Goal: Transaction & Acquisition: Book appointment/travel/reservation

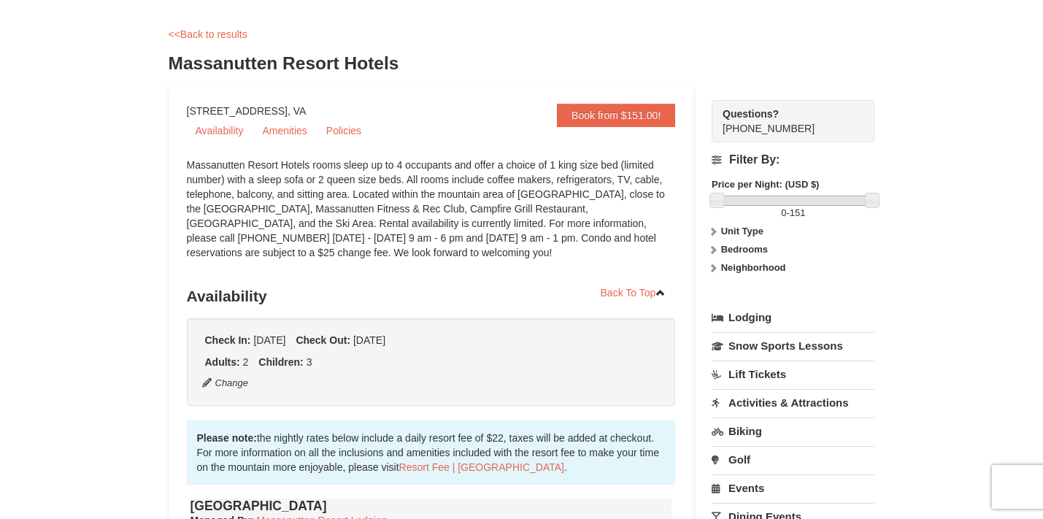
scroll to position [65, 0]
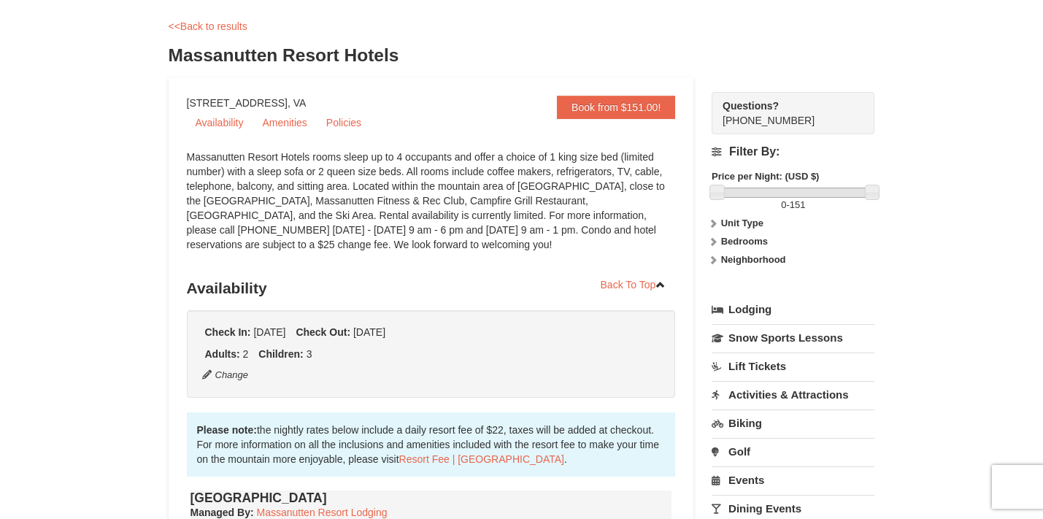
click at [714, 228] on icon at bounding box center [713, 223] width 10 height 10
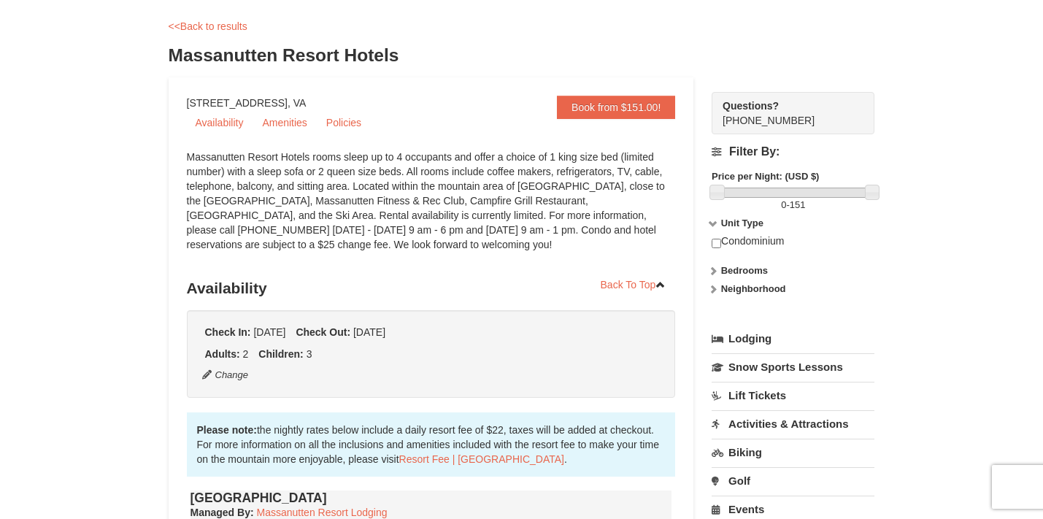
click at [714, 228] on icon at bounding box center [713, 223] width 10 height 10
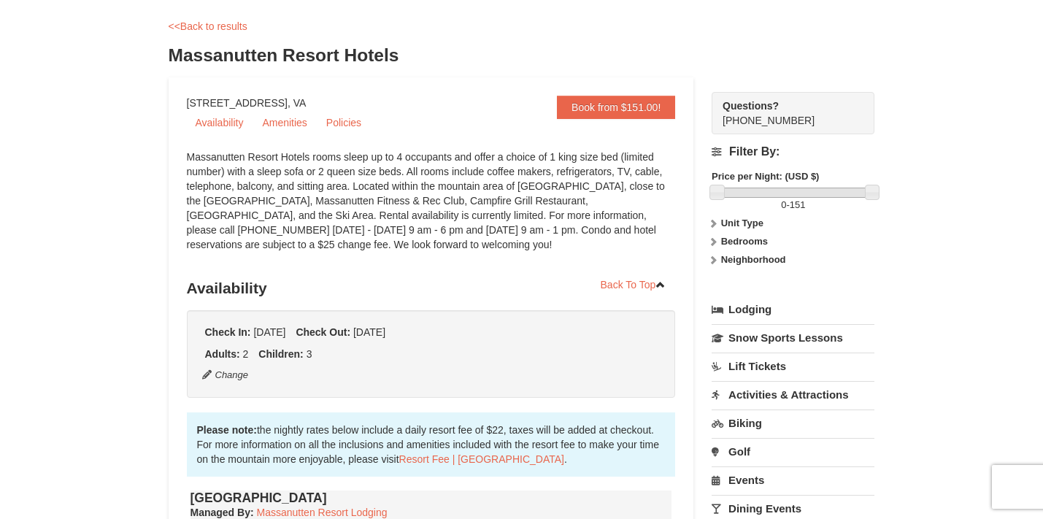
click at [716, 242] on icon at bounding box center [713, 242] width 10 height 10
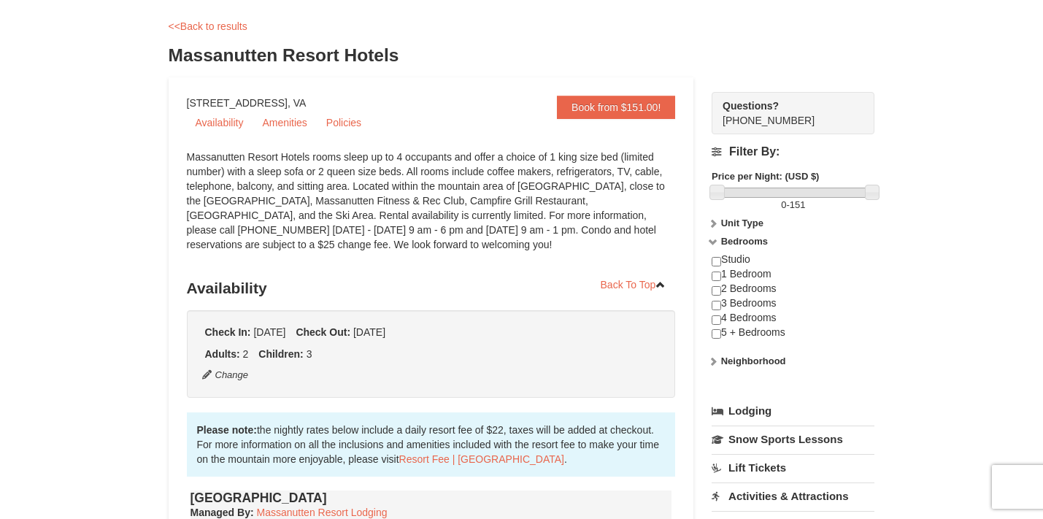
click at [716, 242] on icon at bounding box center [713, 242] width 10 height 10
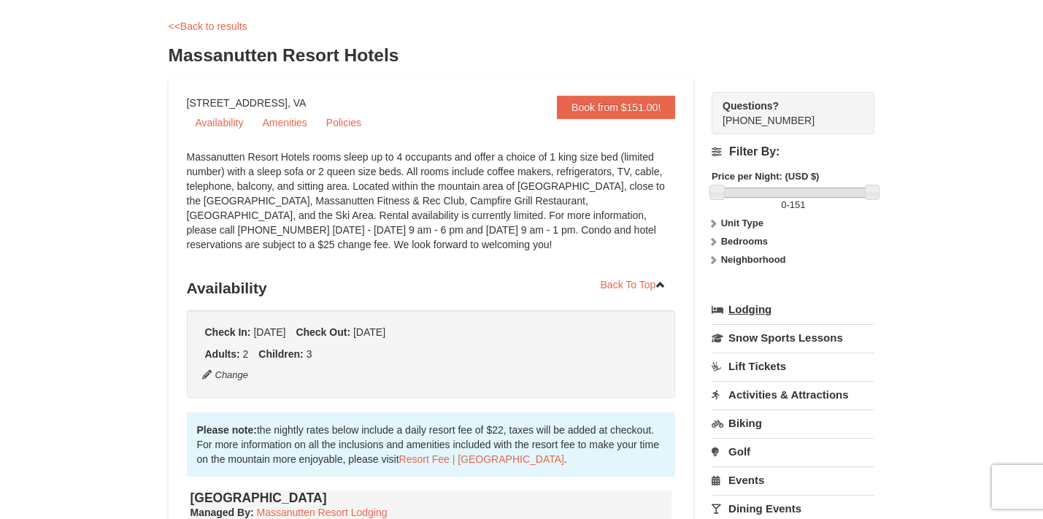
click at [723, 314] on link "Lodging" at bounding box center [793, 309] width 163 height 26
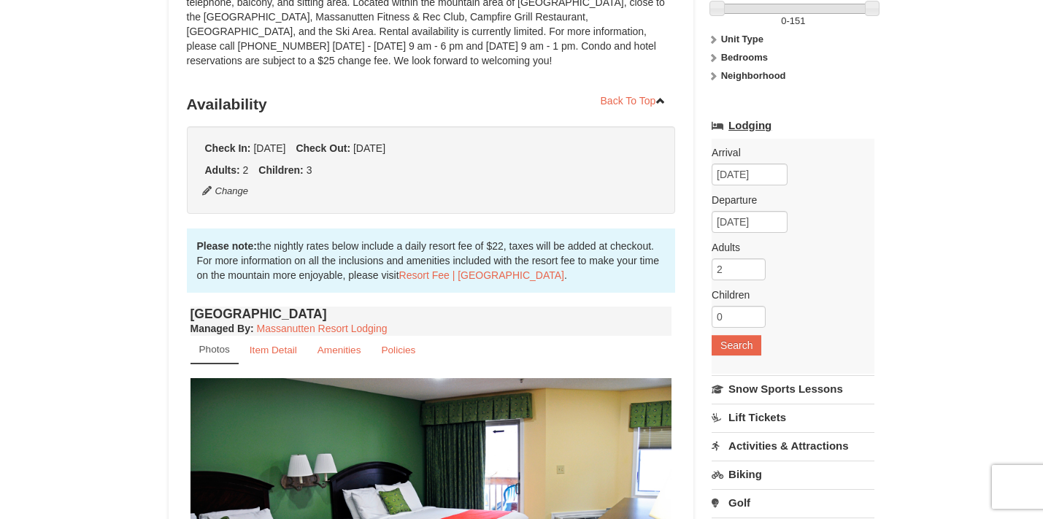
scroll to position [282, 0]
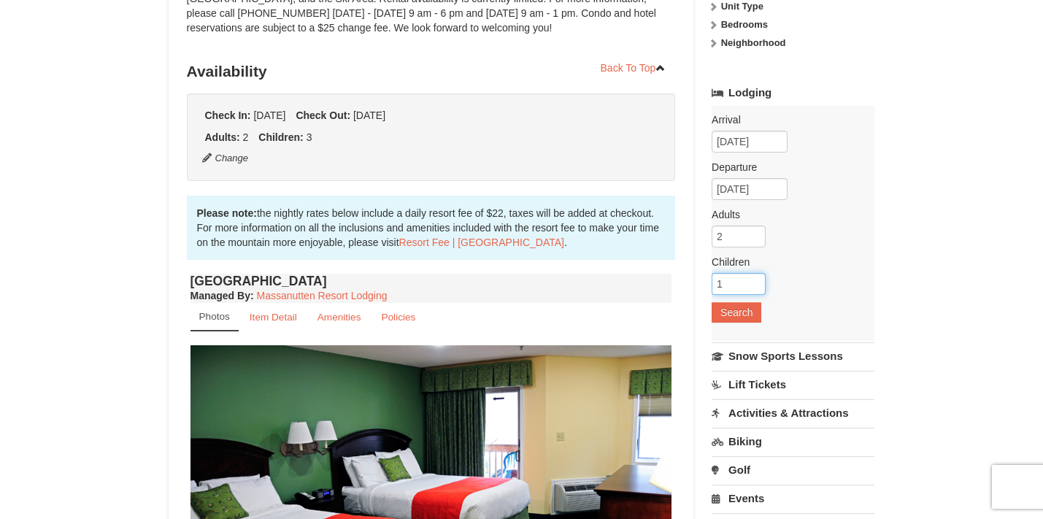
click at [758, 280] on input "1" at bounding box center [739, 284] width 54 height 22
click at [758, 280] on input "2" at bounding box center [739, 284] width 54 height 22
type input "3"
click at [758, 280] on input "3" at bounding box center [739, 284] width 54 height 22
click at [751, 309] on button "Search" at bounding box center [737, 312] width 50 height 20
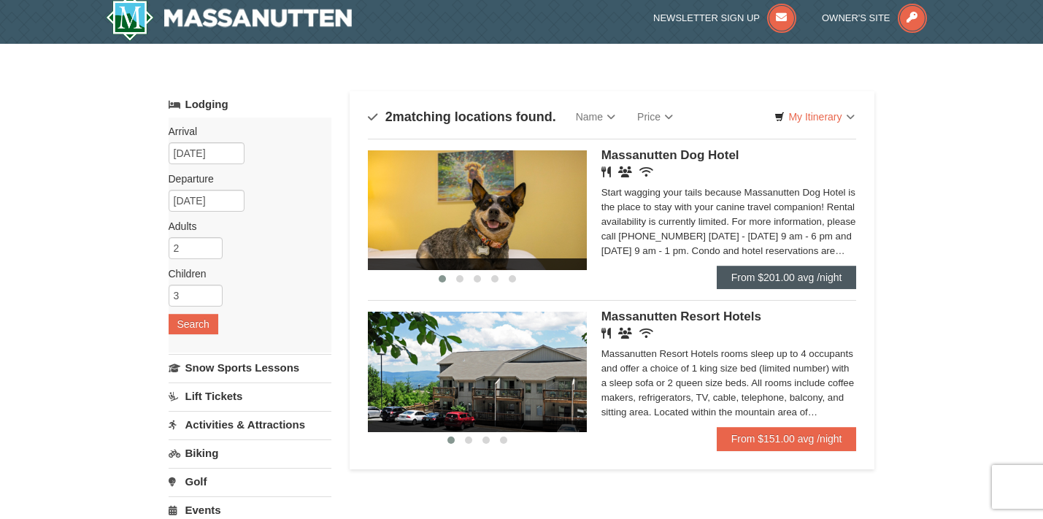
scroll to position [7, 0]
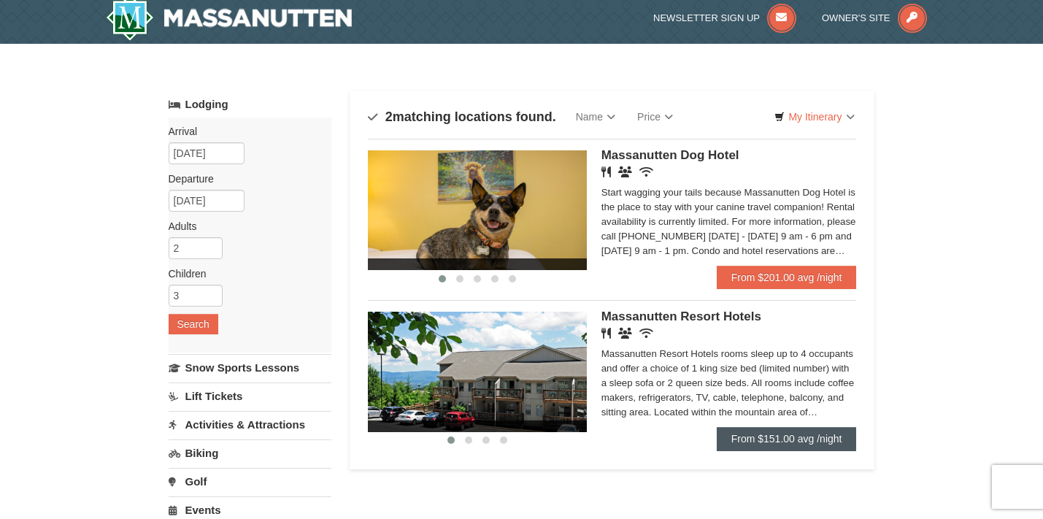
click at [772, 437] on link "From $151.00 avg /night" at bounding box center [787, 438] width 140 height 23
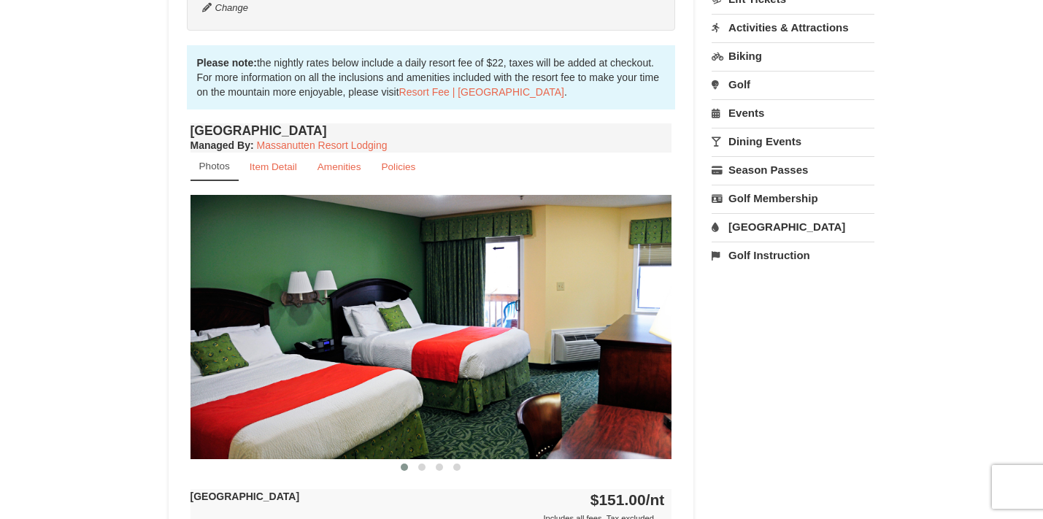
click at [397, 166] on small "Policies" at bounding box center [398, 166] width 34 height 11
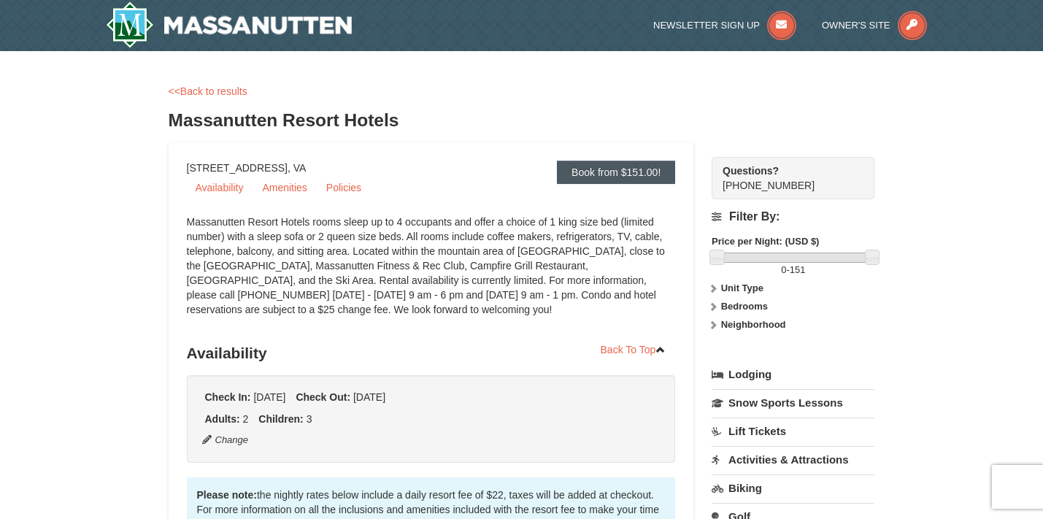
click at [599, 174] on link "Book from $151.00!" at bounding box center [616, 172] width 118 height 23
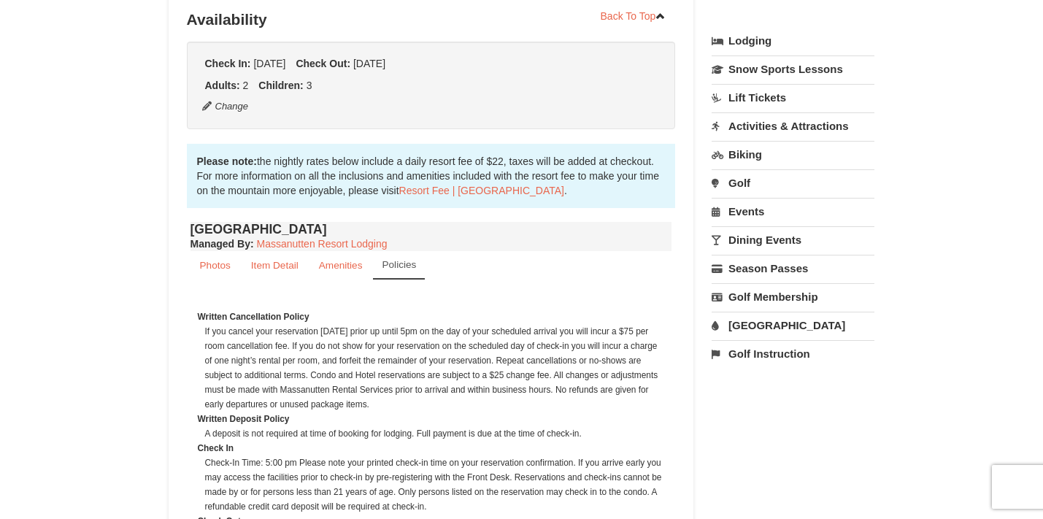
scroll to position [339, 0]
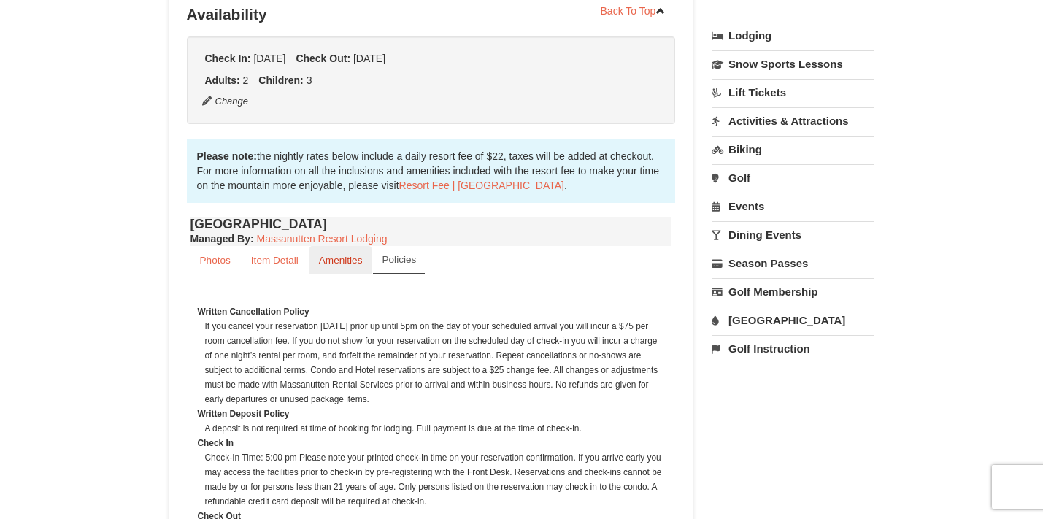
click at [353, 269] on link "Amenities" at bounding box center [341, 260] width 63 height 28
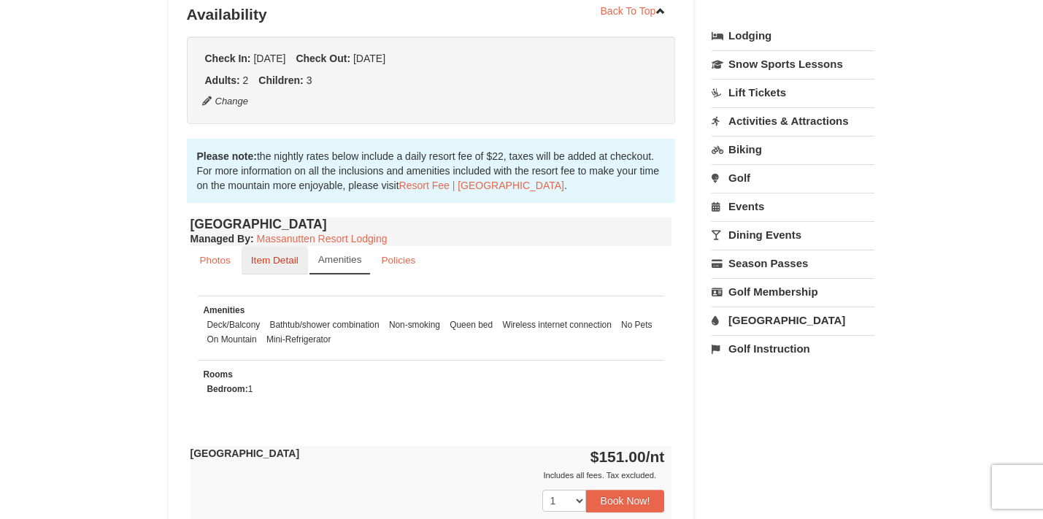
click at [275, 267] on link "Item Detail" at bounding box center [275, 260] width 66 height 28
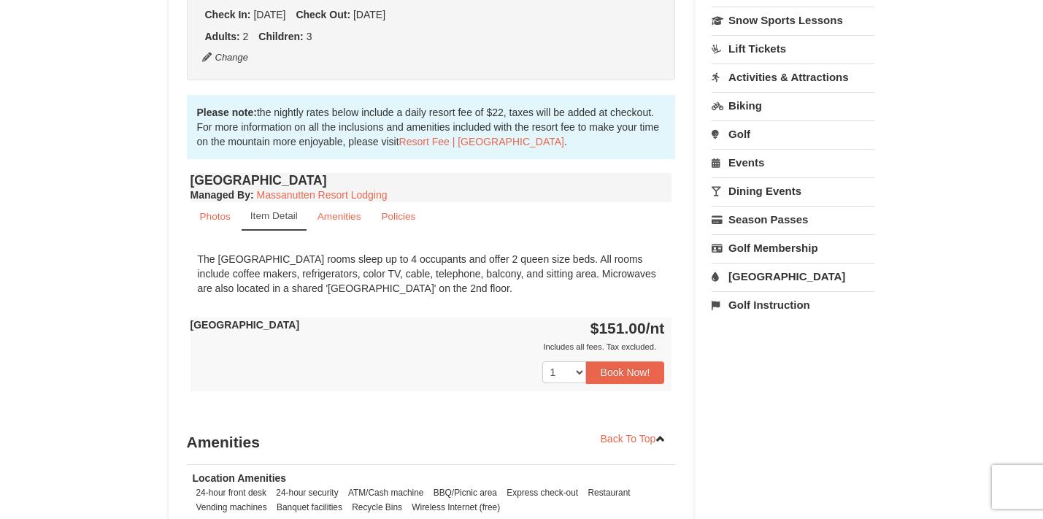
scroll to position [376, 0]
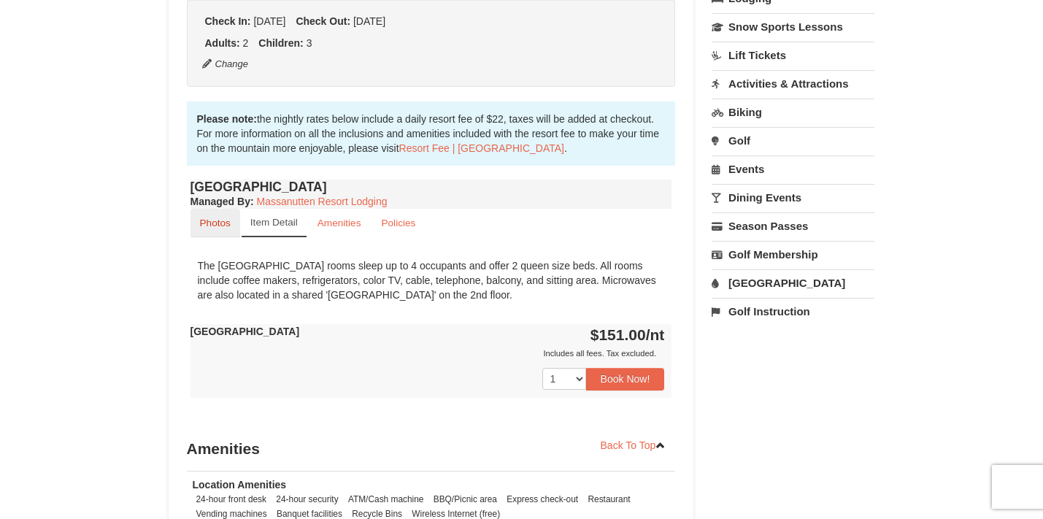
click at [224, 221] on small "Photos" at bounding box center [215, 223] width 31 height 11
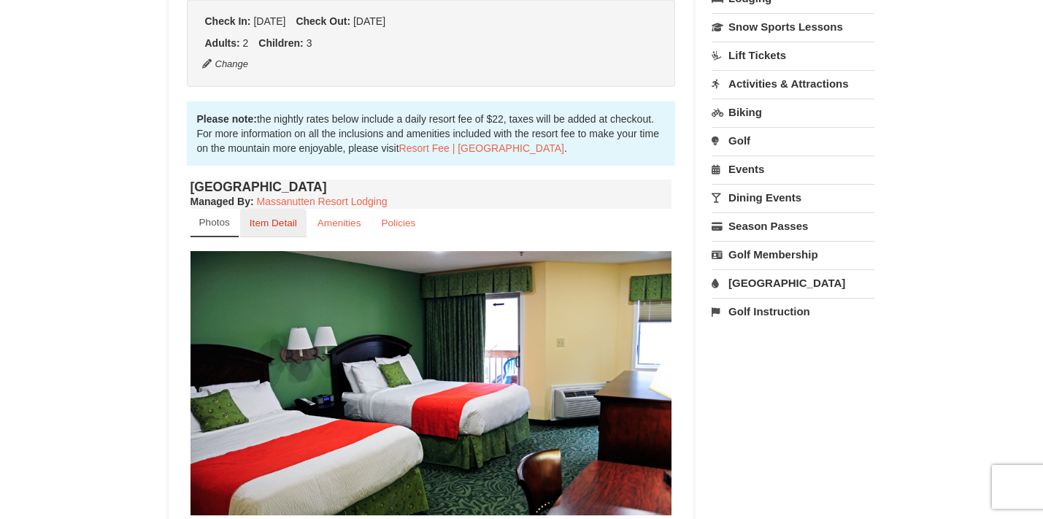
click at [286, 230] on link "Item Detail" at bounding box center [273, 223] width 66 height 28
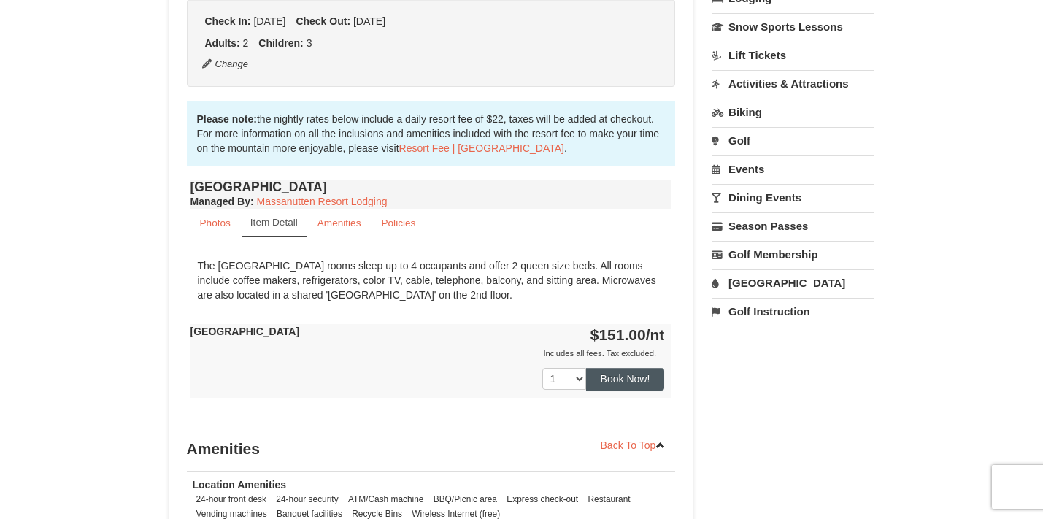
click at [632, 389] on button "Book Now!" at bounding box center [625, 379] width 79 height 22
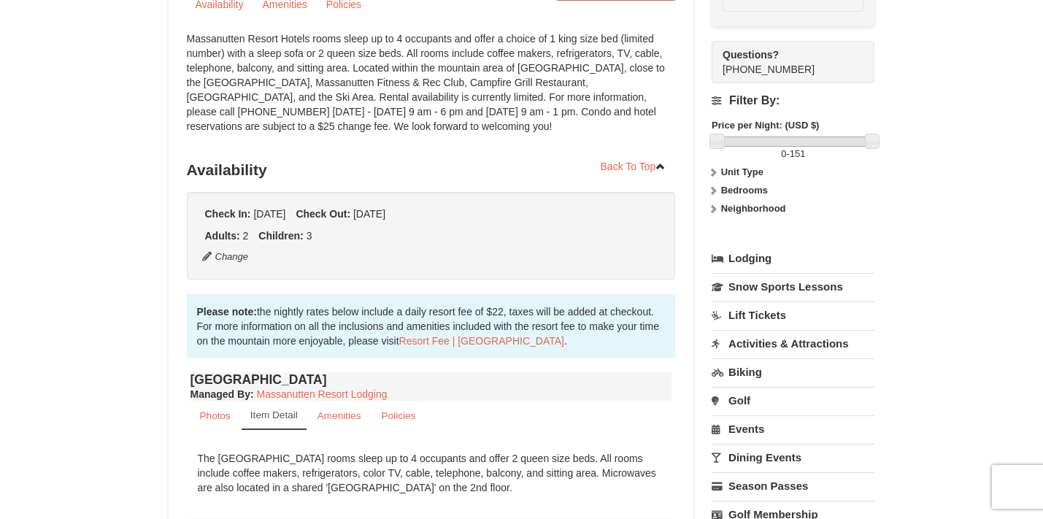
scroll to position [142, 0]
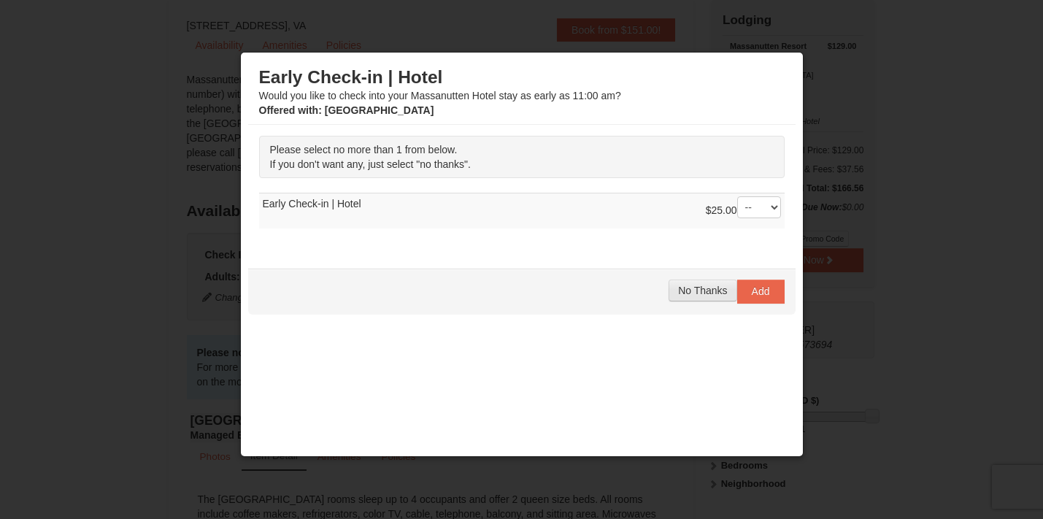
click at [717, 288] on span "No Thanks" at bounding box center [702, 291] width 49 height 12
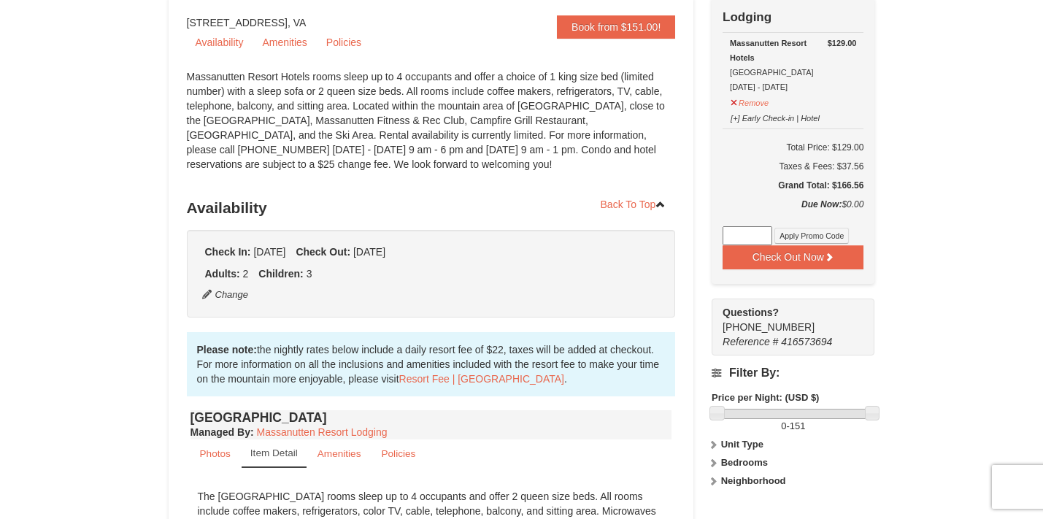
scroll to position [136, 0]
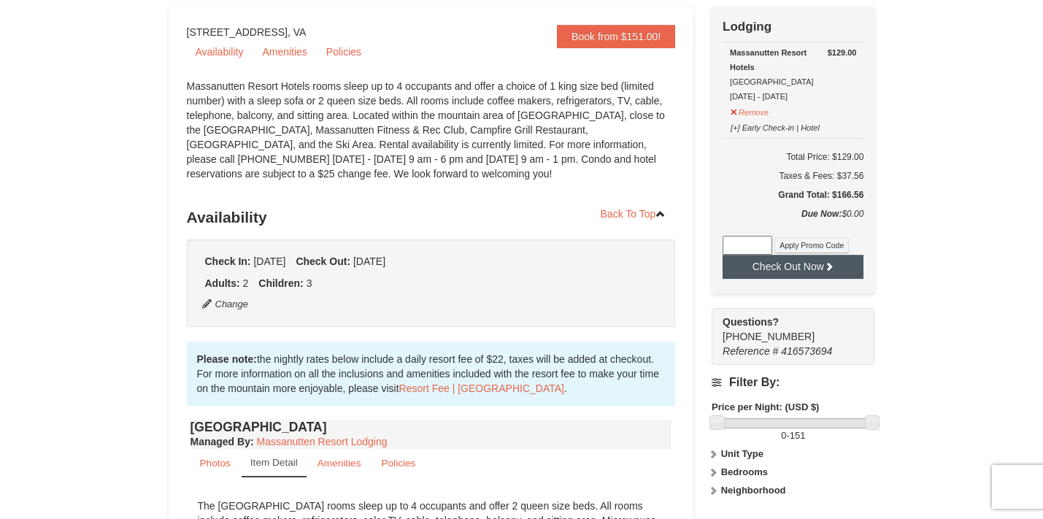
click at [771, 273] on button "Check Out Now" at bounding box center [793, 266] width 141 height 23
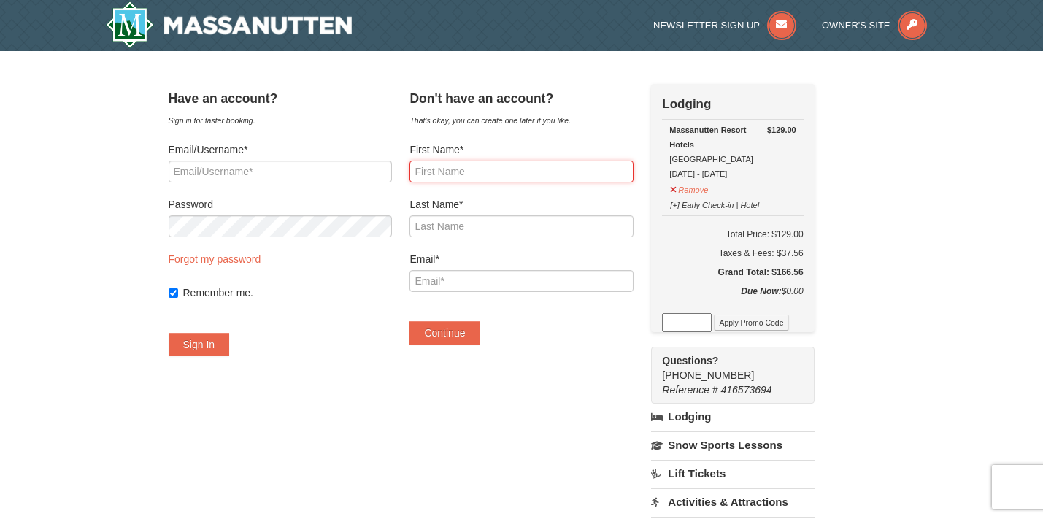
click at [507, 173] on input "First Name*" at bounding box center [521, 172] width 223 height 22
type input "Sean"
type input "Hughes"
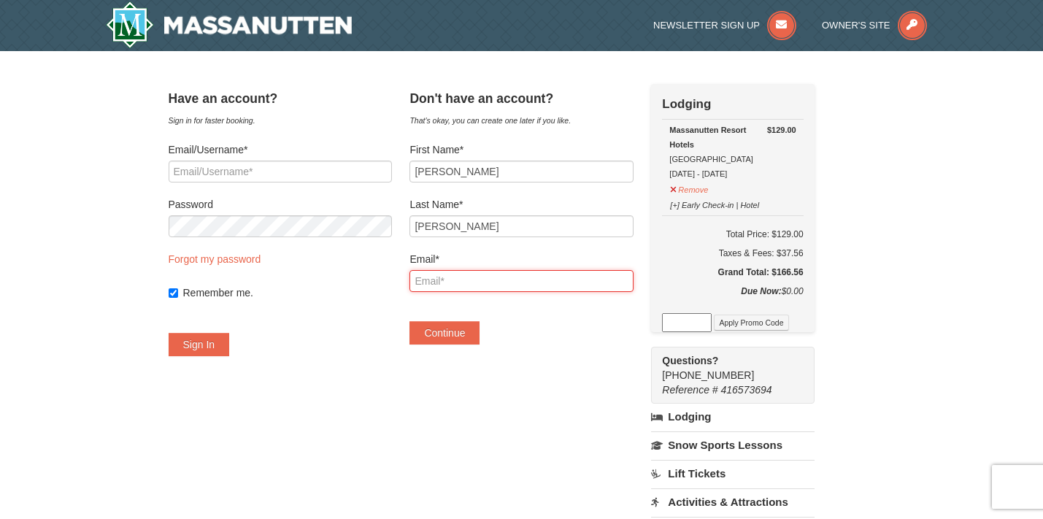
type input "fireteamhughes@gmail.com"
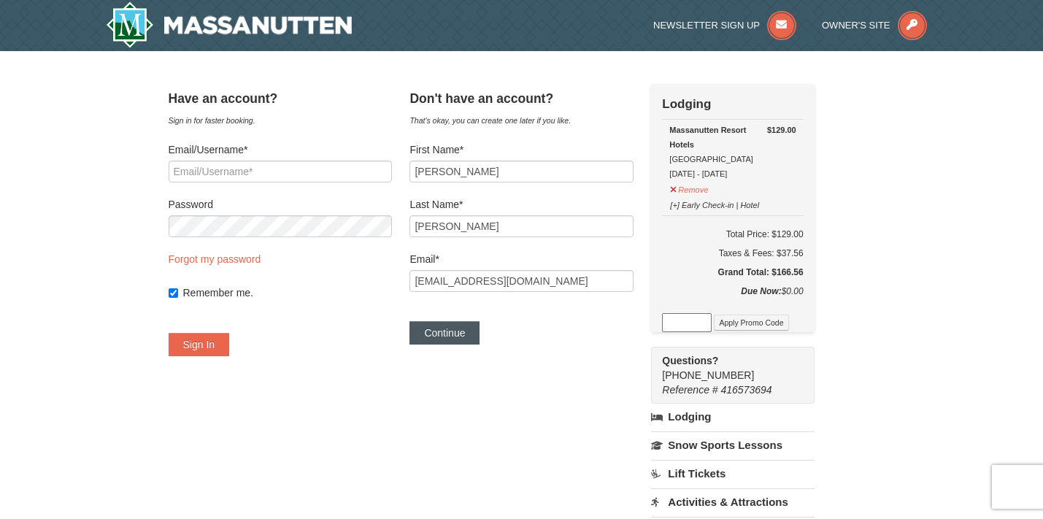
click at [480, 335] on button "Continue" at bounding box center [445, 332] width 70 height 23
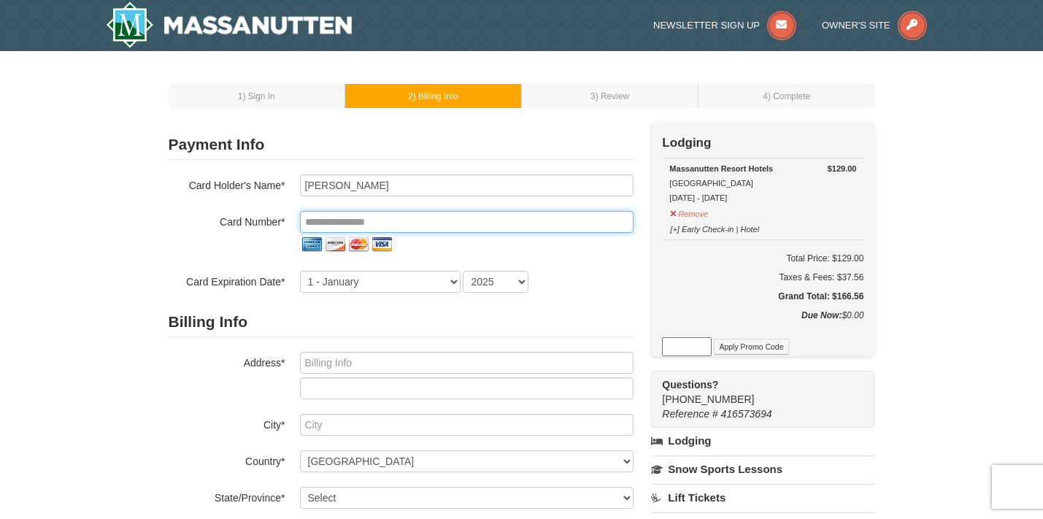
click at [388, 221] on input "tel" at bounding box center [467, 222] width 334 height 22
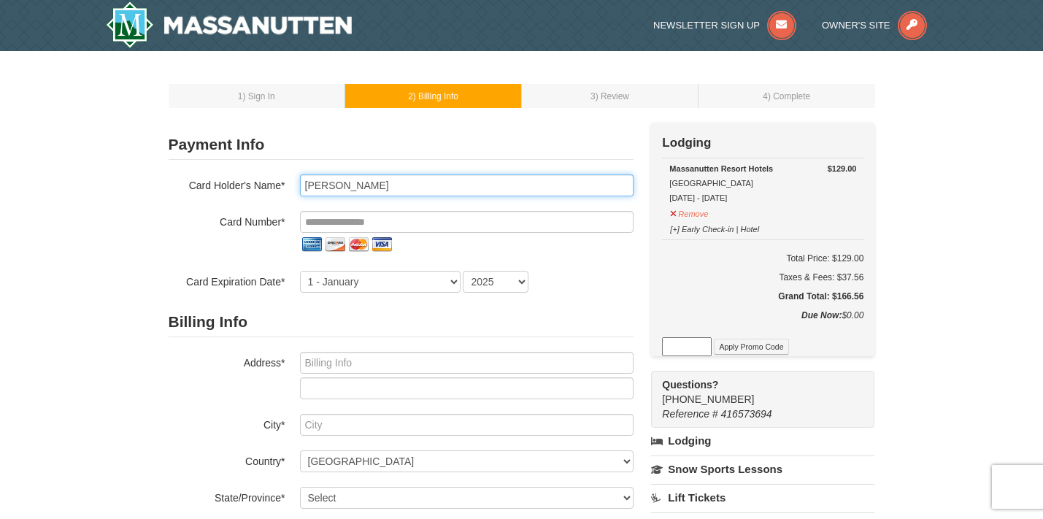
type input "[PERSON_NAME]"
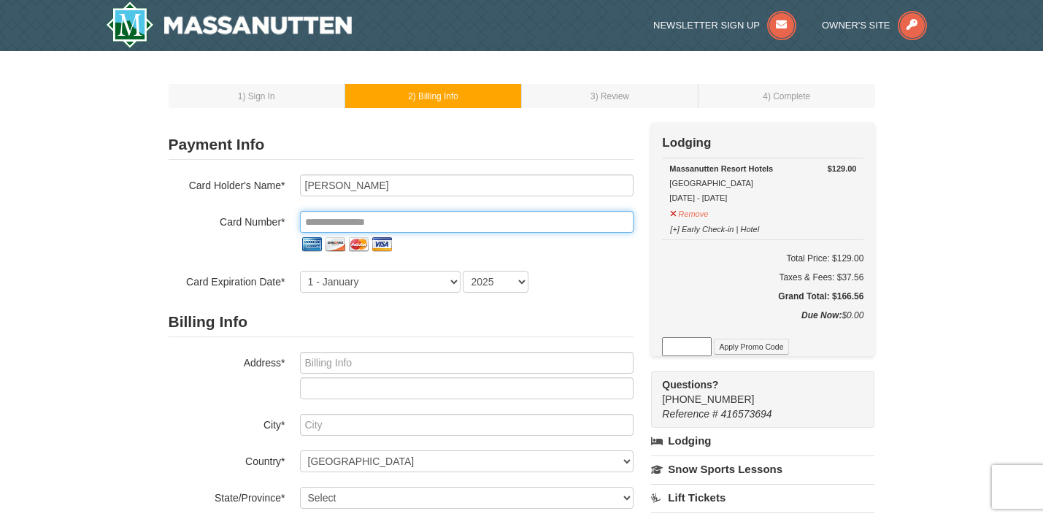
type input "**********"
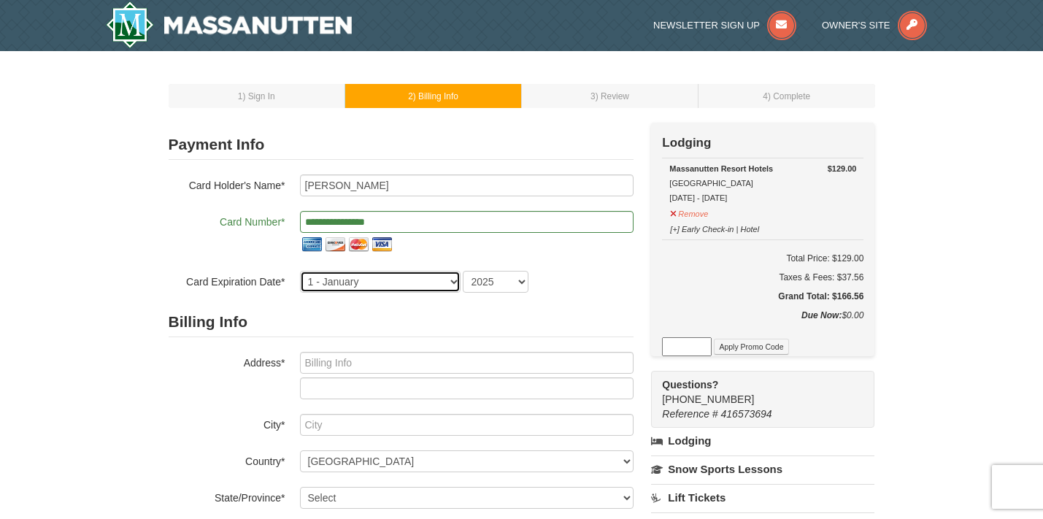
select select "9"
select select "2029"
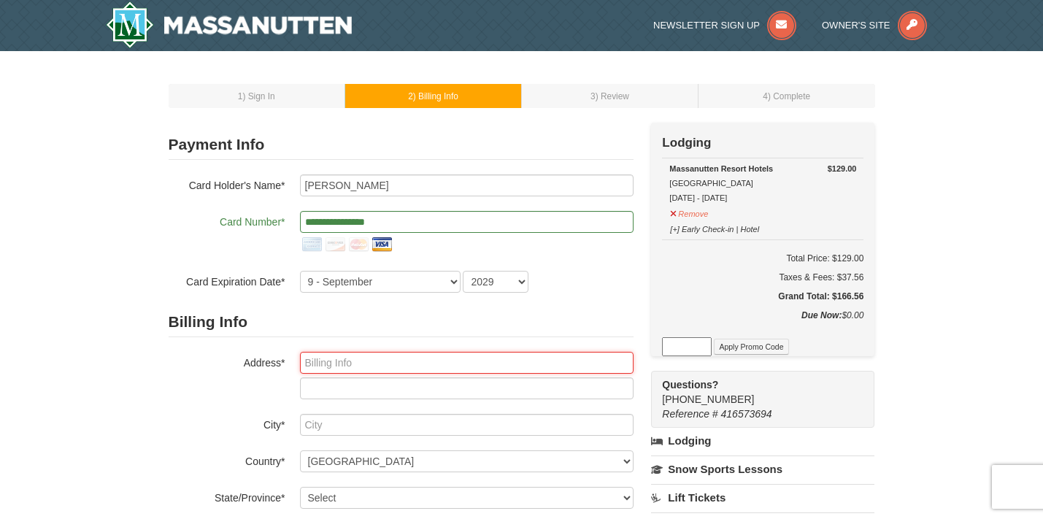
click at [421, 365] on input "text" at bounding box center [467, 363] width 334 height 22
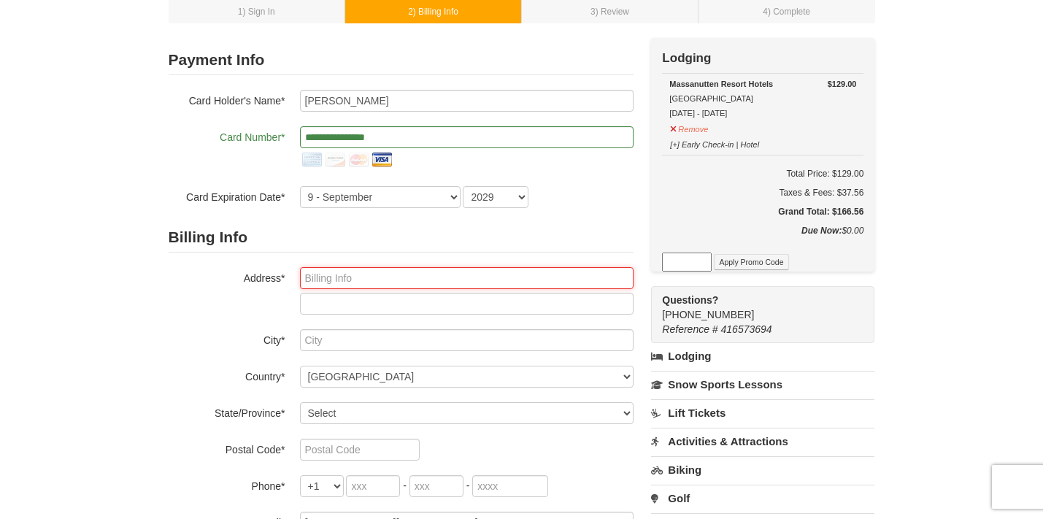
scroll to position [91, 0]
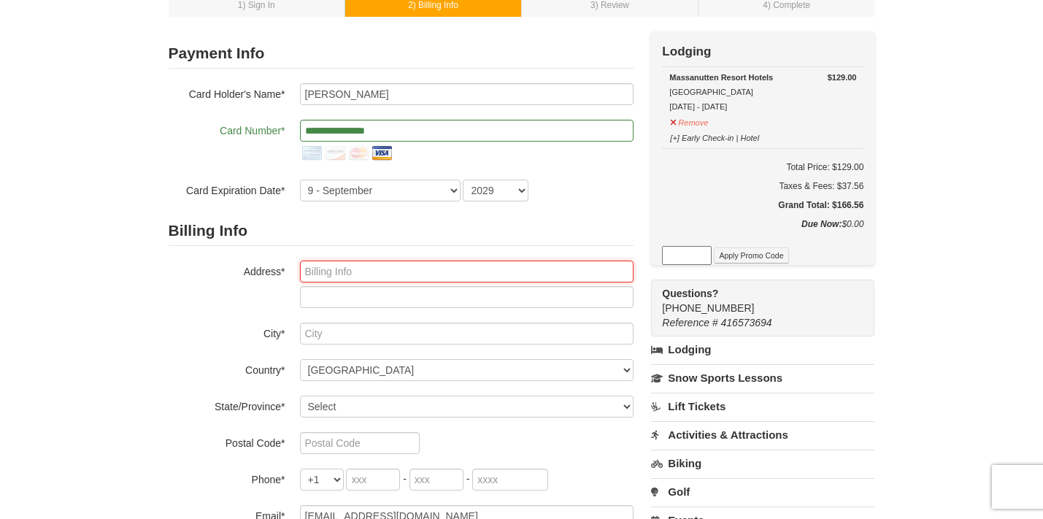
click at [318, 280] on input "text" at bounding box center [467, 272] width 334 height 22
click at [314, 266] on input "text" at bounding box center [467, 272] width 334 height 22
click at [314, 269] on input "text" at bounding box center [467, 272] width 334 height 22
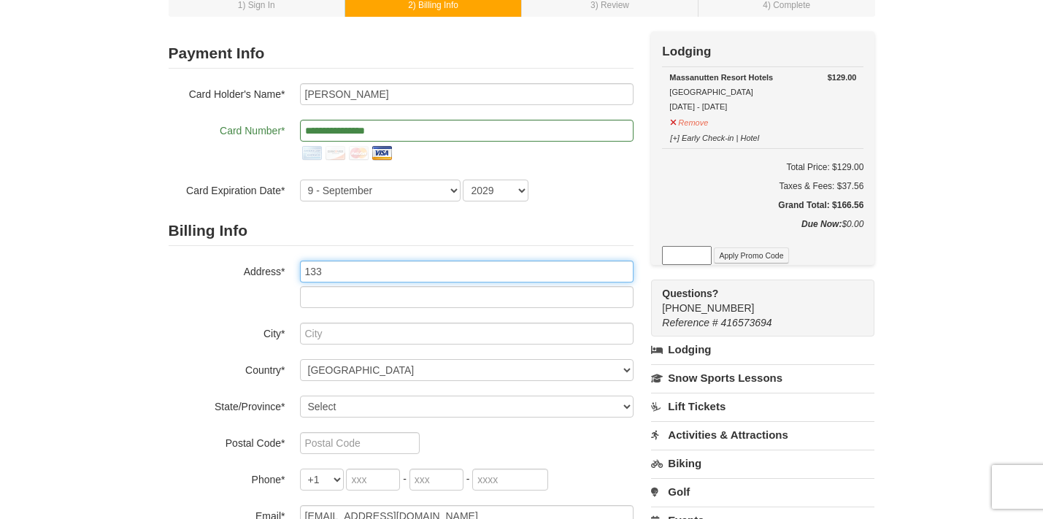
type input "[STREET_ADDRESS]"
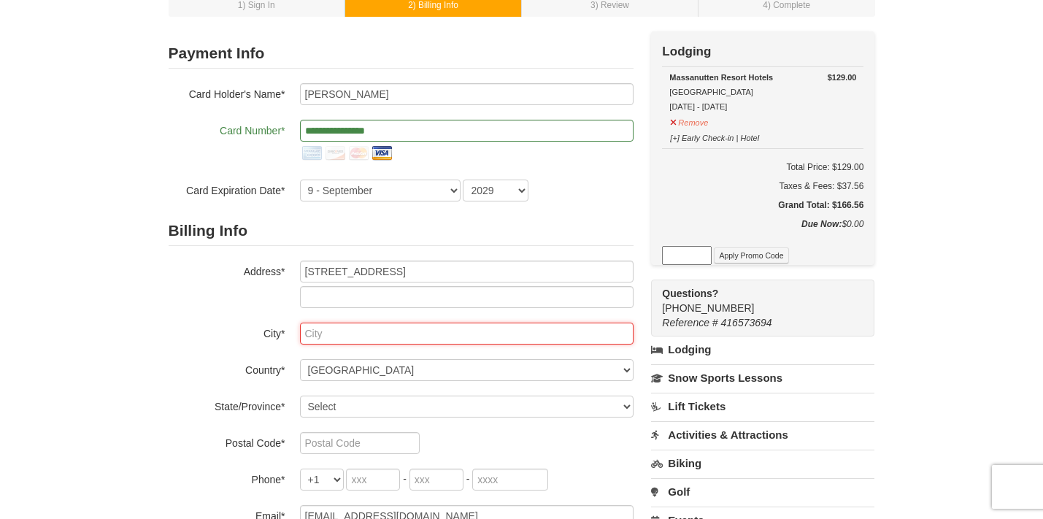
type input "Orange"
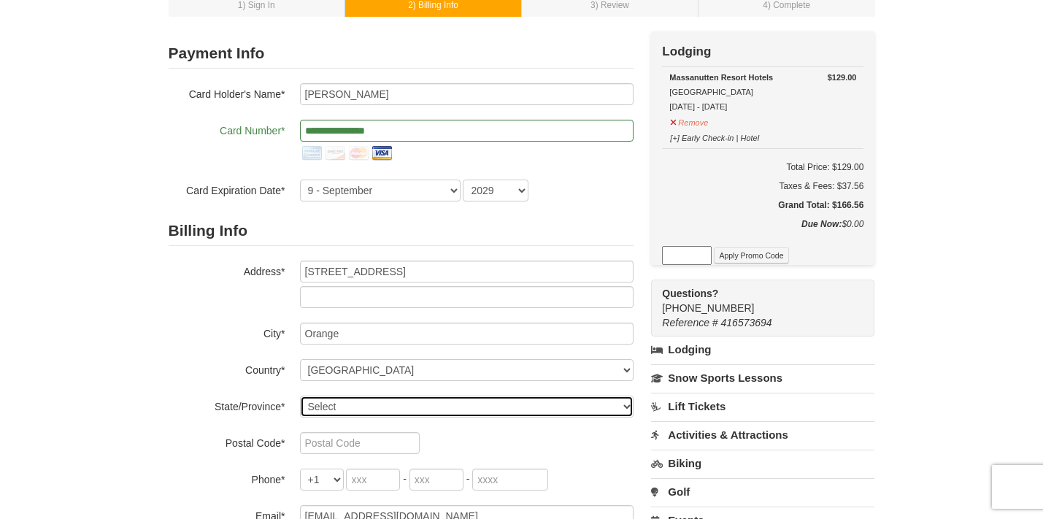
select select "VA"
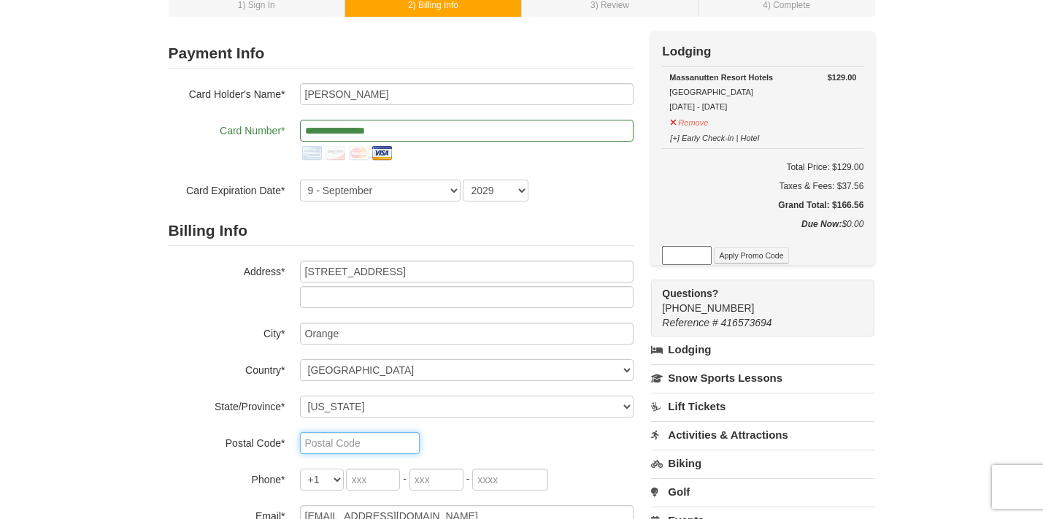
type input "22960"
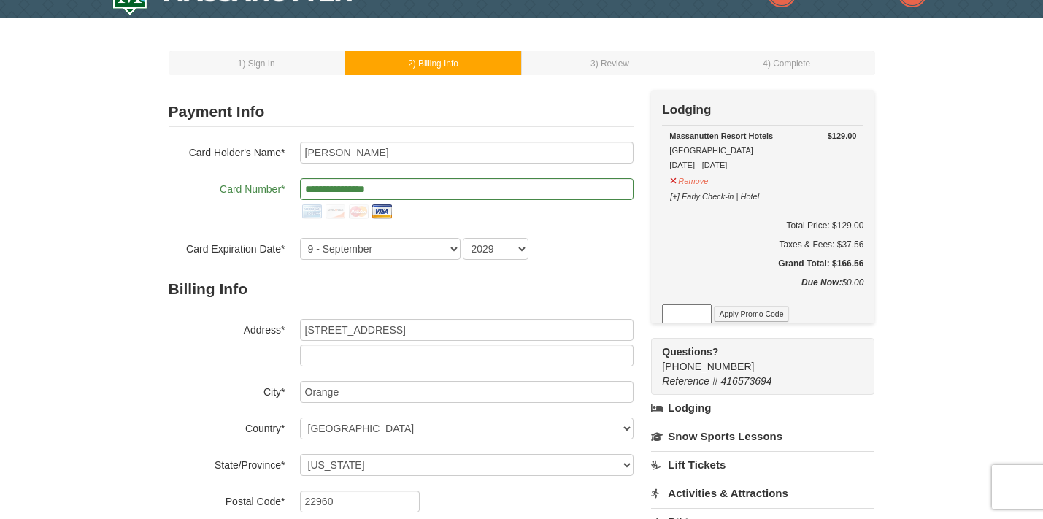
scroll to position [34, 0]
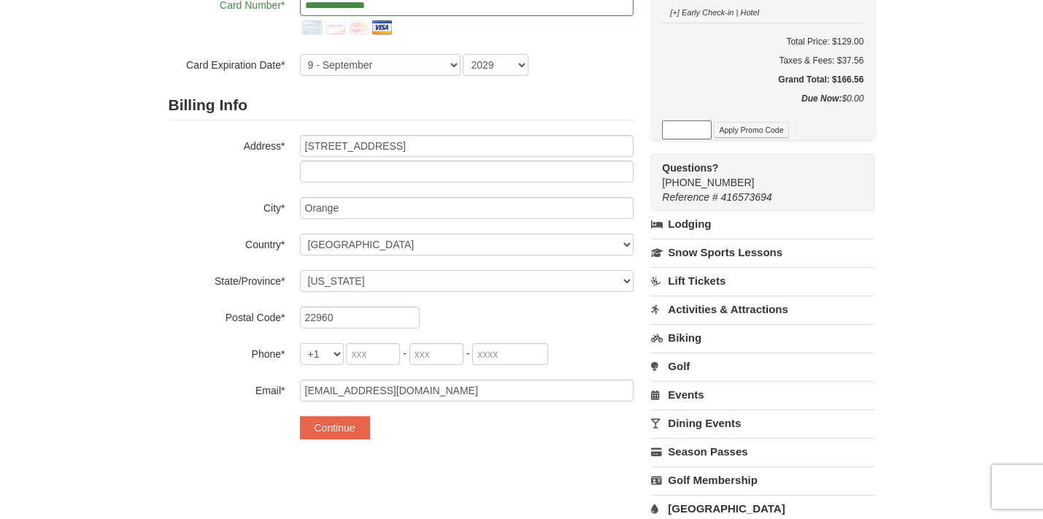
scroll to position [213, 0]
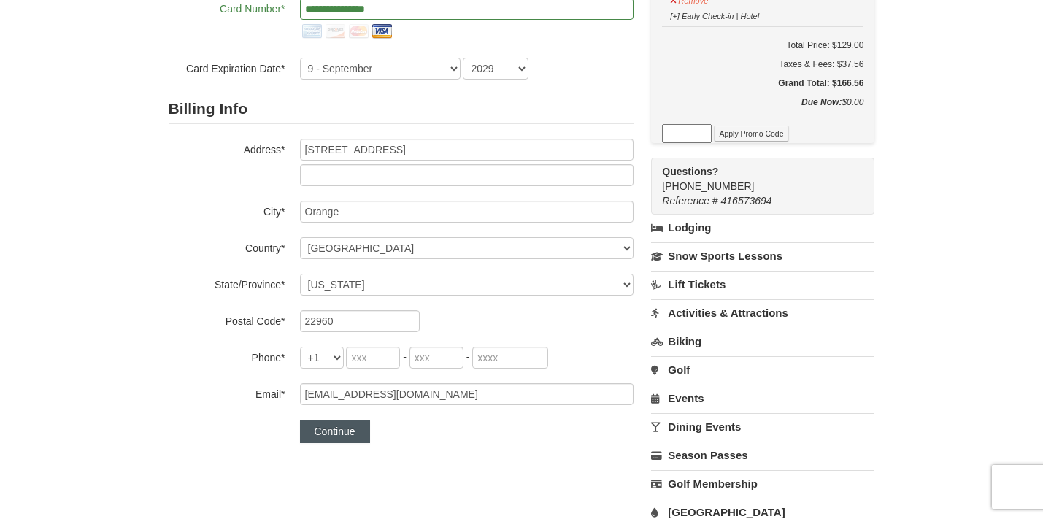
click at [352, 424] on button "Continue" at bounding box center [335, 431] width 70 height 23
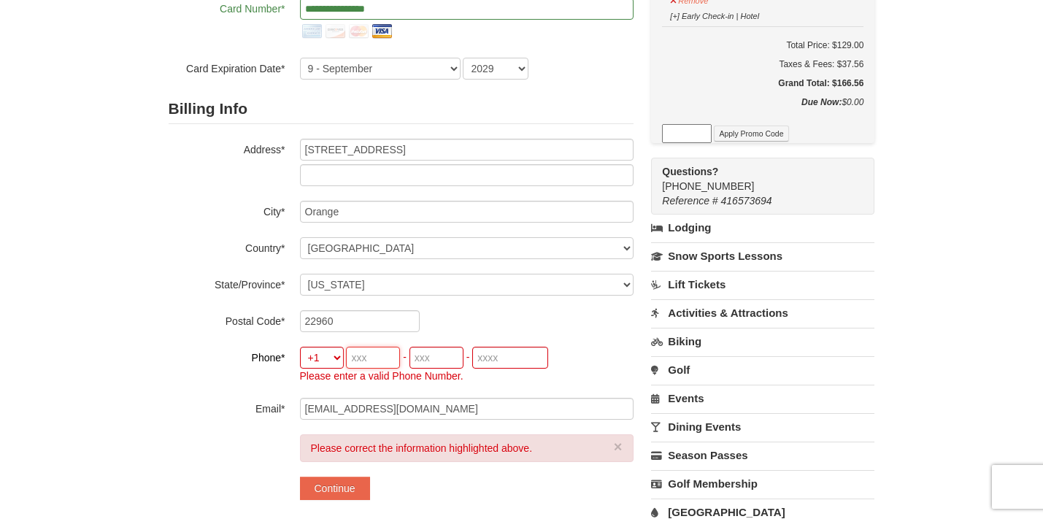
click at [372, 367] on input "tel" at bounding box center [373, 358] width 54 height 22
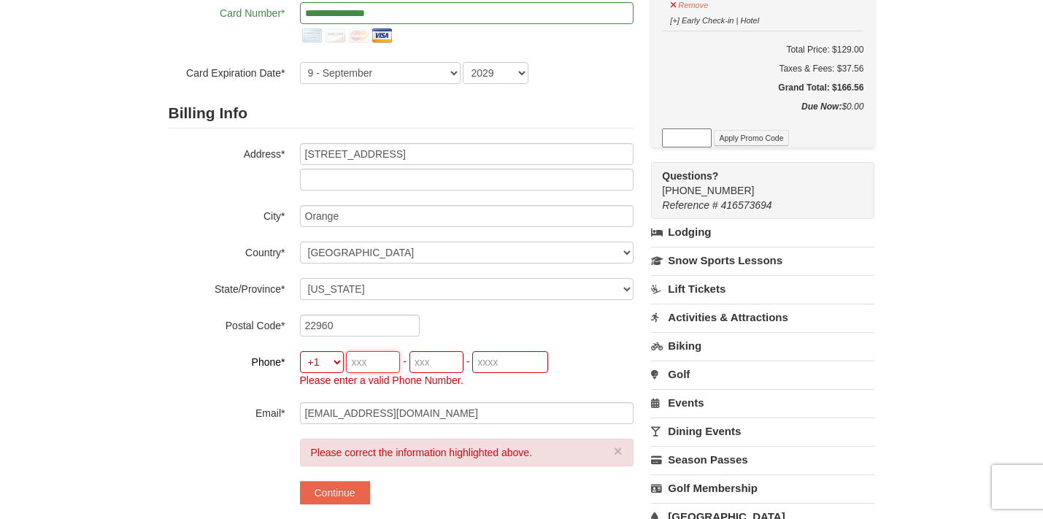
click at [366, 361] on input "tel" at bounding box center [373, 362] width 54 height 22
type input "757"
type input "739"
type input "9814"
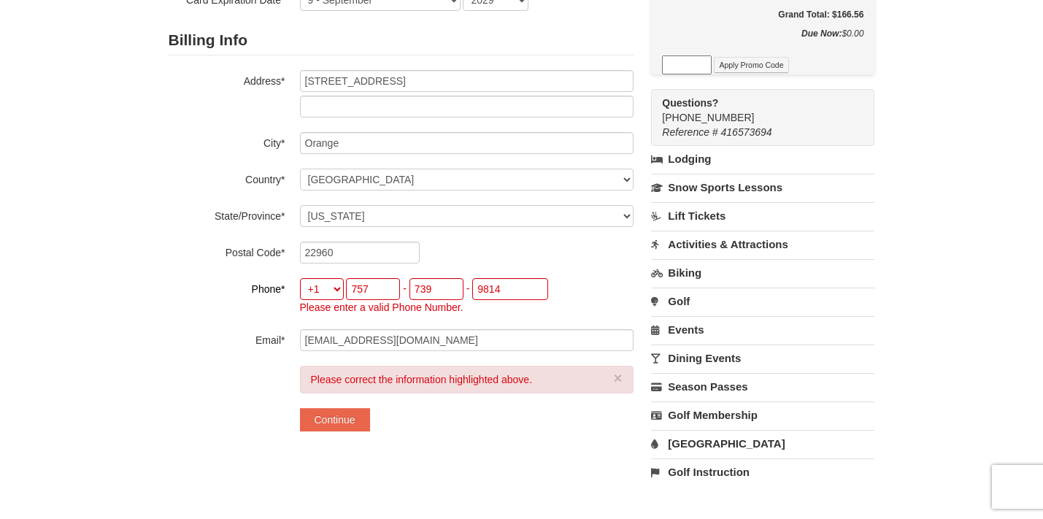
scroll to position [285, 0]
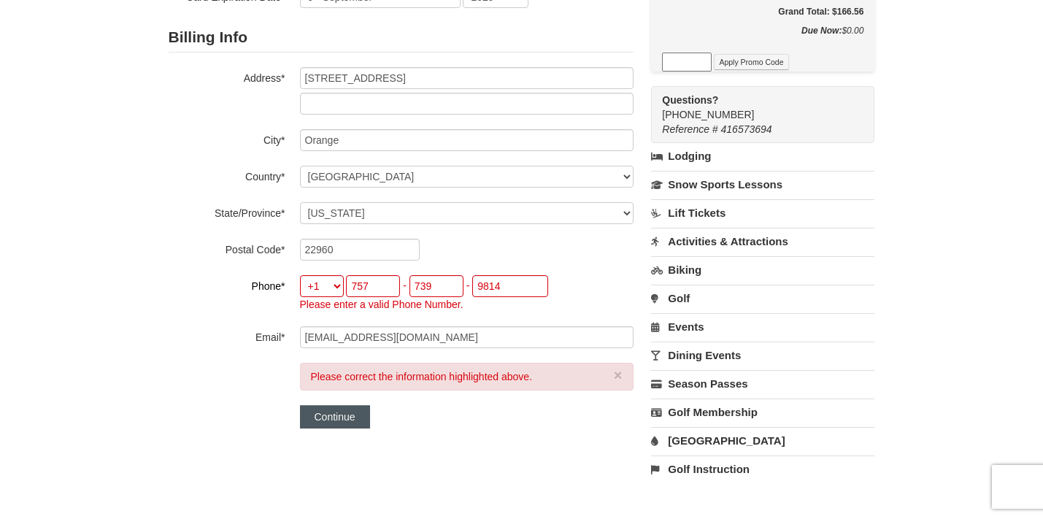
click at [341, 423] on button "Continue" at bounding box center [335, 416] width 70 height 23
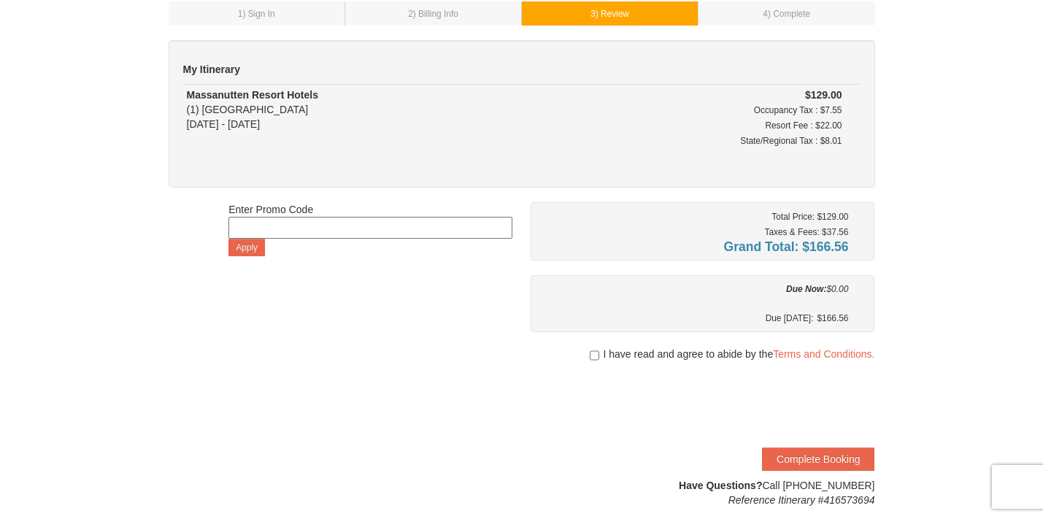
scroll to position [82, 0]
click at [595, 356] on input "checkbox" at bounding box center [594, 356] width 9 height 12
checkbox input "true"
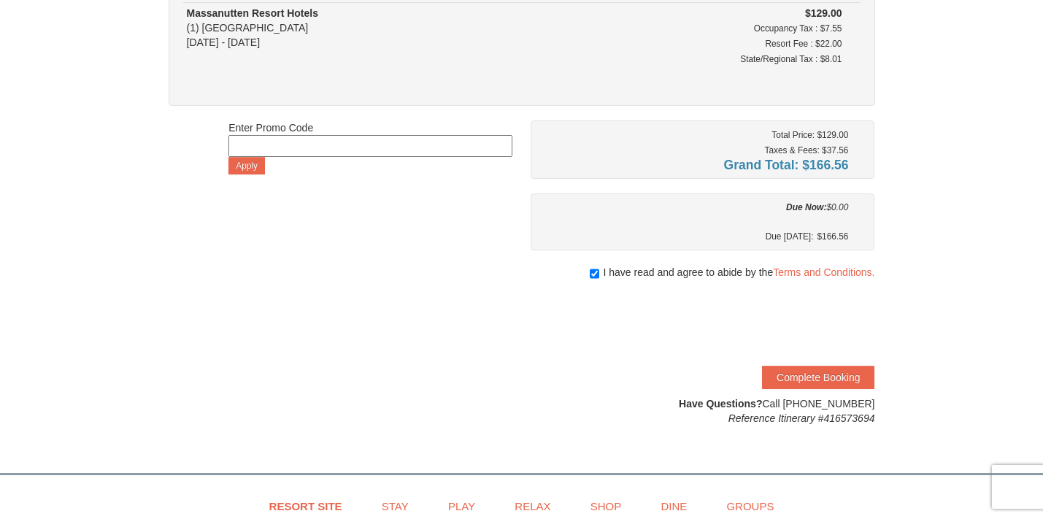
scroll to position [174, 0]
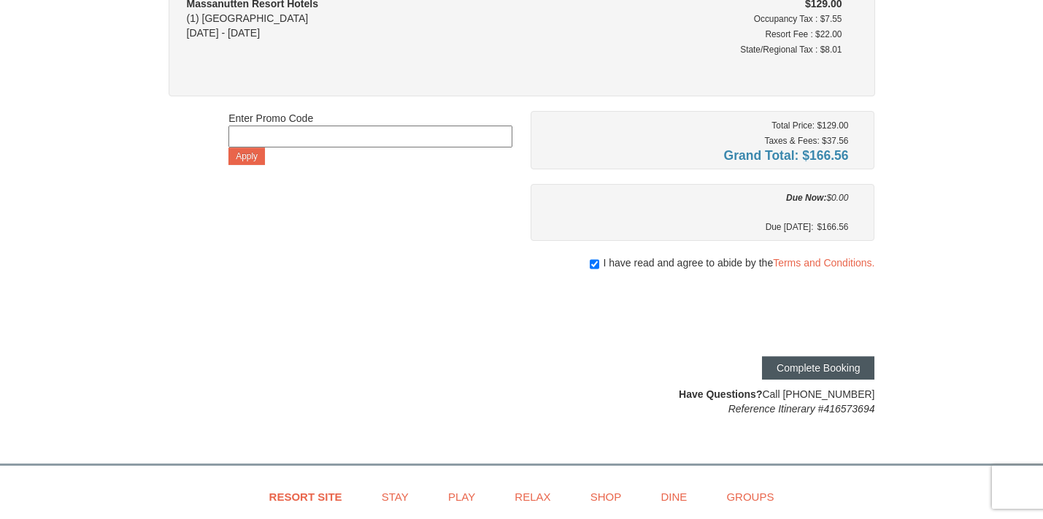
click at [808, 373] on button "Complete Booking" at bounding box center [818, 367] width 112 height 23
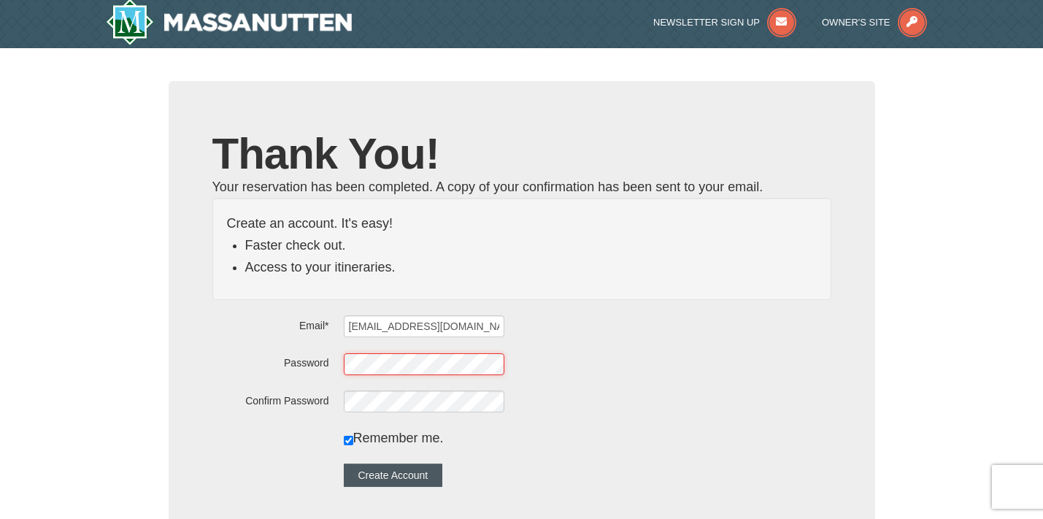
scroll to position [1, 0]
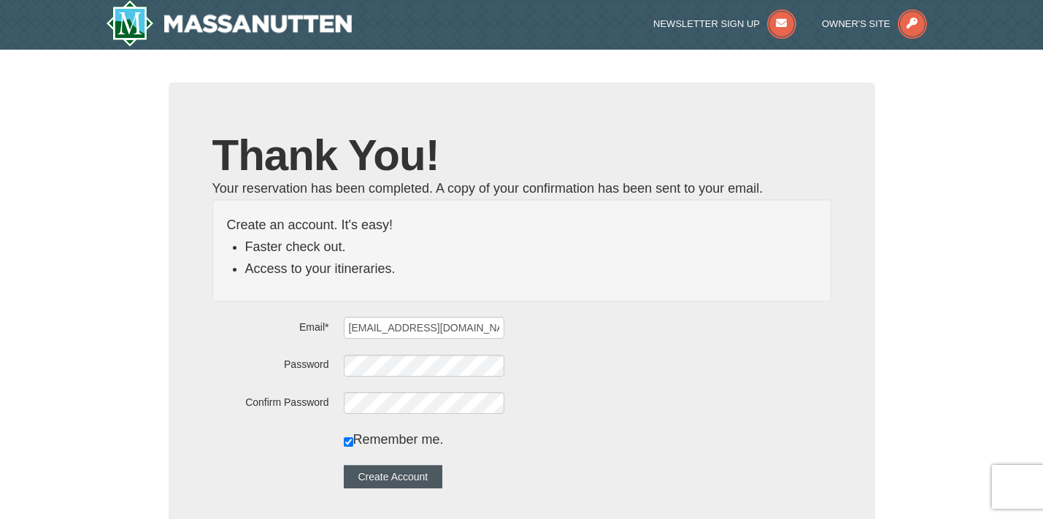
click at [423, 478] on button "Create Account" at bounding box center [393, 476] width 99 height 23
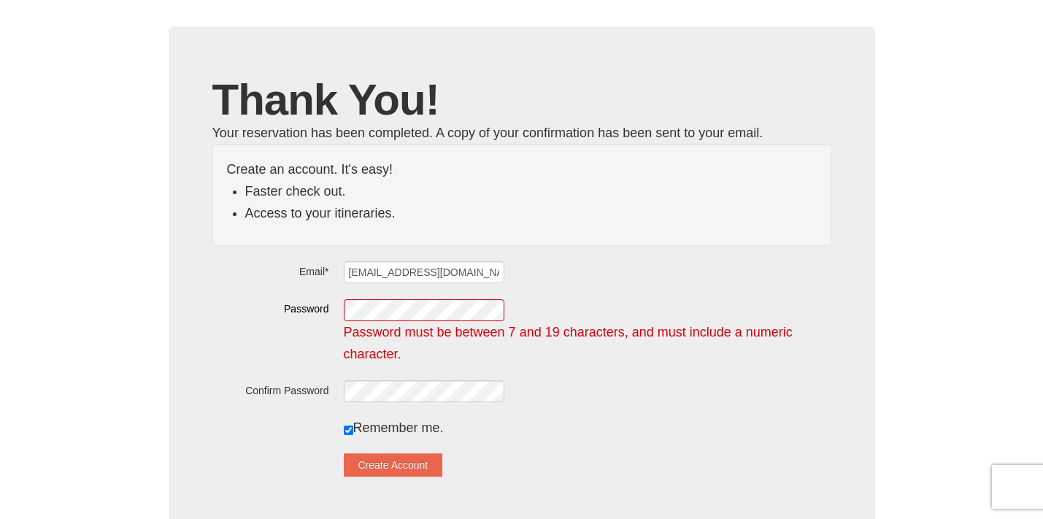
scroll to position [67, 0]
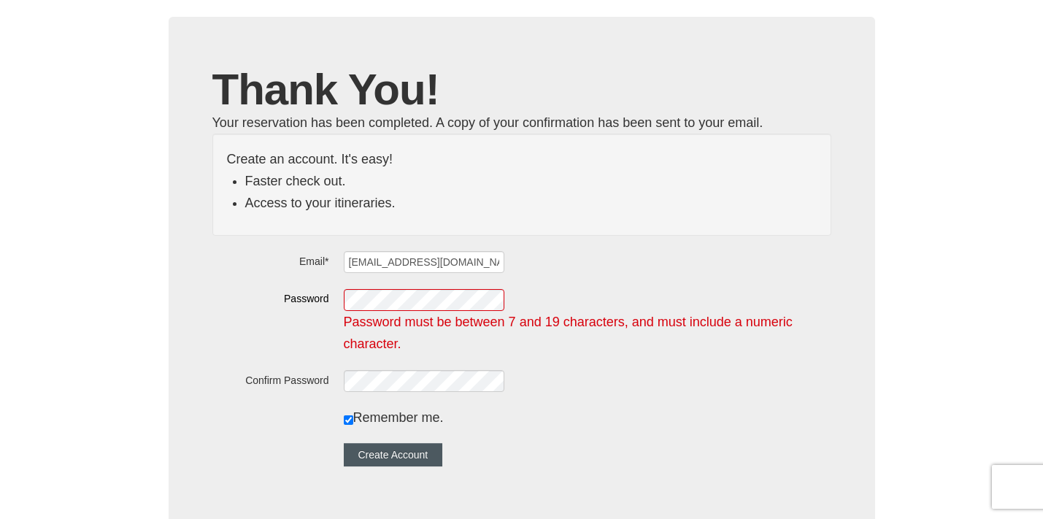
click at [436, 450] on button "Create Account" at bounding box center [393, 454] width 99 height 23
click at [515, 440] on form "Email* fireteamhughes@gmail.com Password Password must be between 7 and 19 char…" at bounding box center [521, 358] width 619 height 216
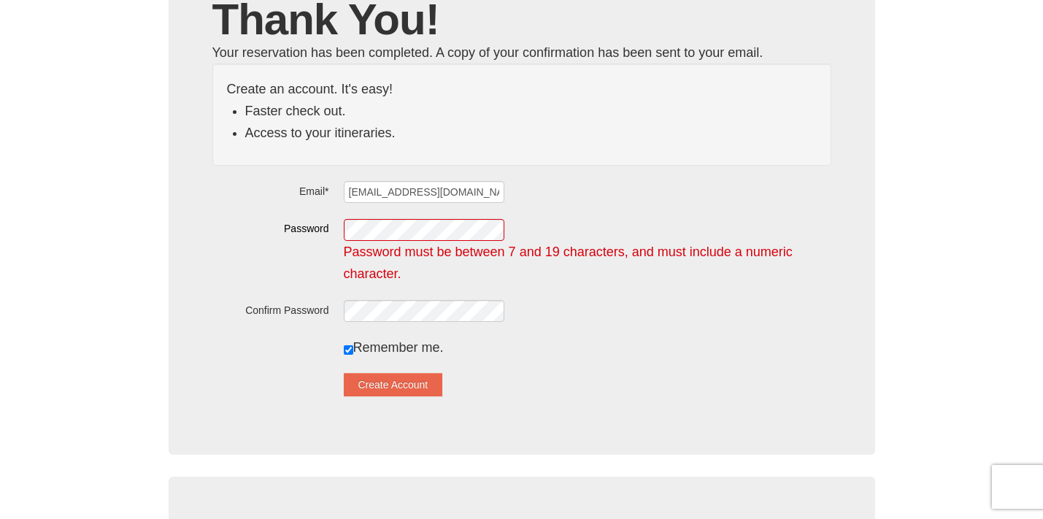
scroll to position [160, 0]
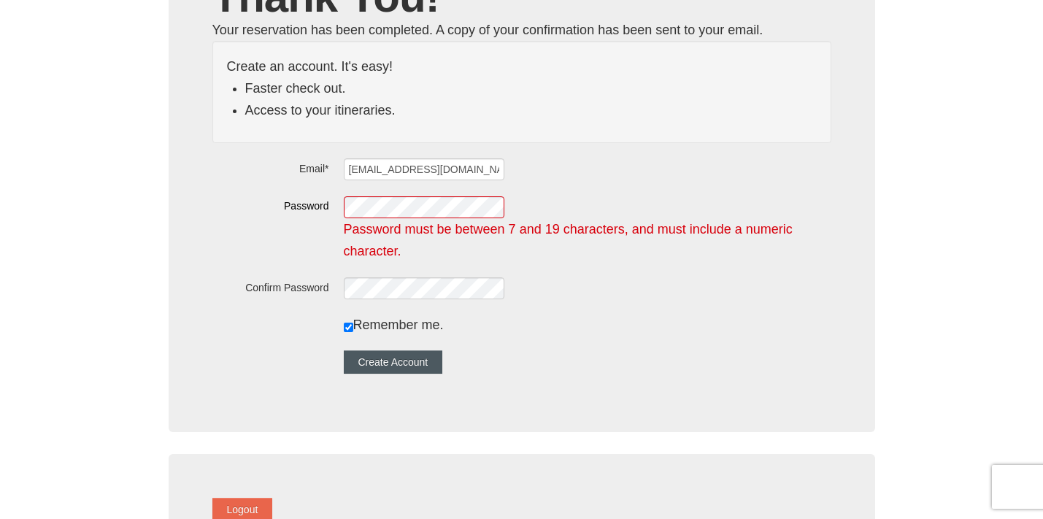
click at [433, 372] on button "Create Account" at bounding box center [393, 361] width 99 height 23
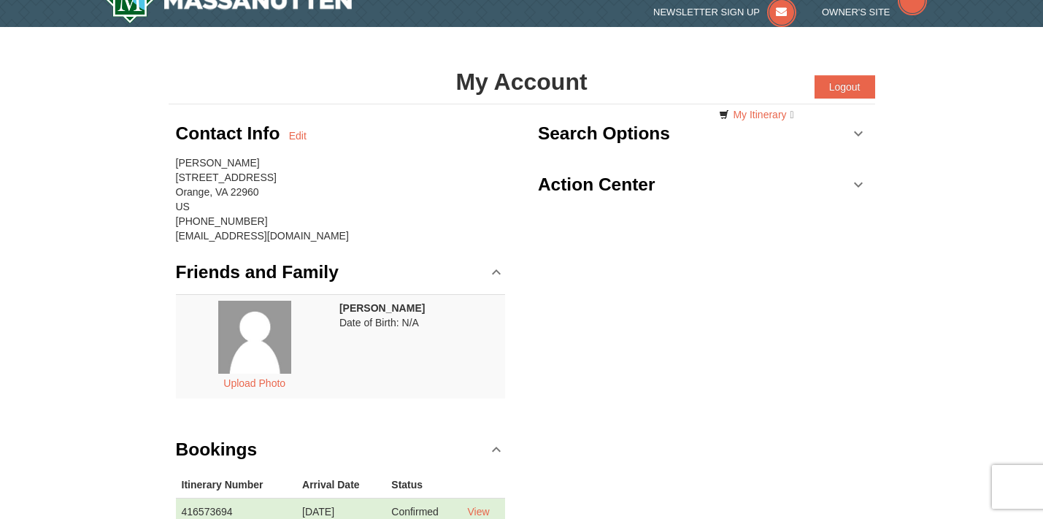
scroll to position [248, 0]
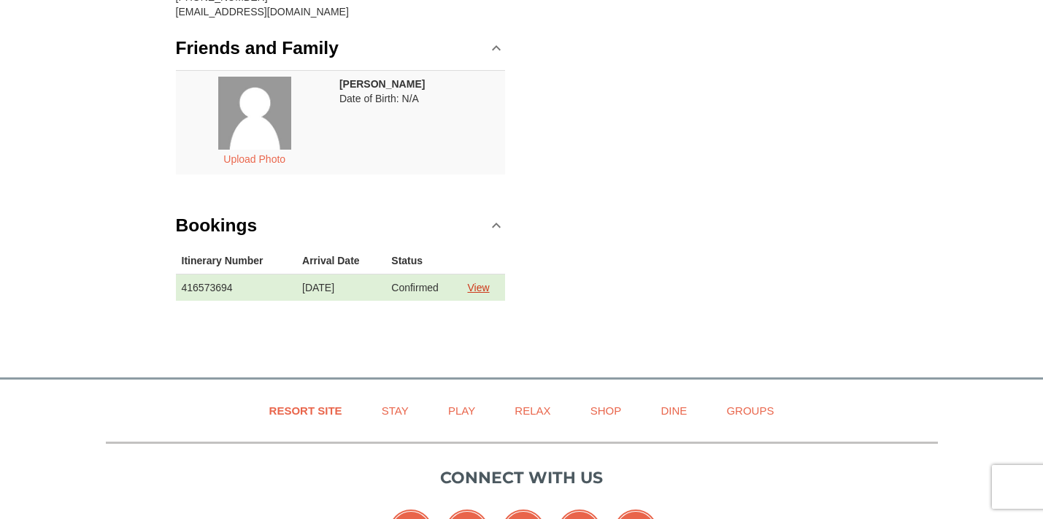
click at [485, 291] on link "View" at bounding box center [478, 288] width 22 height 12
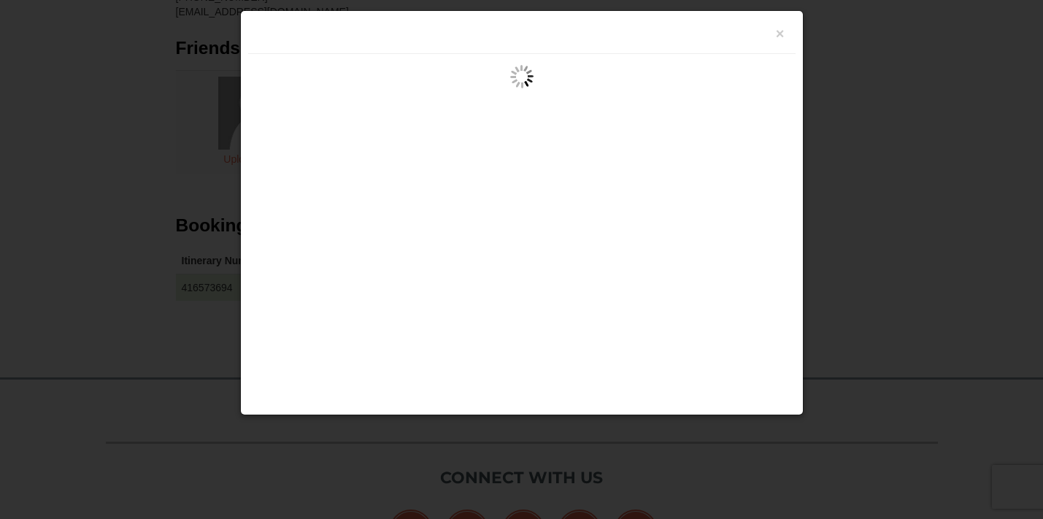
scroll to position [0, 0]
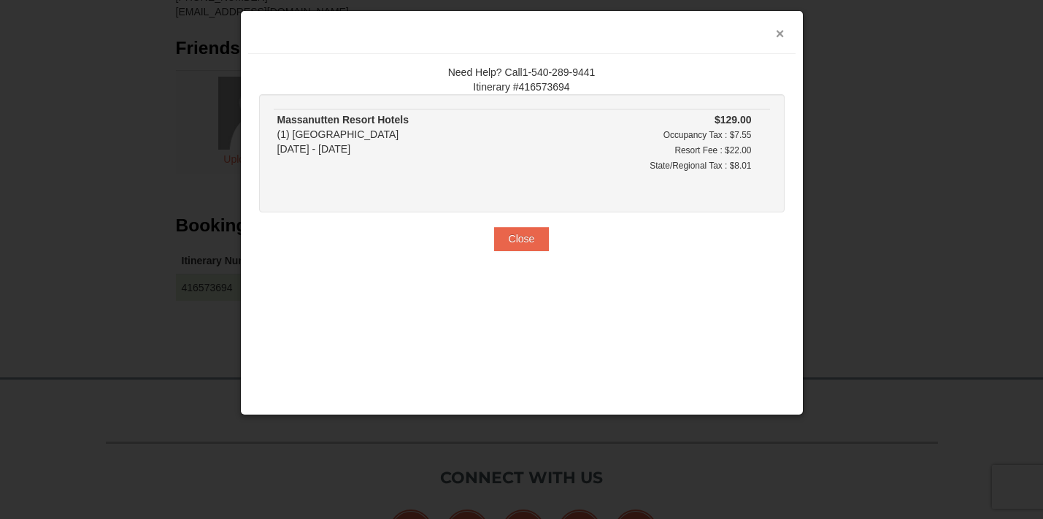
click at [778, 29] on button "×" at bounding box center [780, 33] width 9 height 15
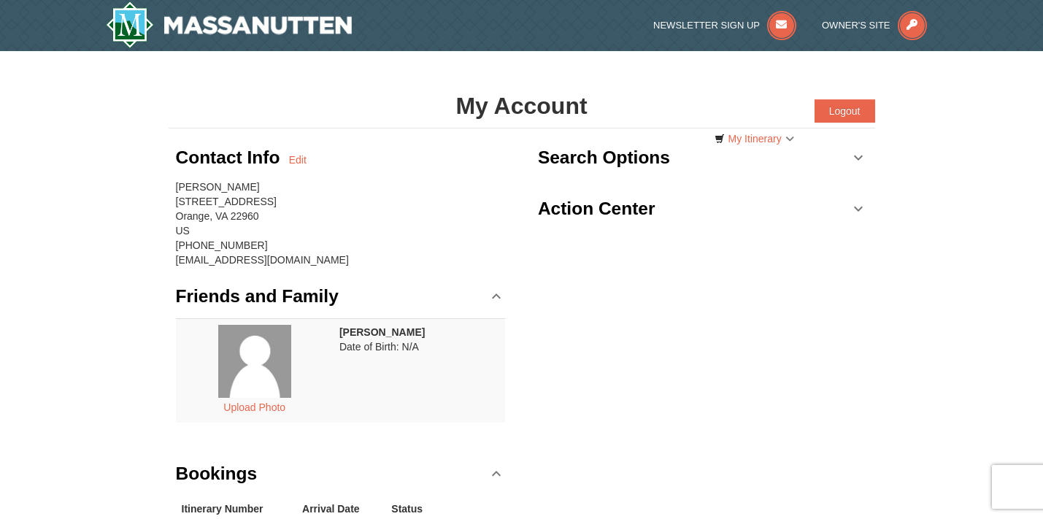
click at [851, 157] on link "Search Options" at bounding box center [703, 158] width 330 height 44
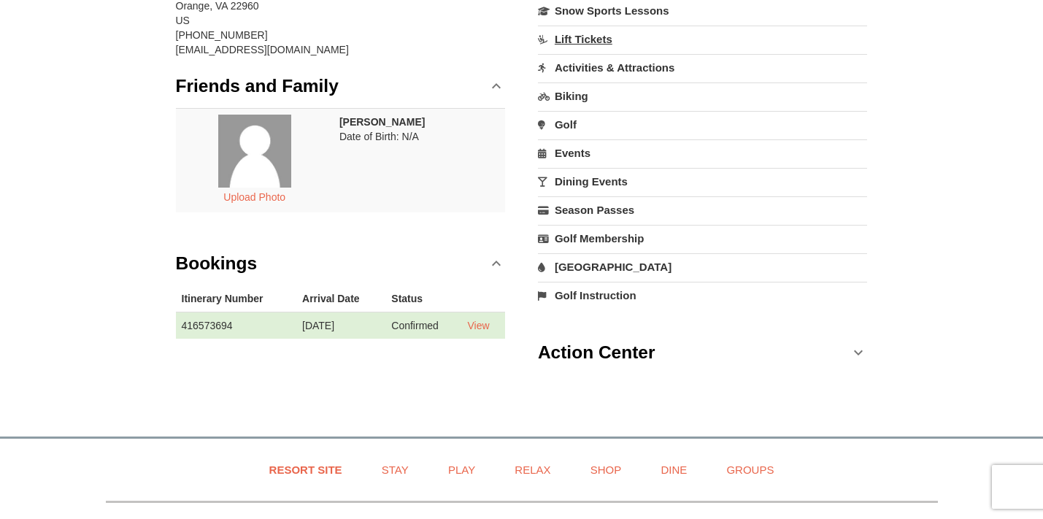
scroll to position [228, 0]
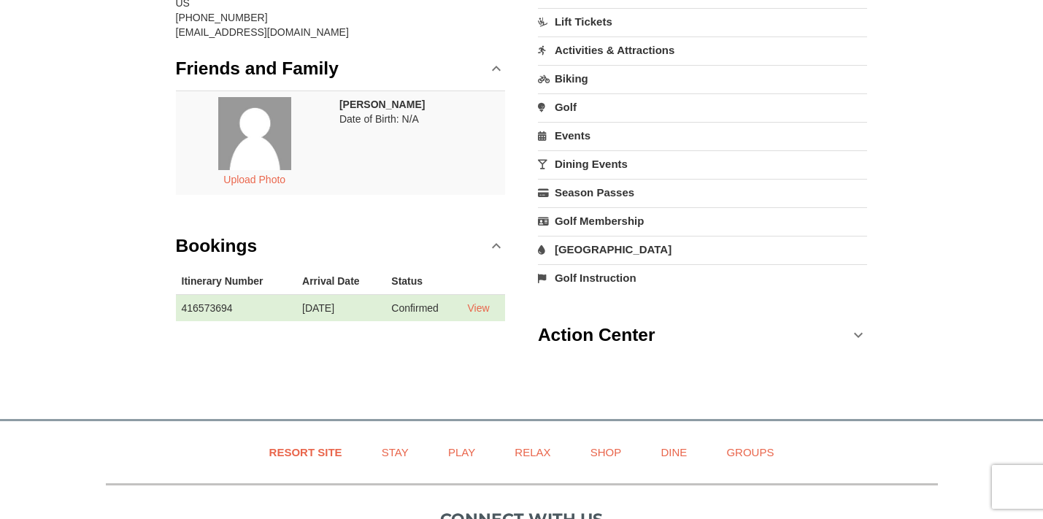
click at [864, 340] on link "Action Center" at bounding box center [703, 335] width 330 height 44
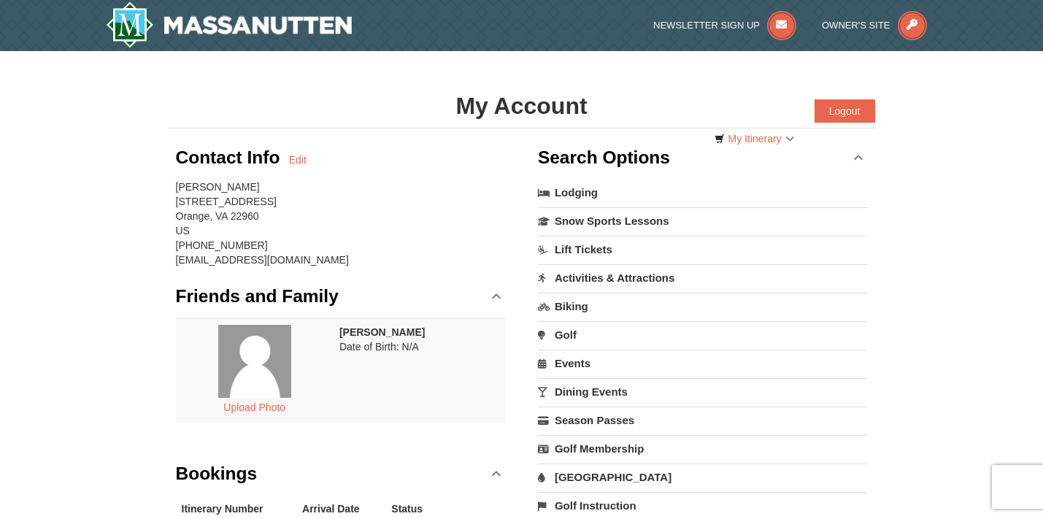
scroll to position [0, 0]
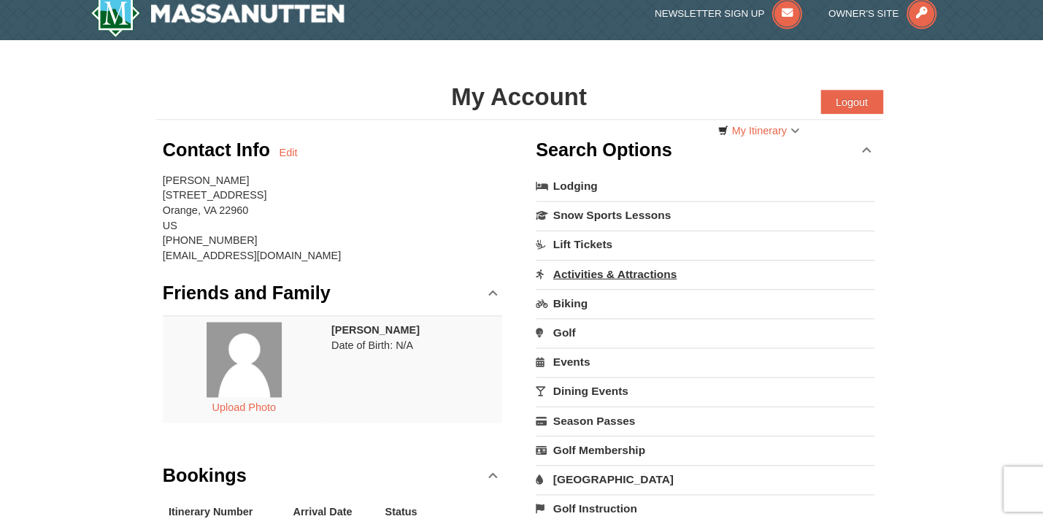
click at [603, 274] on link "Activities & Attractions" at bounding box center [703, 277] width 330 height 27
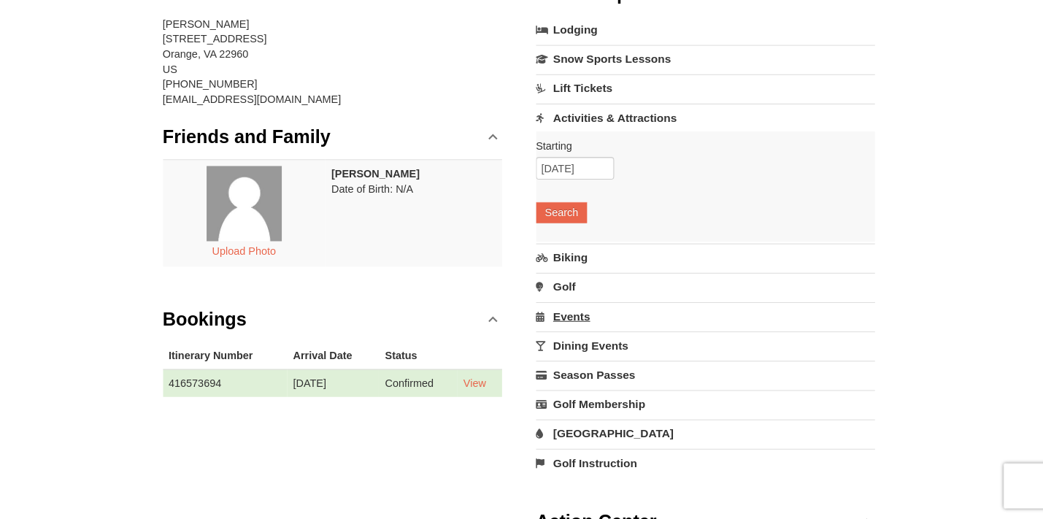
scroll to position [197, 0]
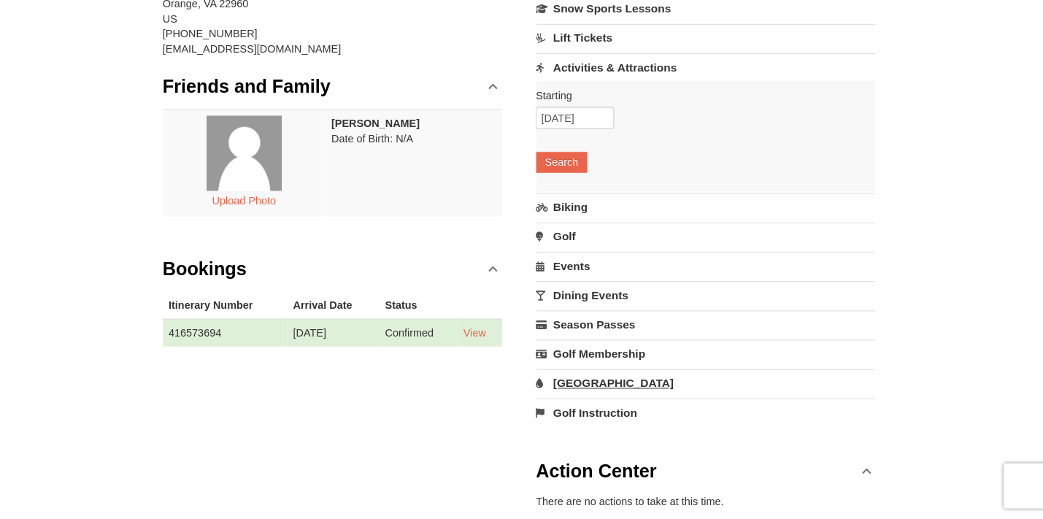
click at [590, 374] on link "[GEOGRAPHIC_DATA]" at bounding box center [703, 387] width 330 height 27
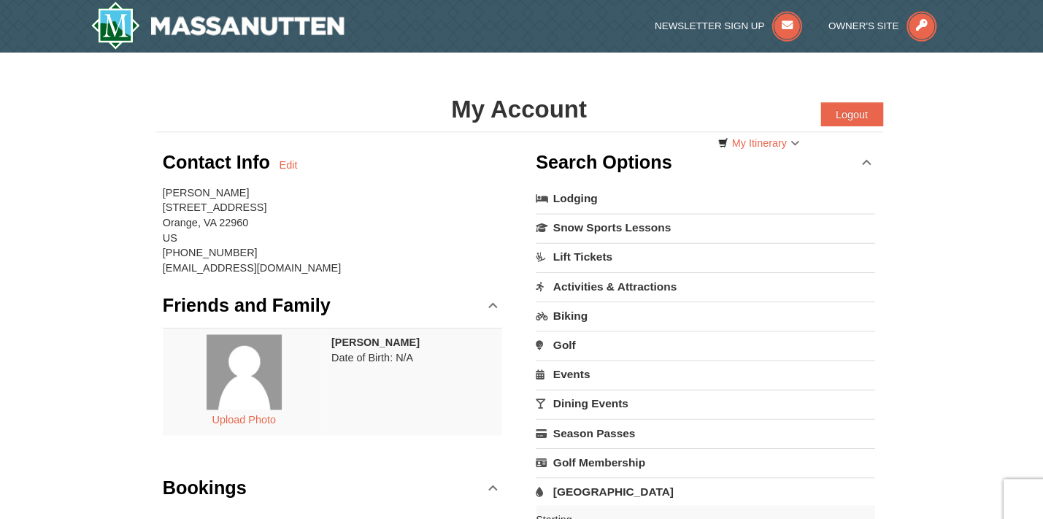
scroll to position [0, 0]
click at [745, 139] on link "My Itinerary" at bounding box center [754, 139] width 99 height 22
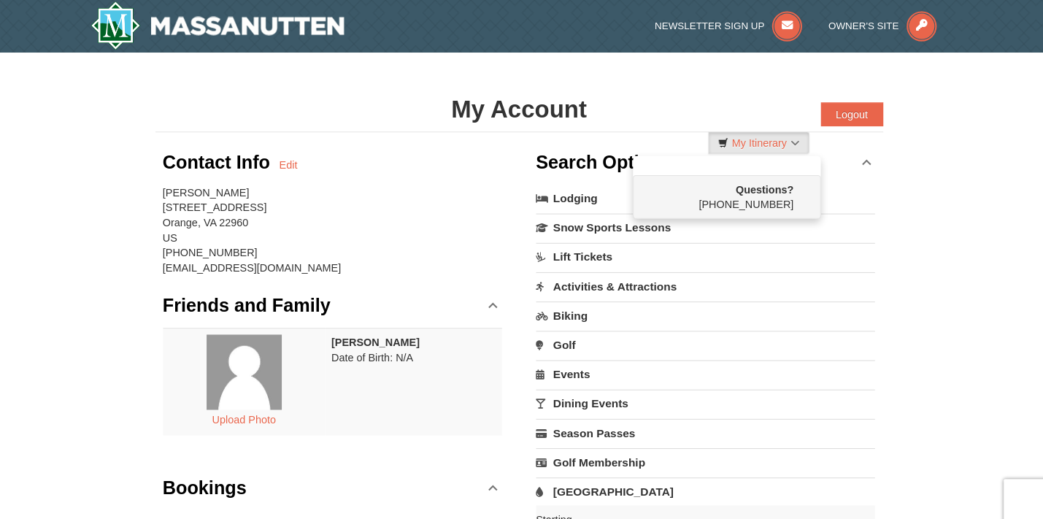
click at [610, 106] on h1 "My Account" at bounding box center [522, 105] width 707 height 29
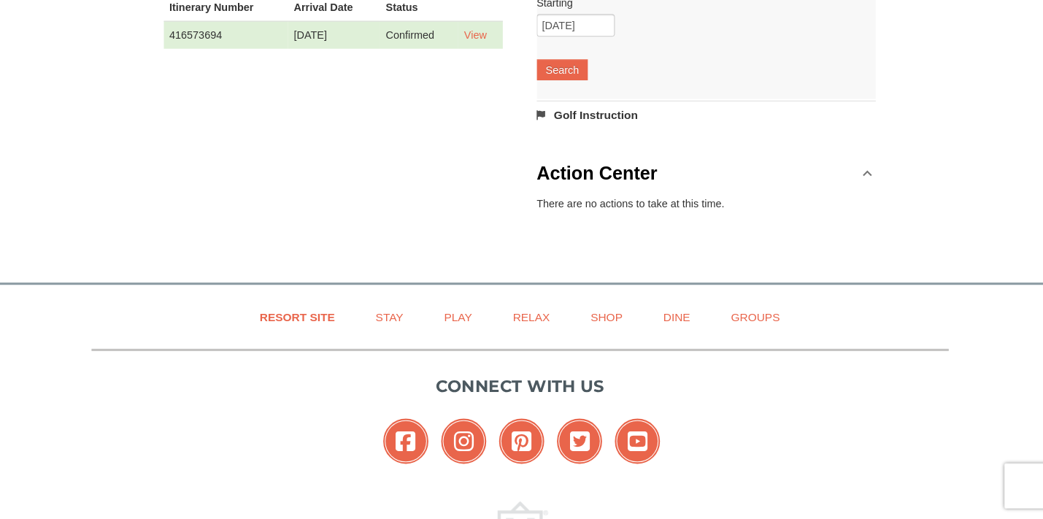
scroll to position [511, 0]
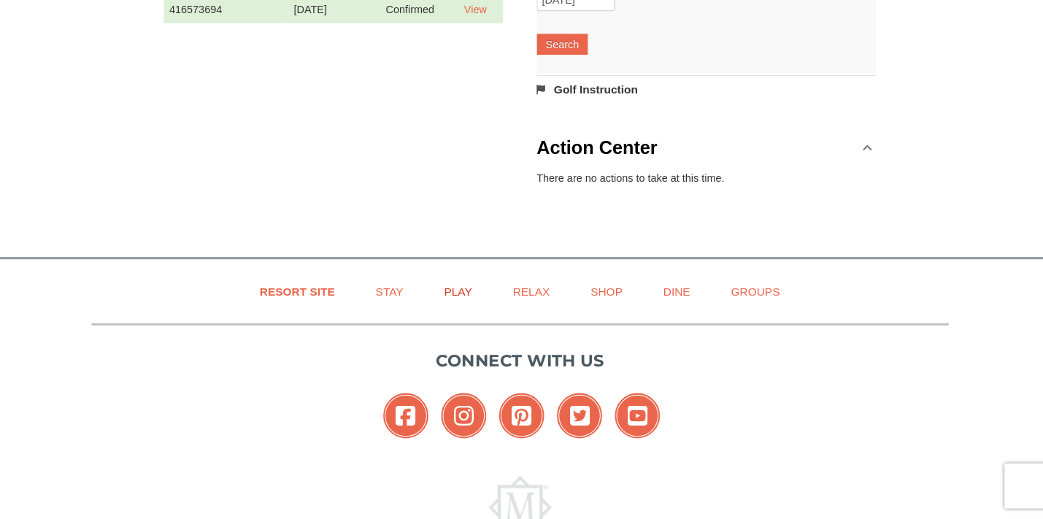
click at [442, 287] on link "Play" at bounding box center [462, 298] width 64 height 33
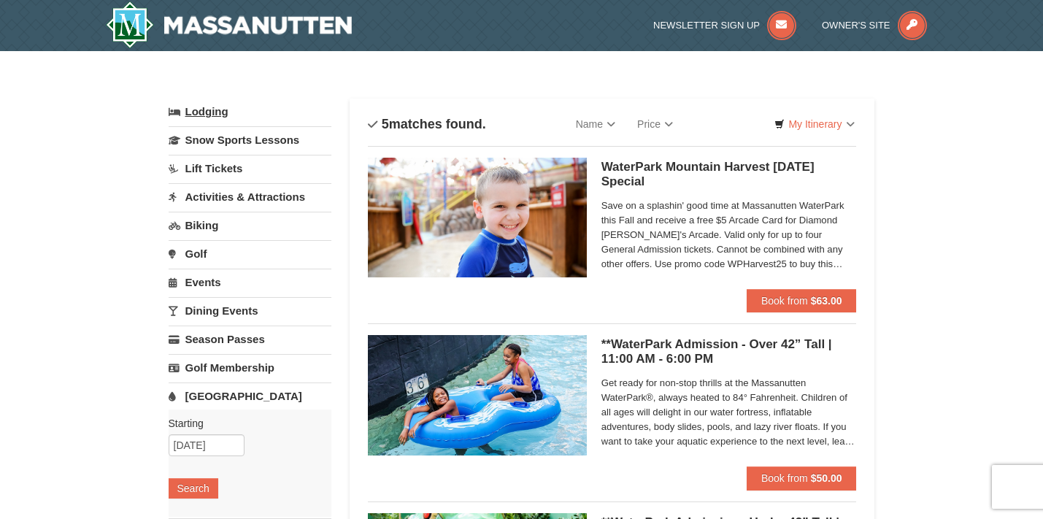
click at [226, 112] on link "Lodging" at bounding box center [250, 112] width 163 height 26
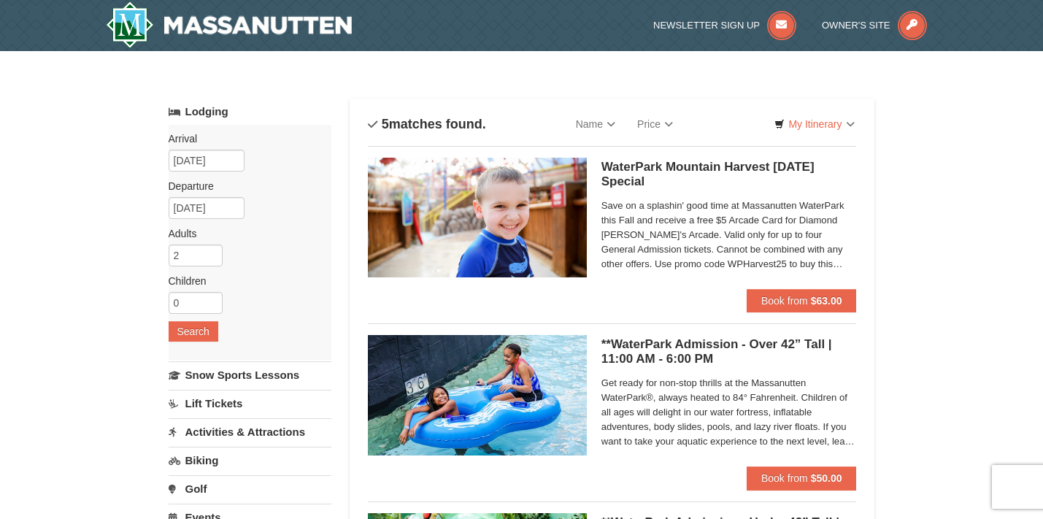
click at [291, 34] on img at bounding box center [229, 24] width 247 height 47
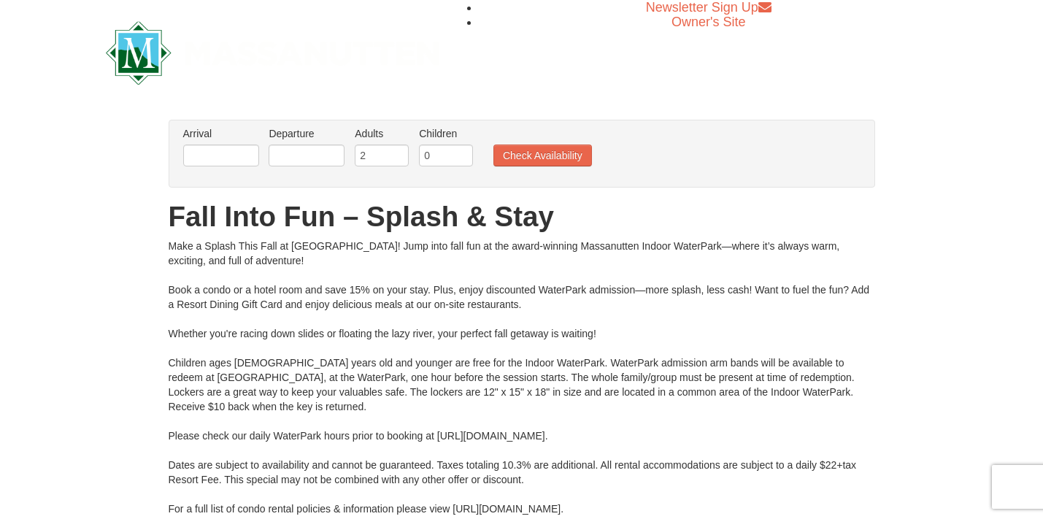
click at [260, 161] on li "Arrival Please format dates MM/DD/YYYY Please format dates MM/DD/YYYY" at bounding box center [221, 149] width 83 height 47
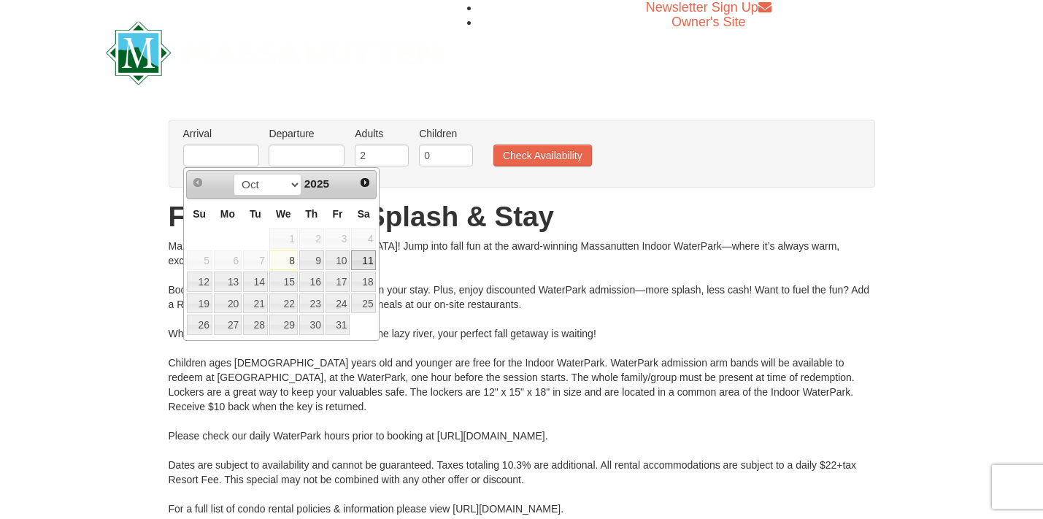
click at [358, 266] on link "11" at bounding box center [363, 260] width 25 height 20
type input "[DATE]"
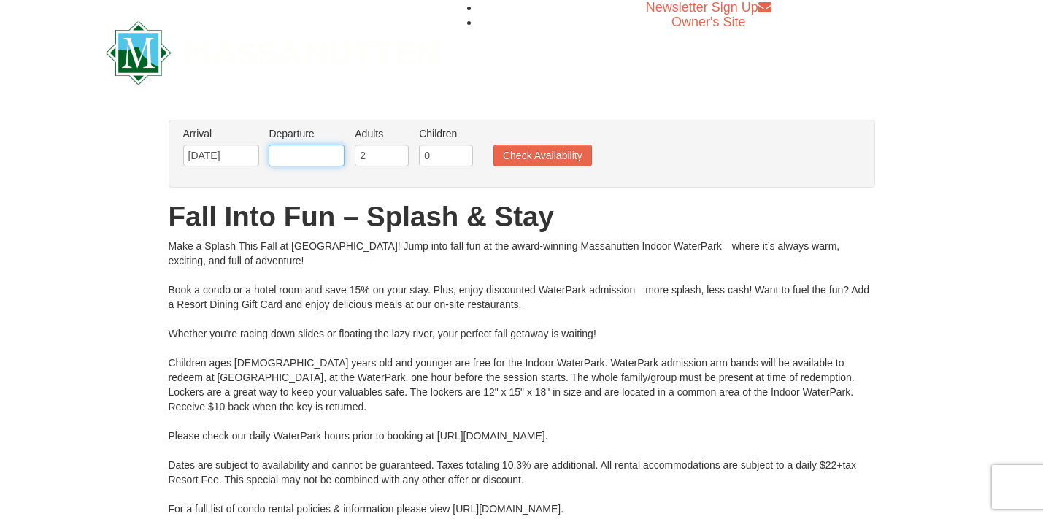
click at [304, 157] on input "text" at bounding box center [307, 156] width 76 height 22
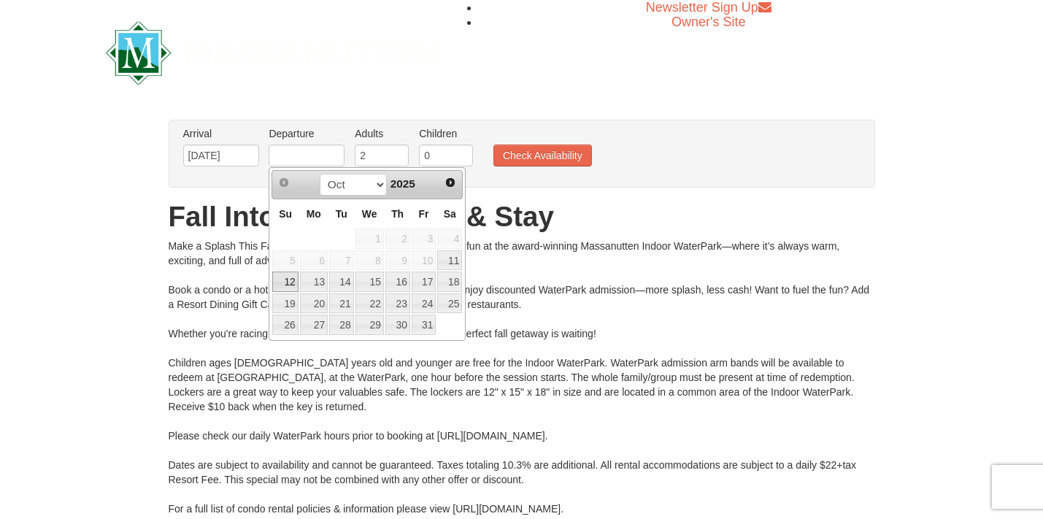
click at [294, 283] on link "12" at bounding box center [285, 282] width 26 height 20
type input "[DATE]"
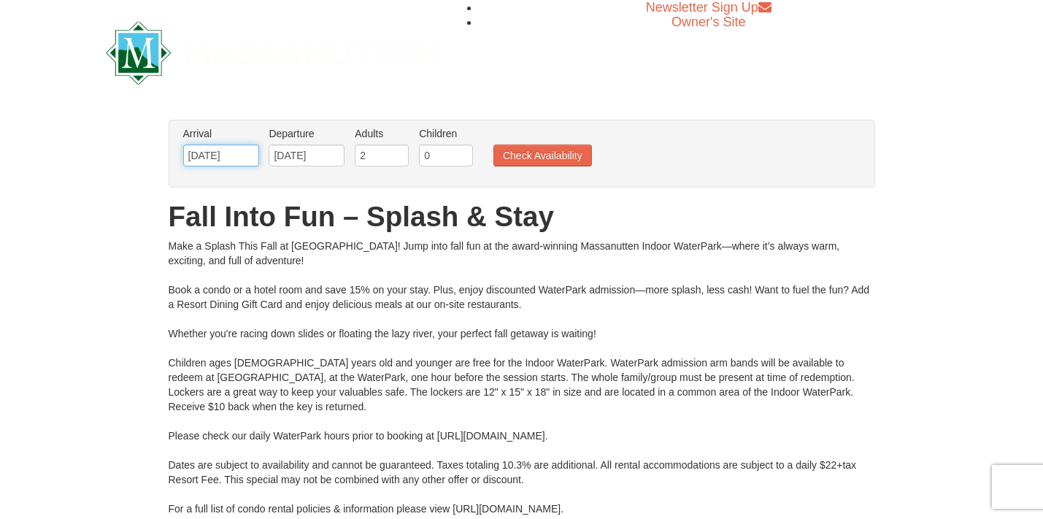
click at [205, 166] on input "[DATE]" at bounding box center [221, 156] width 76 height 22
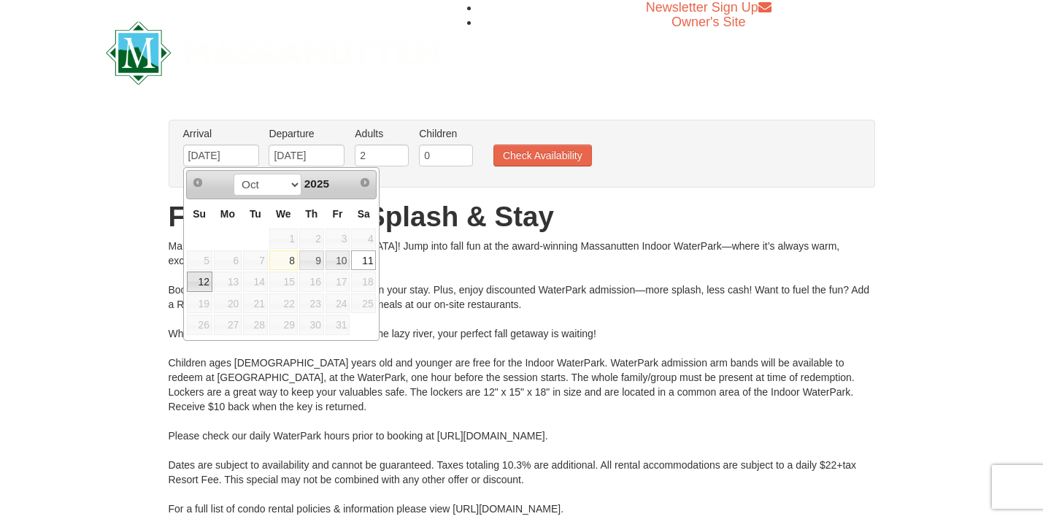
click at [196, 283] on link "12" at bounding box center [200, 282] width 26 height 20
type input "[DATE]"
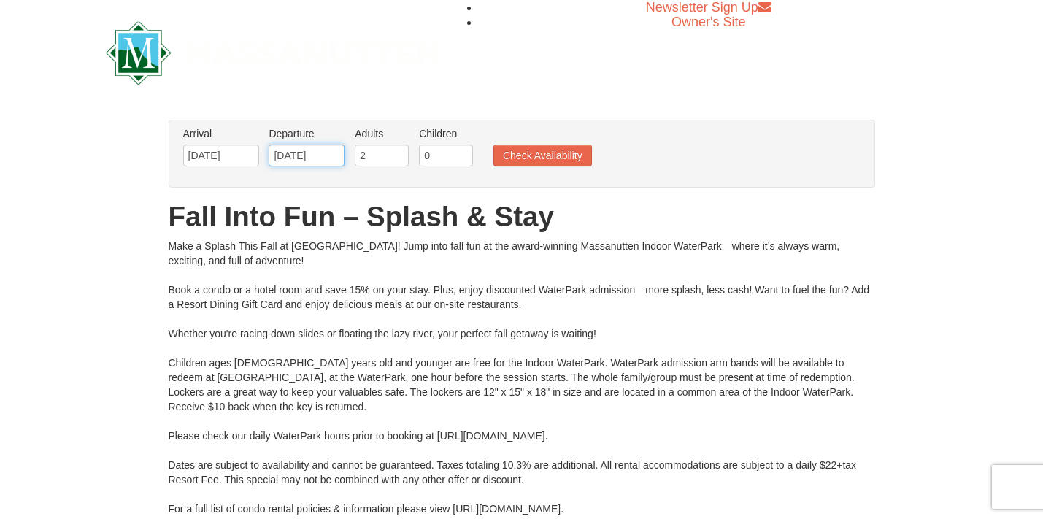
click at [293, 160] on input "[DATE]" at bounding box center [307, 156] width 76 height 22
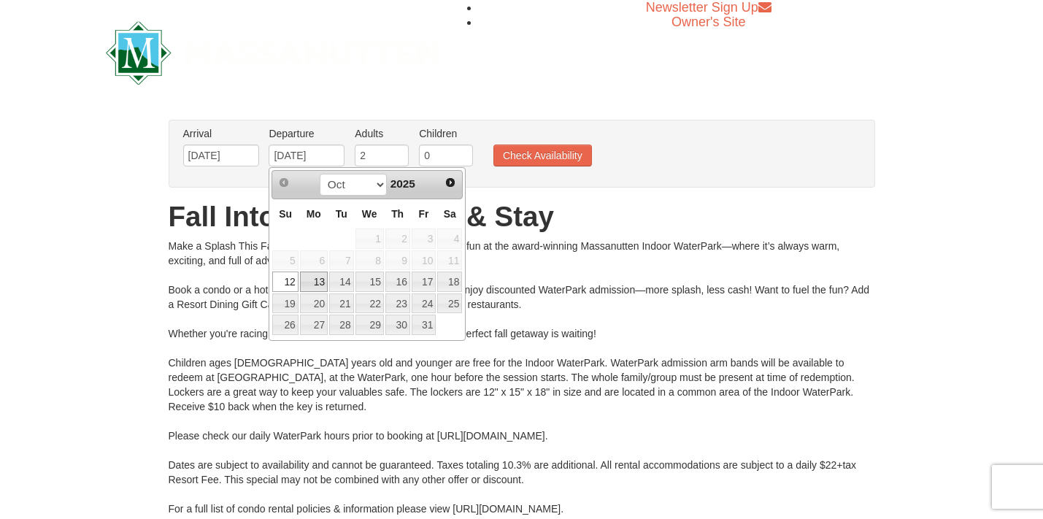
click at [314, 291] on link "13" at bounding box center [314, 282] width 28 height 20
type input "[DATE]"
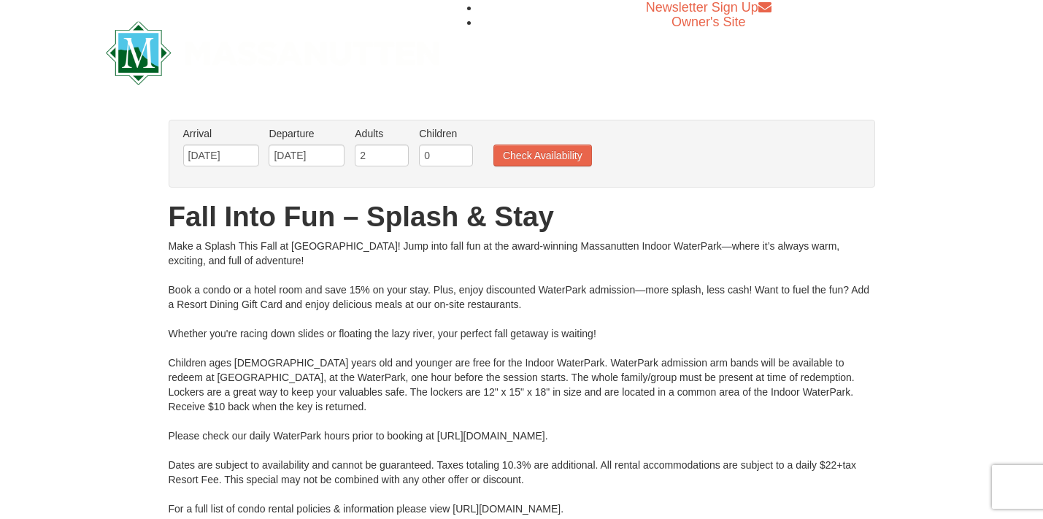
scroll to position [12, 0]
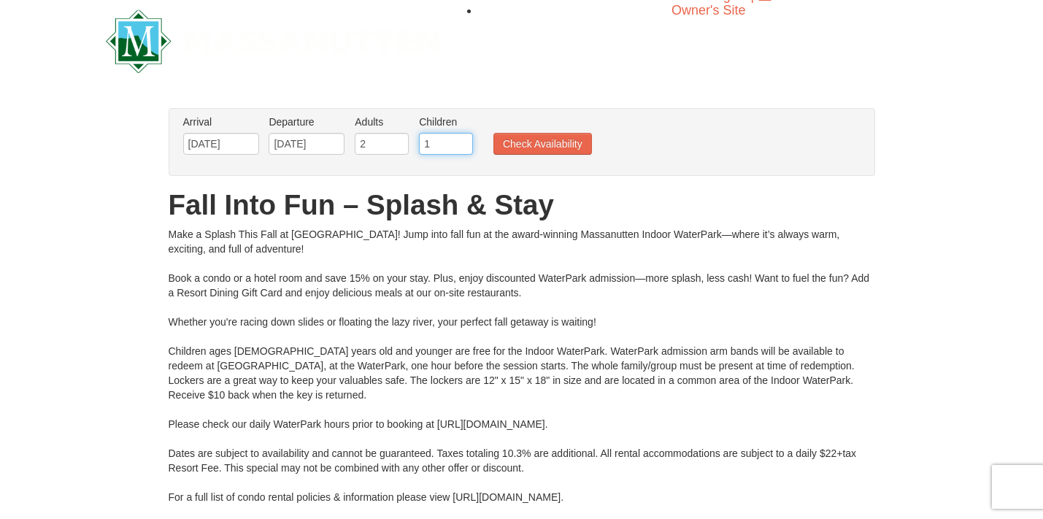
click at [464, 142] on input "1" at bounding box center [446, 144] width 54 height 22
click at [464, 142] on input "2" at bounding box center [446, 144] width 54 height 22
type input "3"
click at [464, 142] on input "3" at bounding box center [446, 144] width 54 height 22
click at [527, 144] on button "Check Availability" at bounding box center [543, 144] width 99 height 22
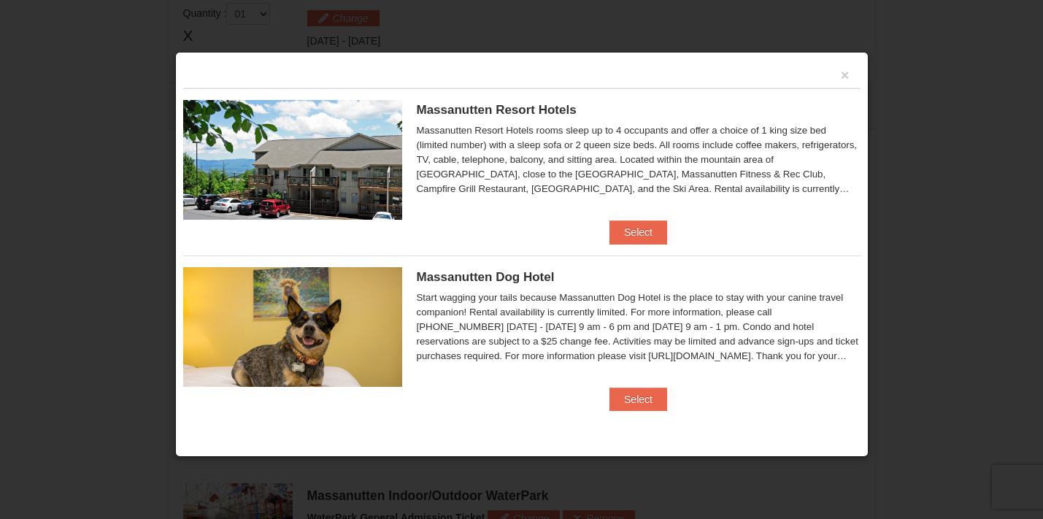
scroll to position [622, 0]
click at [646, 226] on button "Select" at bounding box center [639, 231] width 58 height 23
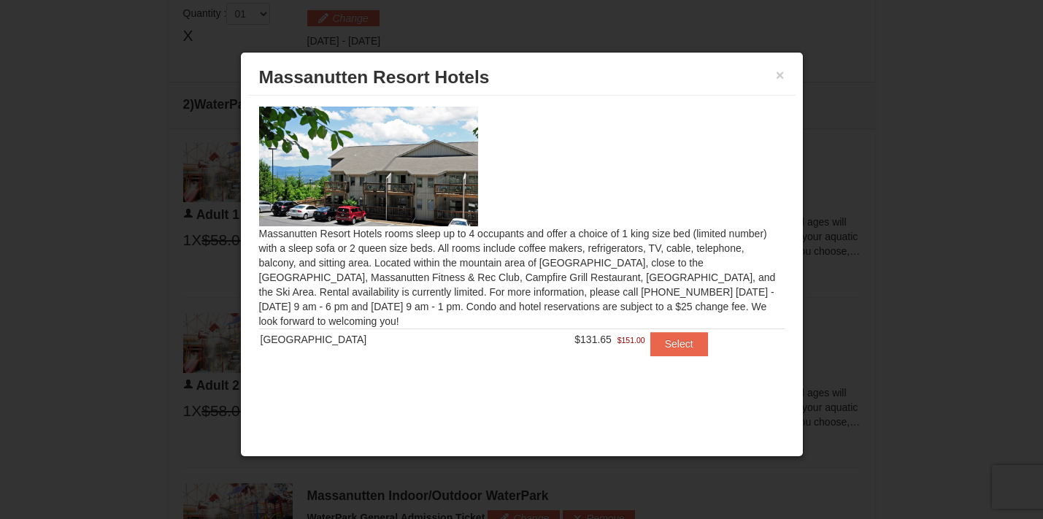
scroll to position [628, 0]
click at [653, 353] on button "Select" at bounding box center [680, 343] width 58 height 23
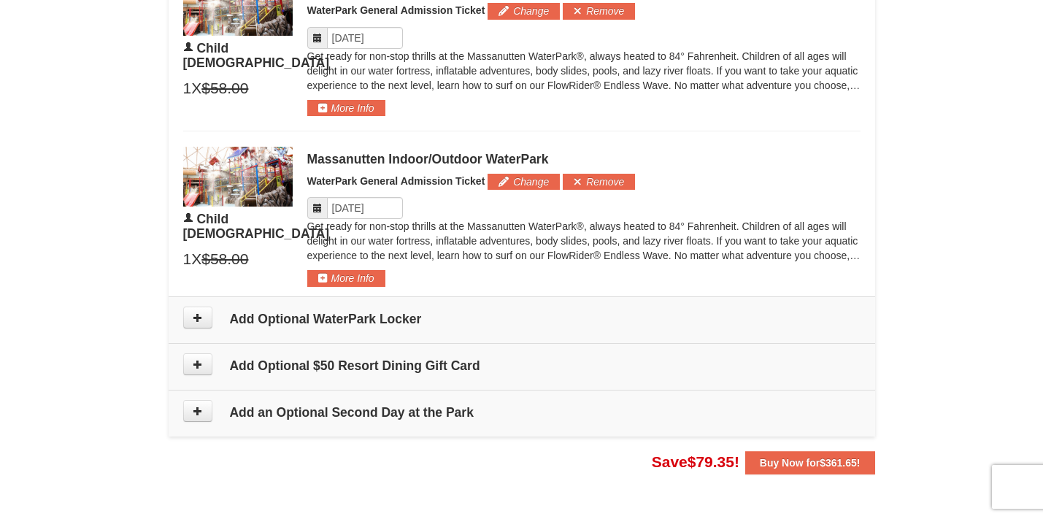
scroll to position [1364, 0]
click at [202, 312] on icon at bounding box center [198, 317] width 10 height 10
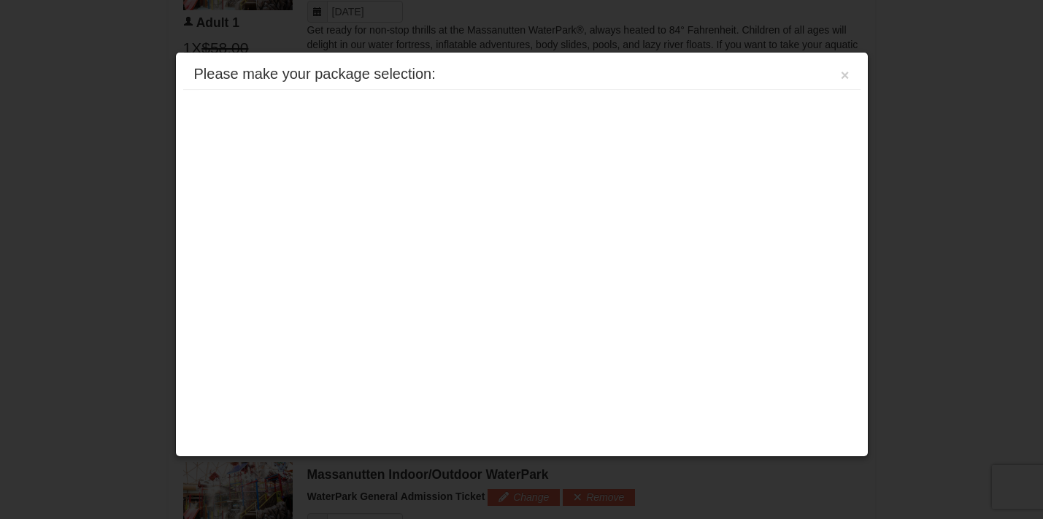
scroll to position [625, 0]
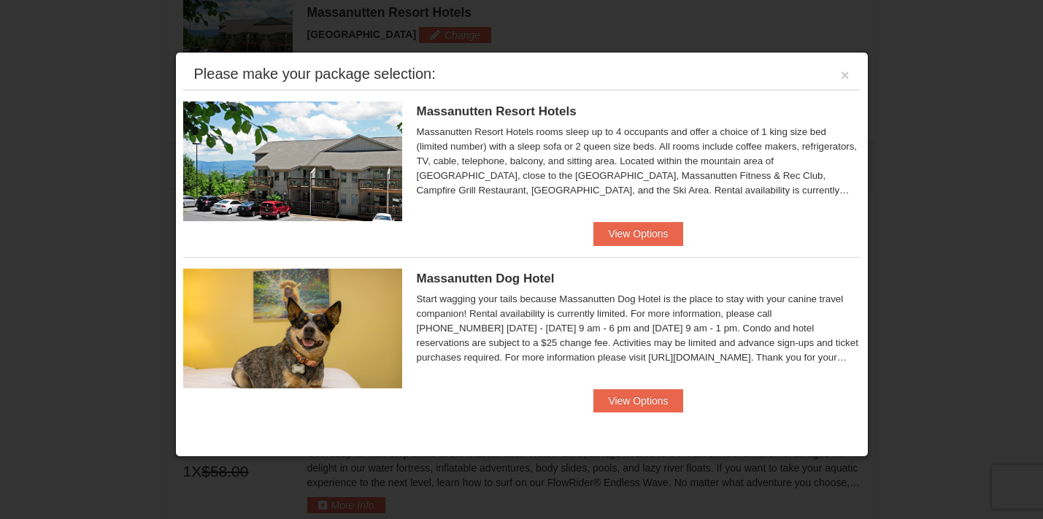
click at [851, 75] on div "Please make your package selection: ×" at bounding box center [522, 75] width 678 height 30
click at [847, 78] on button "×" at bounding box center [845, 75] width 9 height 15
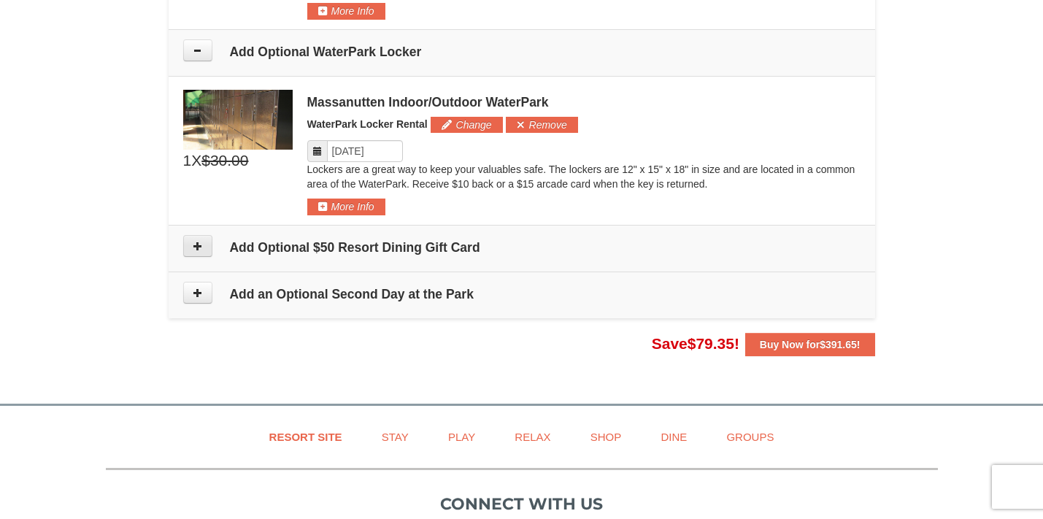
scroll to position [1630, 0]
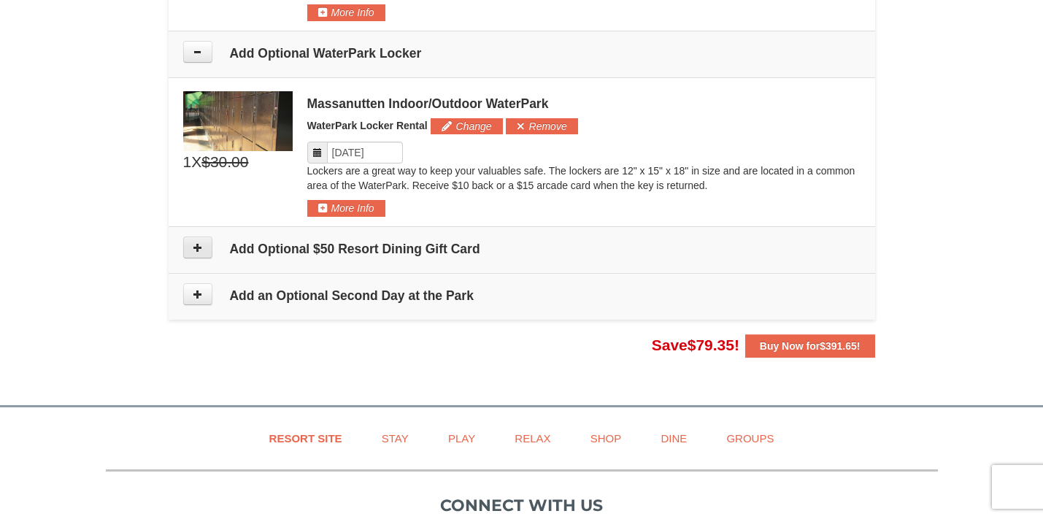
click at [206, 241] on button at bounding box center [197, 248] width 29 height 22
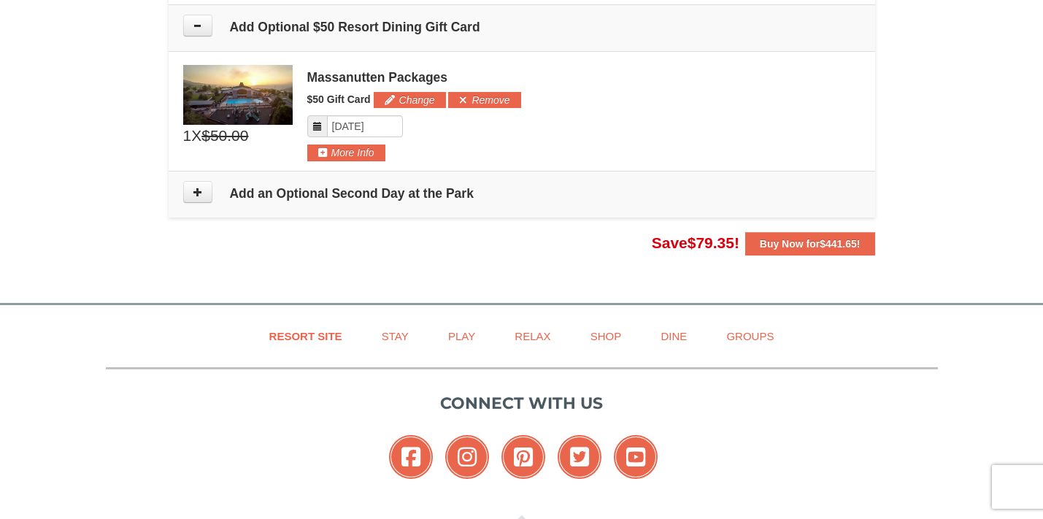
scroll to position [1857, 0]
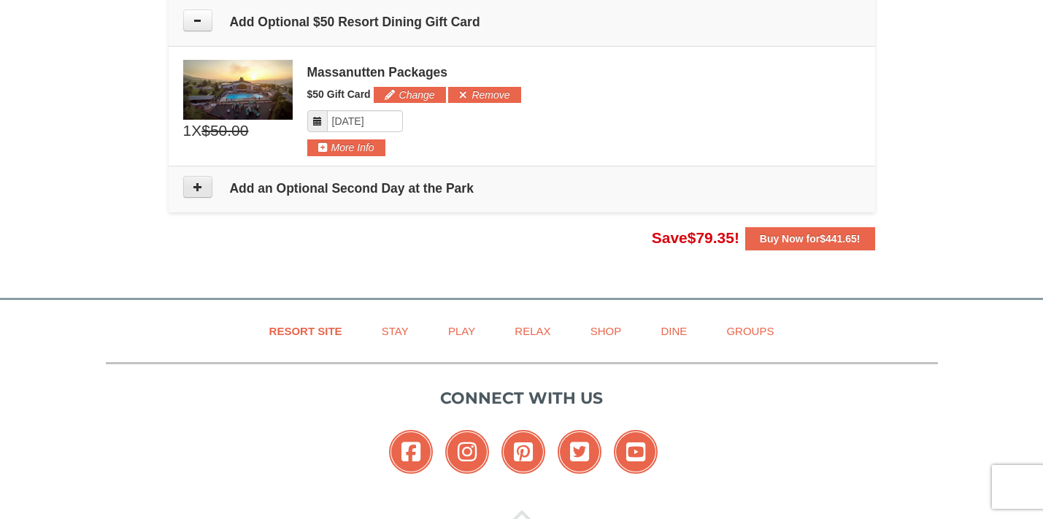
click at [194, 191] on button at bounding box center [197, 187] width 29 height 22
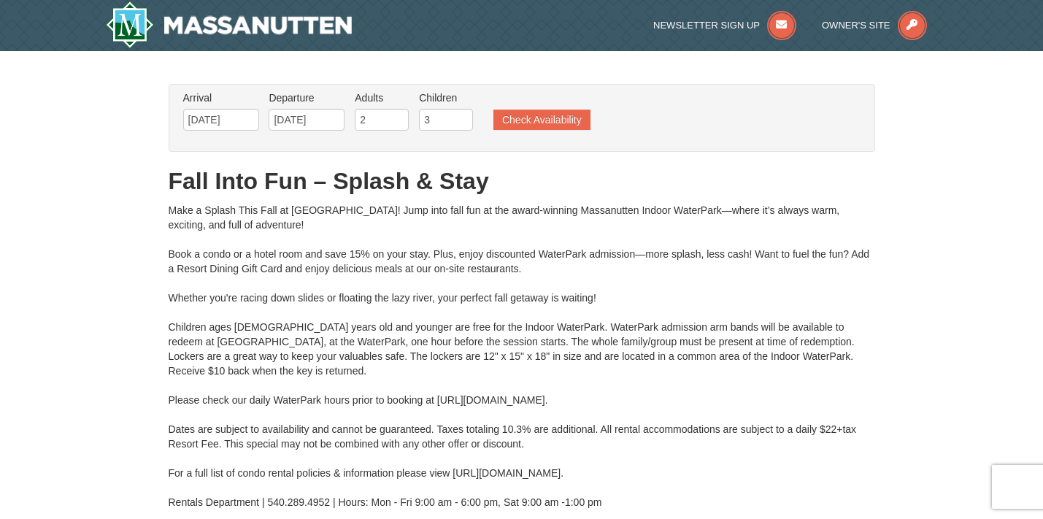
scroll to position [0, 0]
click at [304, 28] on img at bounding box center [229, 24] width 247 height 47
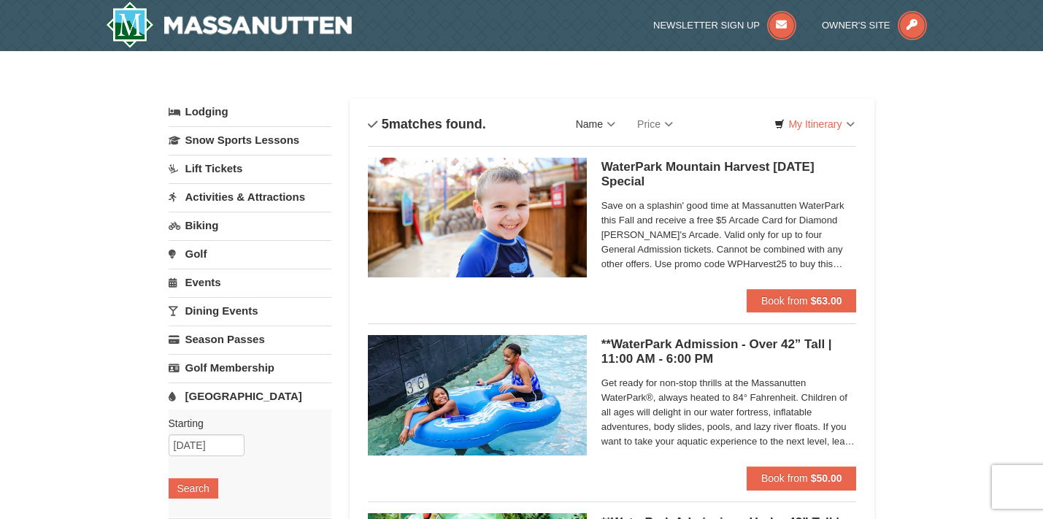
click at [612, 126] on link "Name" at bounding box center [595, 124] width 61 height 29
click at [663, 131] on link "Price" at bounding box center [655, 124] width 58 height 29
click at [840, 123] on link "My Itinerary" at bounding box center [814, 124] width 99 height 22
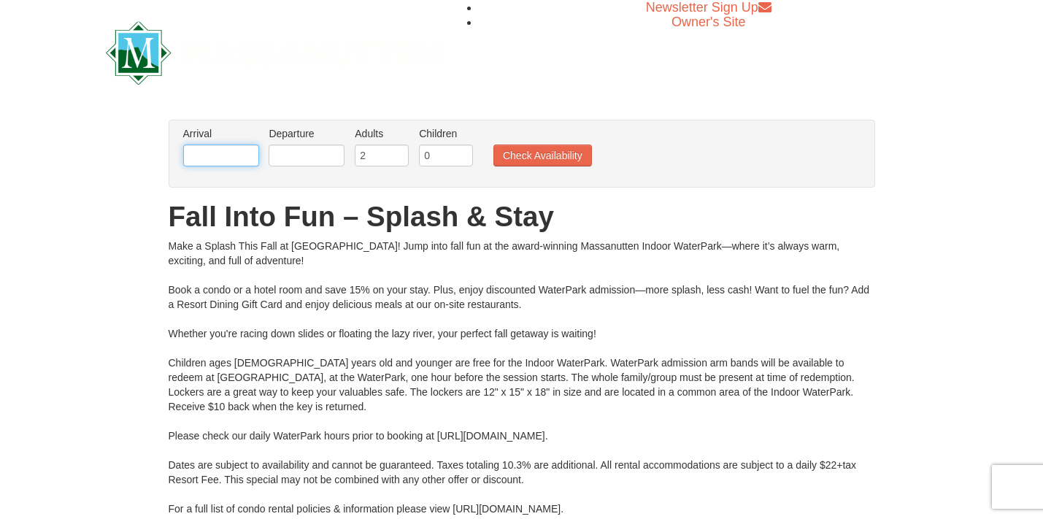
click at [243, 155] on input "text" at bounding box center [221, 156] width 76 height 22
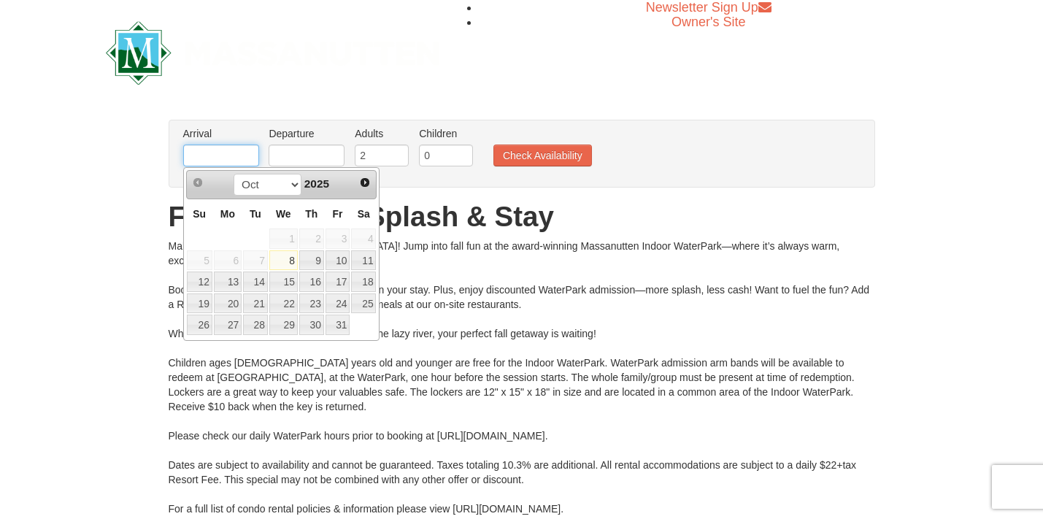
click at [200, 153] on input "text" at bounding box center [221, 156] width 76 height 22
click at [207, 280] on link "12" at bounding box center [200, 282] width 26 height 20
type input "10/12/2025"
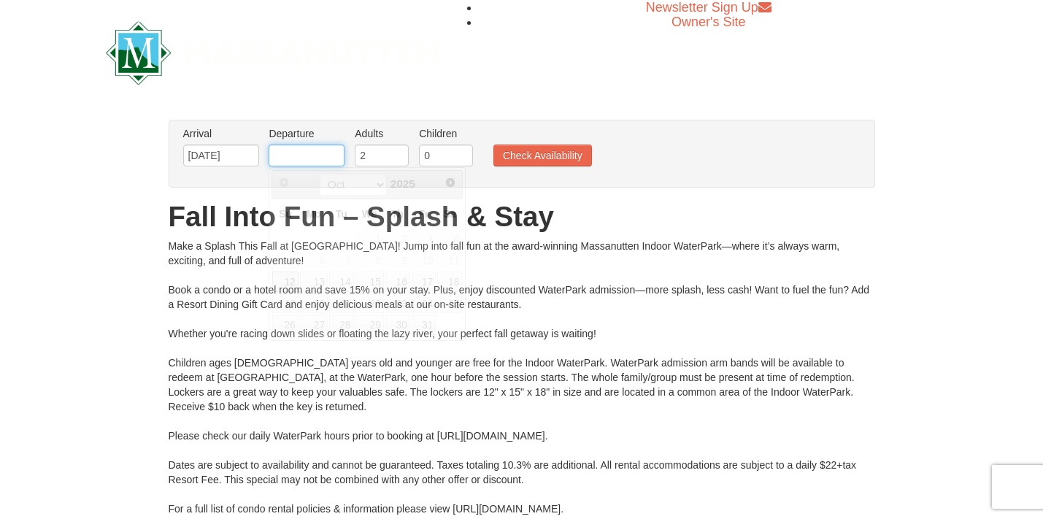
click at [288, 161] on input "text" at bounding box center [307, 156] width 76 height 22
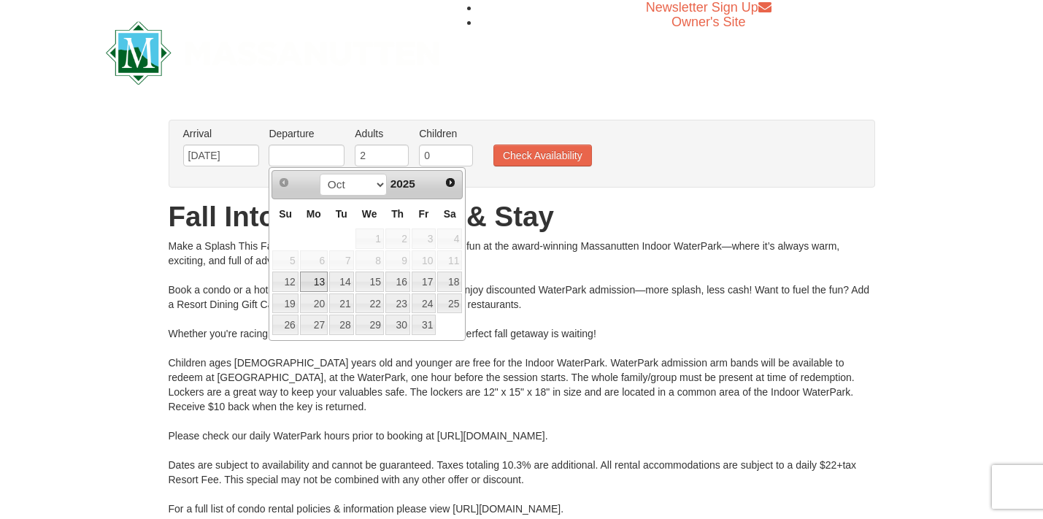
click at [319, 286] on link "13" at bounding box center [314, 282] width 28 height 20
type input "10/13/2025"
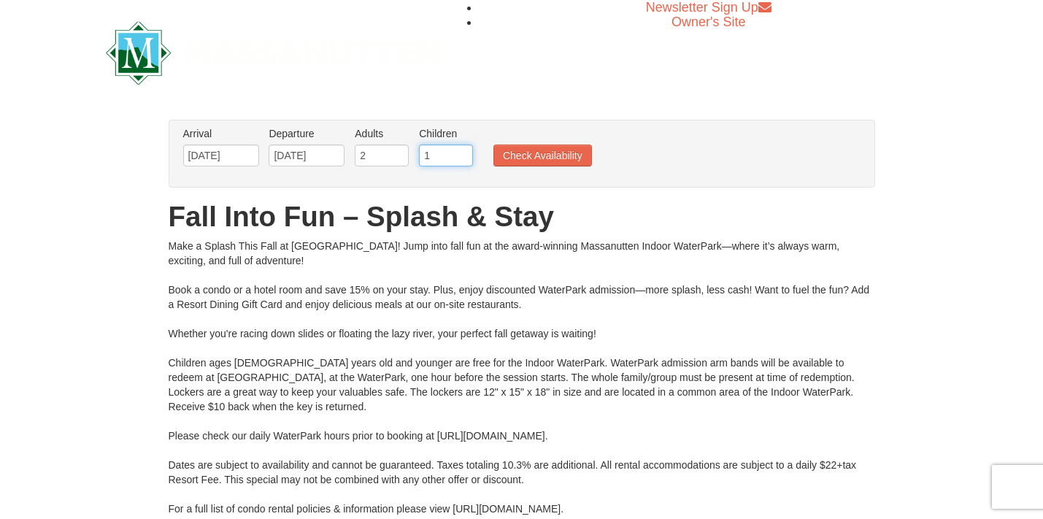
click at [464, 153] on input "1" at bounding box center [446, 156] width 54 height 22
click at [464, 153] on input "2" at bounding box center [446, 156] width 54 height 22
type input "3"
click at [464, 153] on input "3" at bounding box center [446, 156] width 54 height 22
click at [539, 153] on button "Check Availability" at bounding box center [543, 156] width 99 height 22
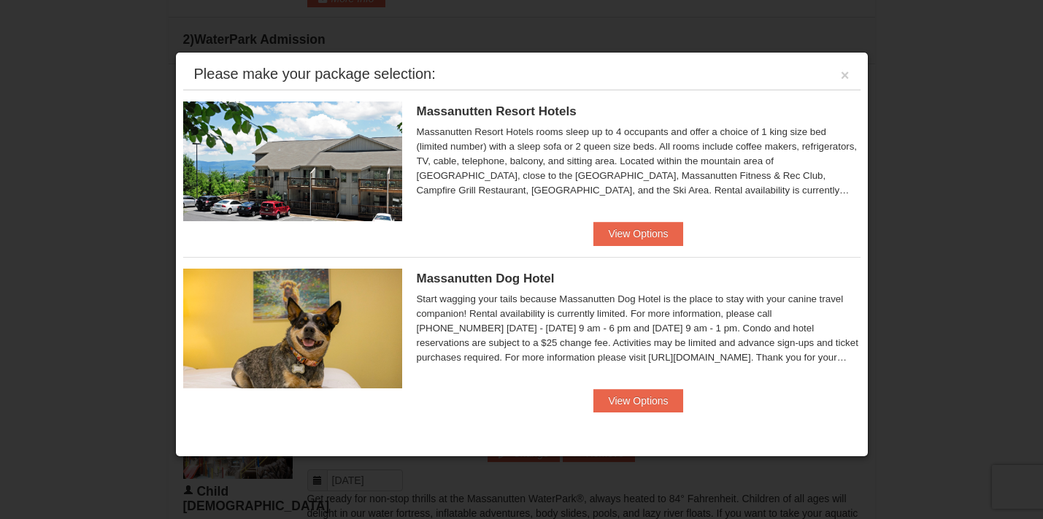
scroll to position [705, 0]
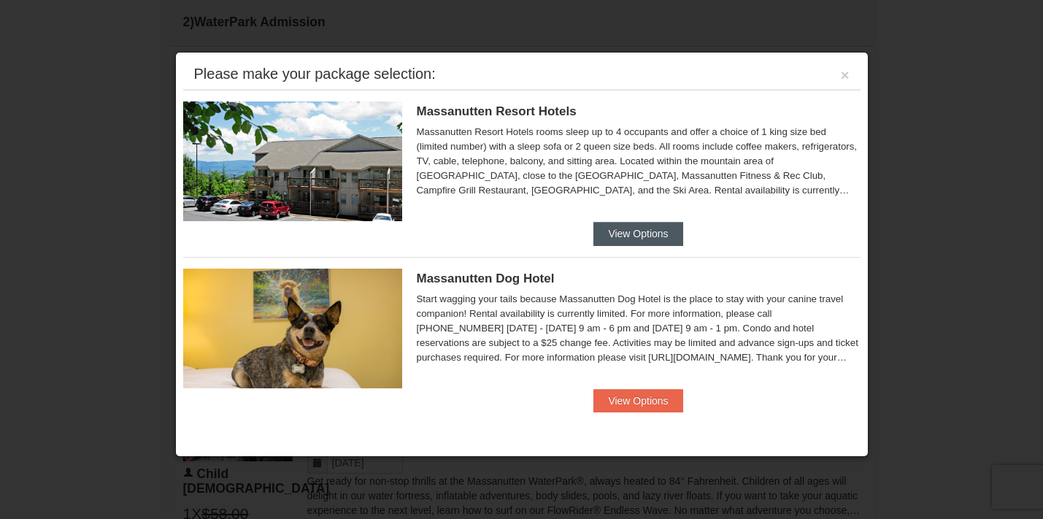
click at [643, 234] on button "View Options" at bounding box center [638, 233] width 89 height 23
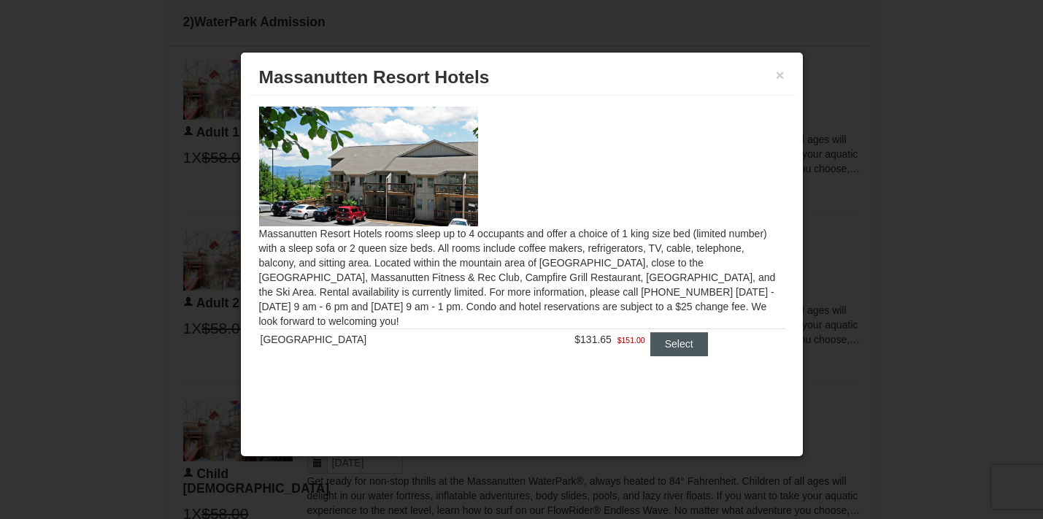
click at [669, 353] on button "Select" at bounding box center [680, 343] width 58 height 23
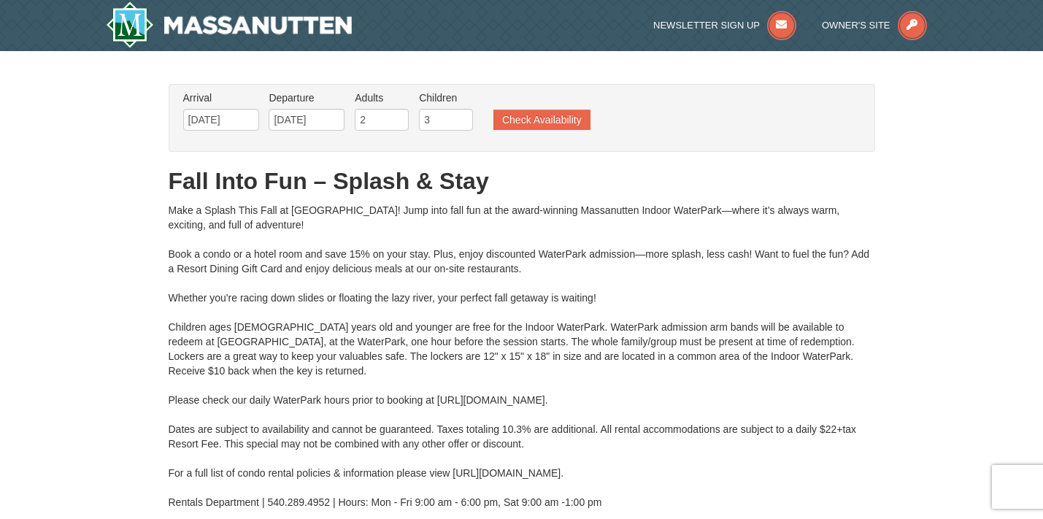
scroll to position [0, 0]
click at [235, 38] on img at bounding box center [229, 24] width 247 height 47
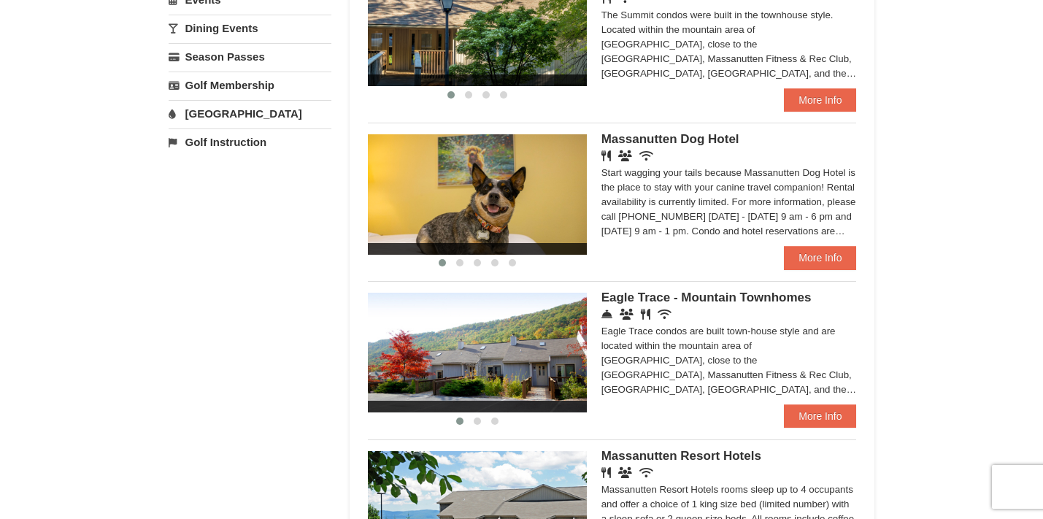
scroll to position [525, 0]
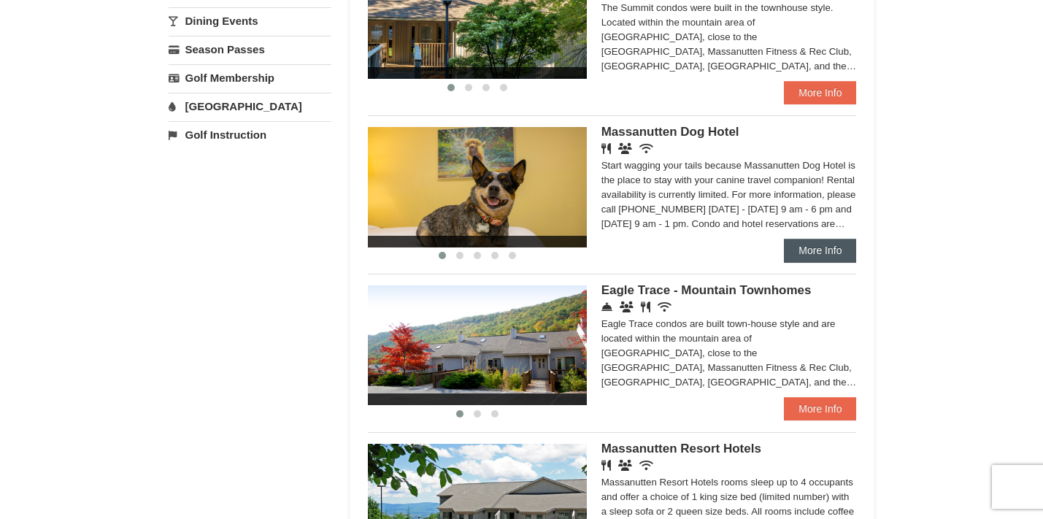
click at [812, 250] on link "More Info" at bounding box center [820, 250] width 72 height 23
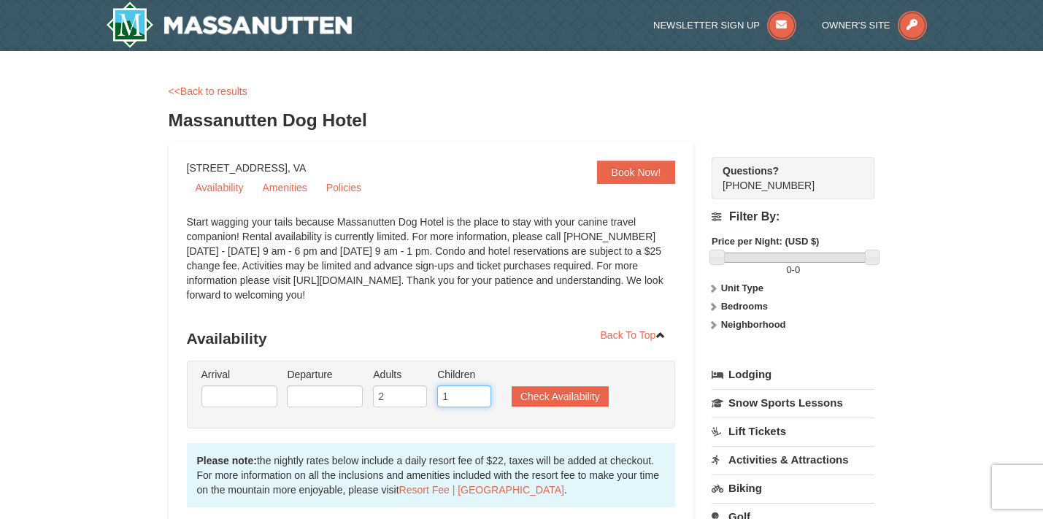
click at [483, 386] on input "1" at bounding box center [464, 397] width 54 height 22
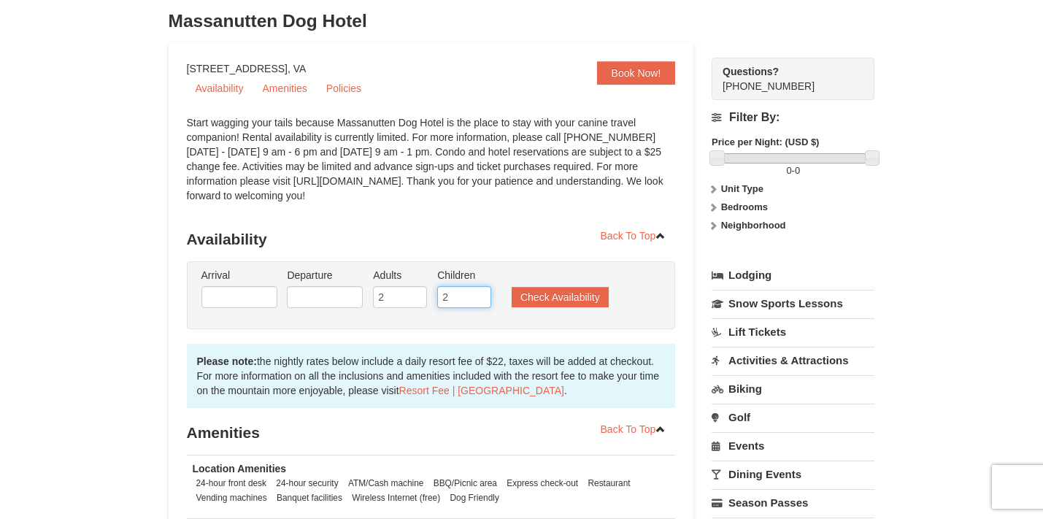
click at [483, 295] on input "2" at bounding box center [464, 297] width 54 height 22
click at [483, 295] on input "3" at bounding box center [464, 297] width 54 height 22
click at [483, 295] on input "4" at bounding box center [464, 297] width 54 height 22
type input "3"
click at [483, 300] on input "3" at bounding box center [464, 297] width 54 height 22
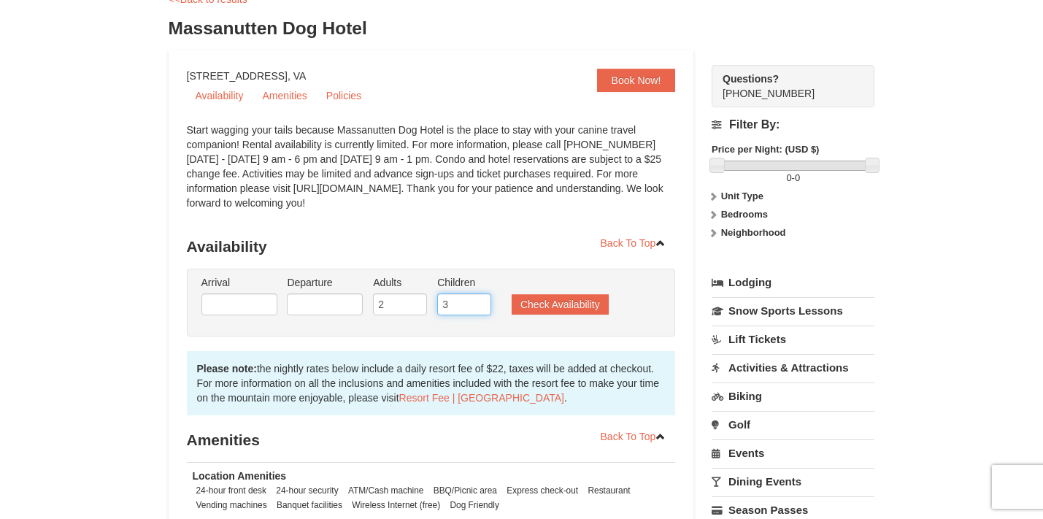
scroll to position [87, 0]
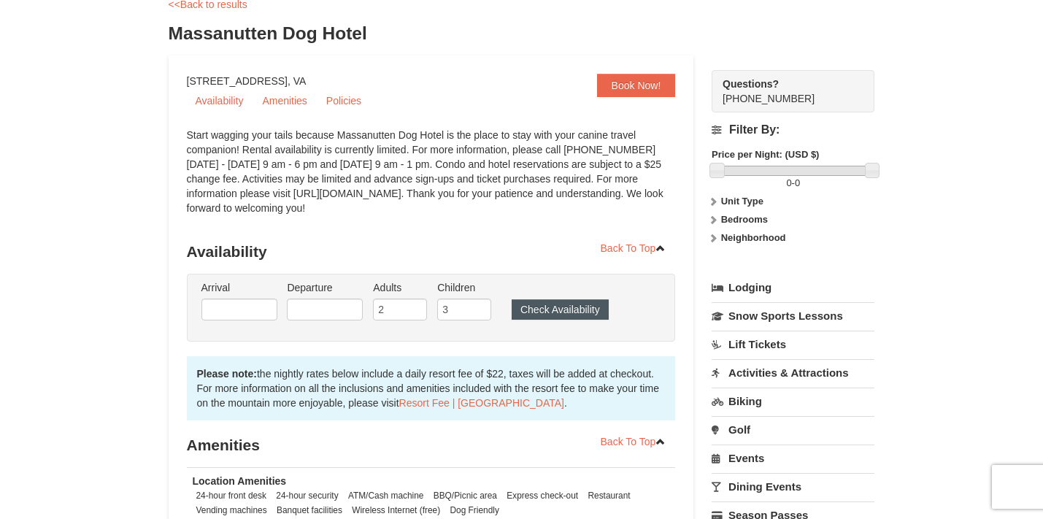
click at [588, 319] on button "Check Availability" at bounding box center [560, 309] width 97 height 20
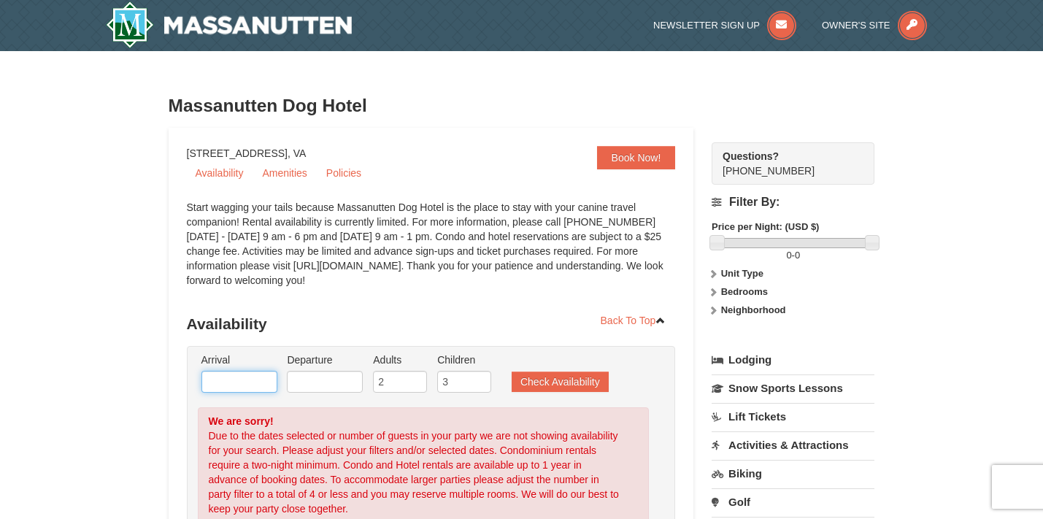
click at [248, 377] on input "text" at bounding box center [240, 382] width 76 height 22
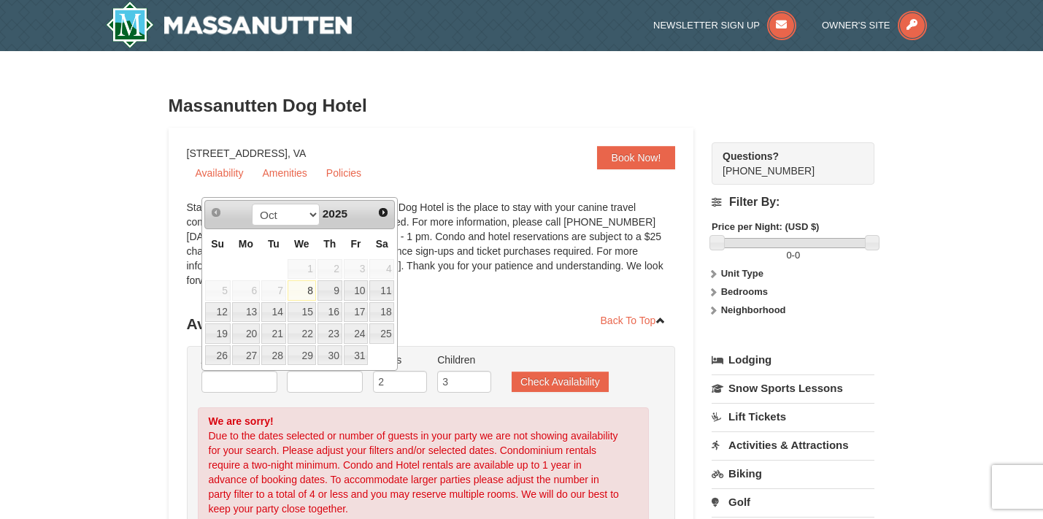
click at [222, 315] on link "12" at bounding box center [218, 312] width 26 height 20
type input "[DATE]"
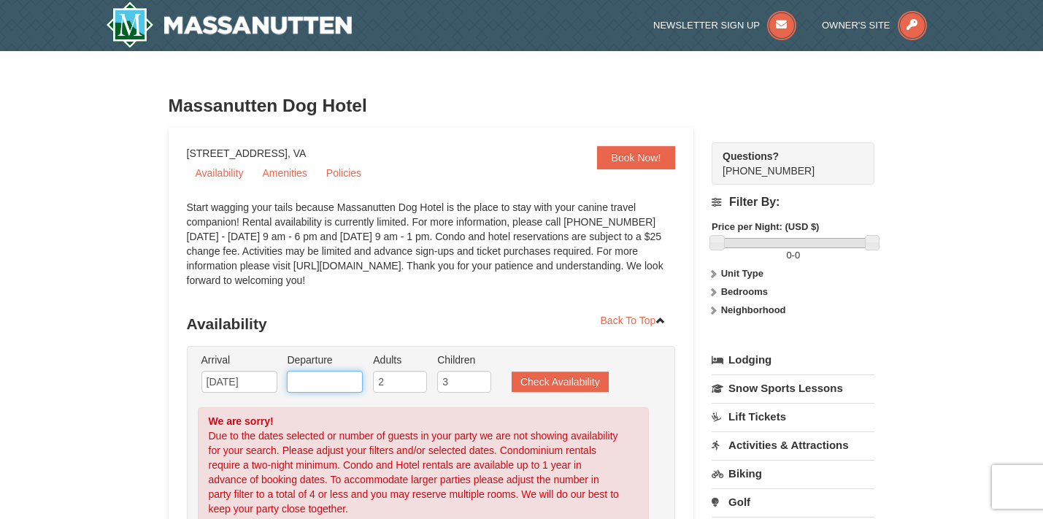
click at [323, 385] on input "text" at bounding box center [325, 382] width 76 height 22
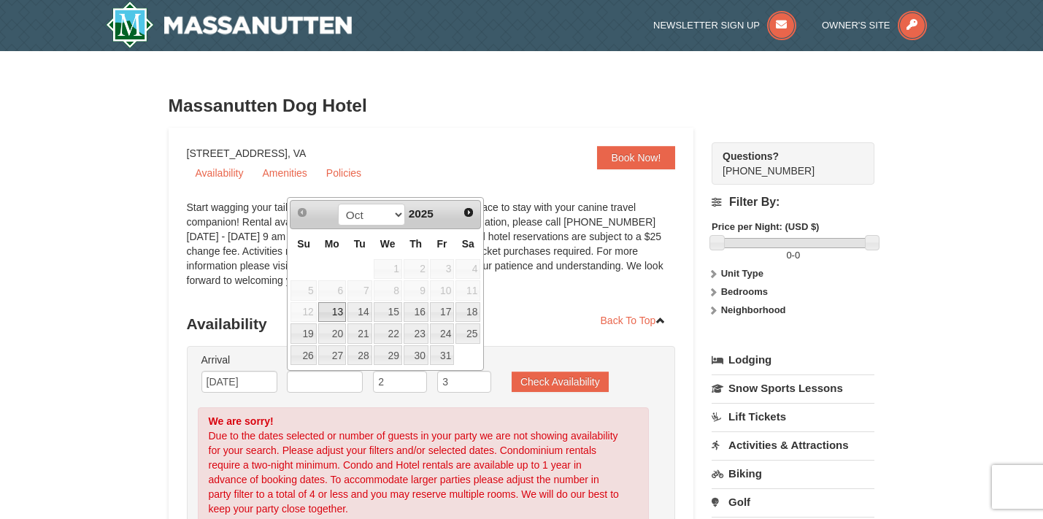
click at [340, 314] on link "13" at bounding box center [332, 312] width 28 height 20
type input "[DATE]"
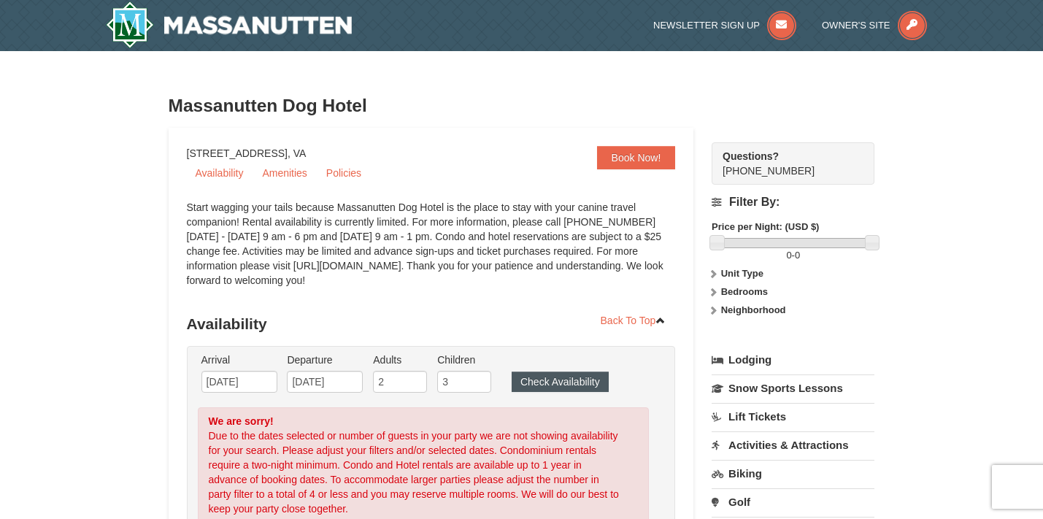
click at [566, 384] on button "Check Availability" at bounding box center [560, 382] width 97 height 20
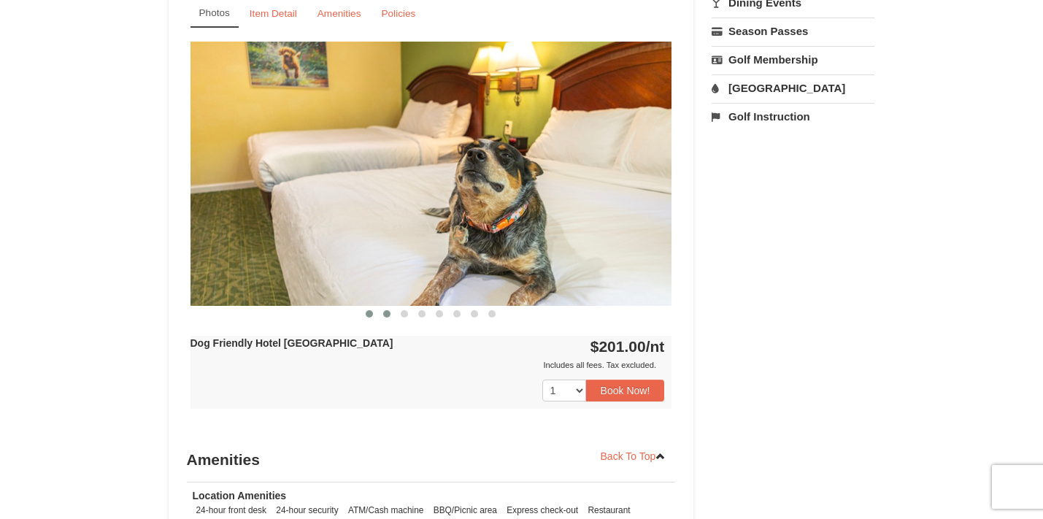
click at [387, 312] on span at bounding box center [386, 313] width 7 height 7
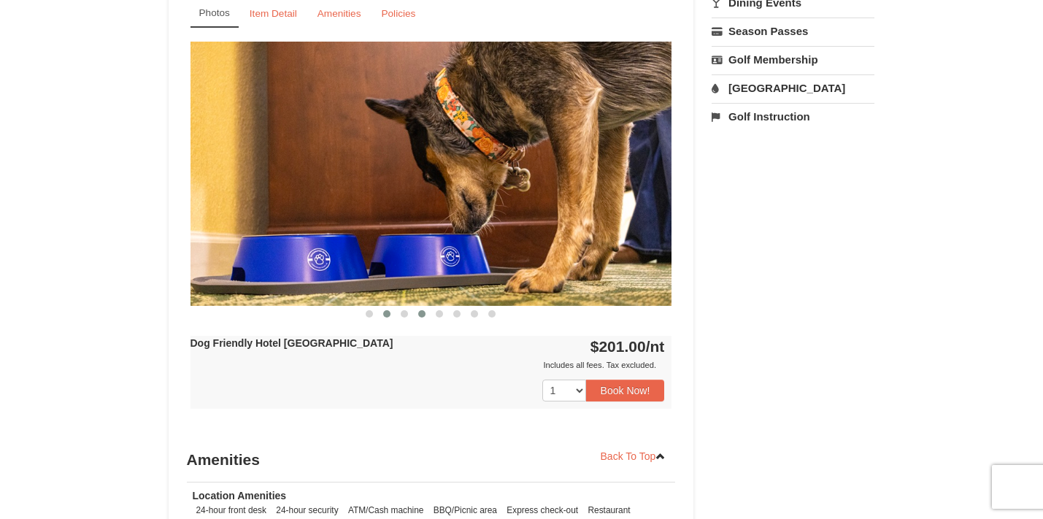
click at [419, 315] on span at bounding box center [421, 313] width 7 height 7
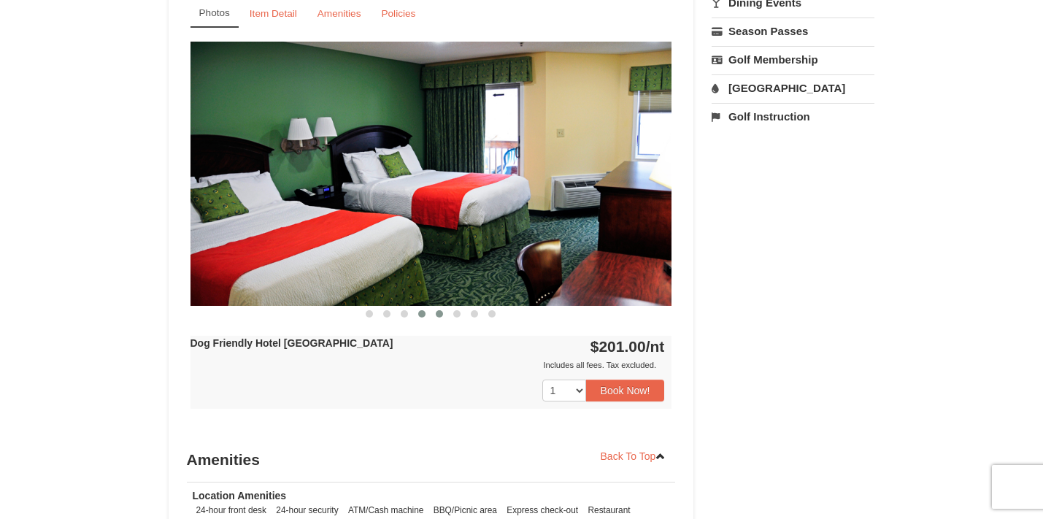
click at [440, 315] on span at bounding box center [439, 313] width 7 height 7
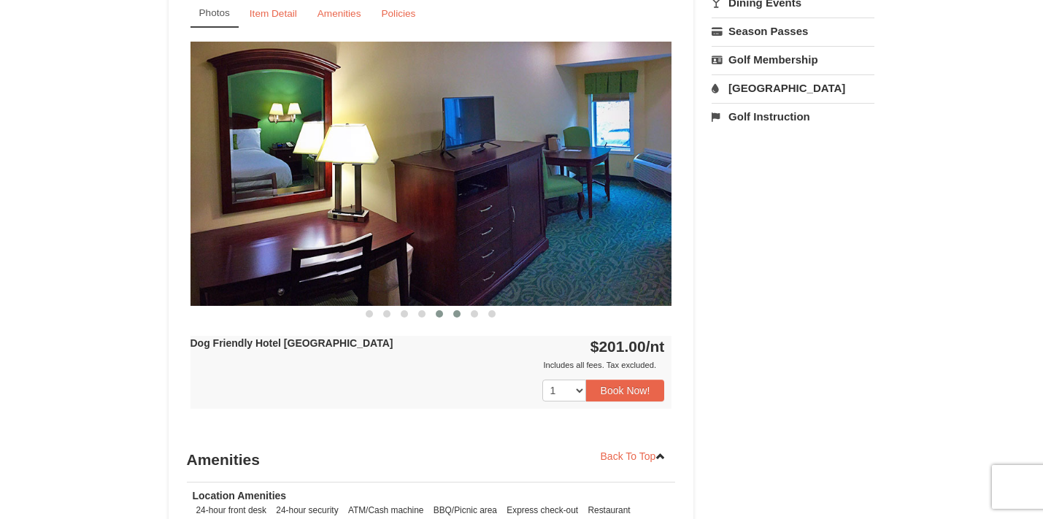
click at [455, 319] on button at bounding box center [457, 314] width 18 height 15
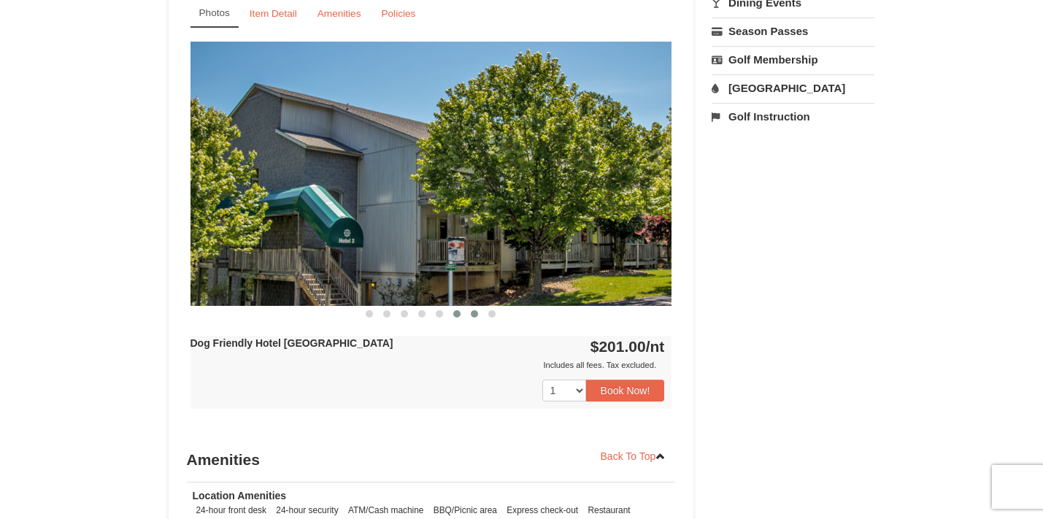
scroll to position [557, 0]
click at [466, 317] on button at bounding box center [475, 313] width 18 height 15
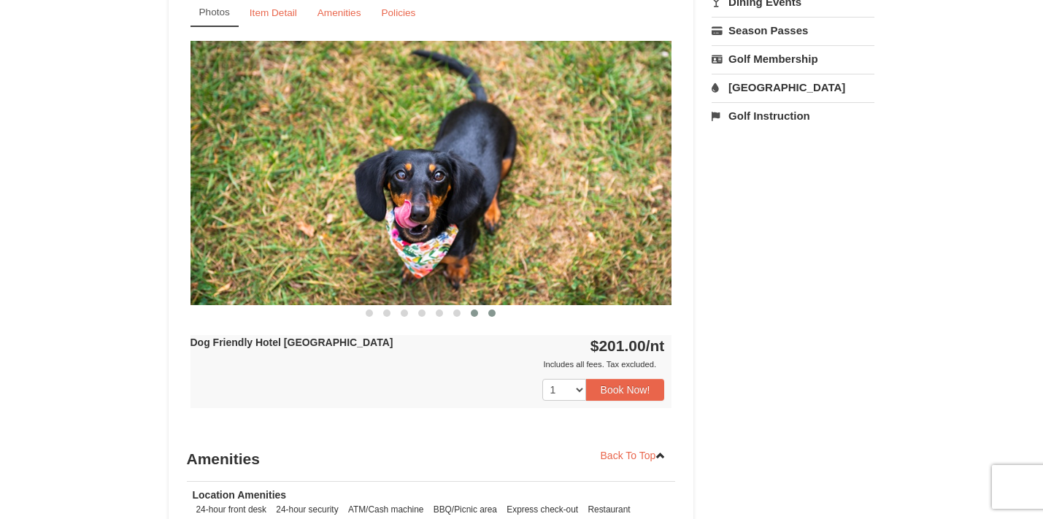
click at [484, 318] on button at bounding box center [492, 313] width 18 height 15
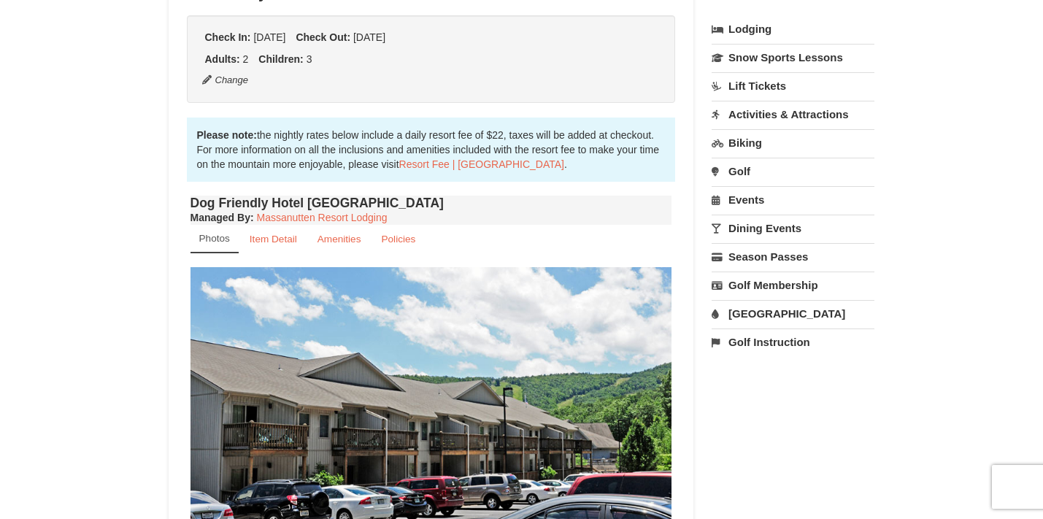
scroll to position [300, 0]
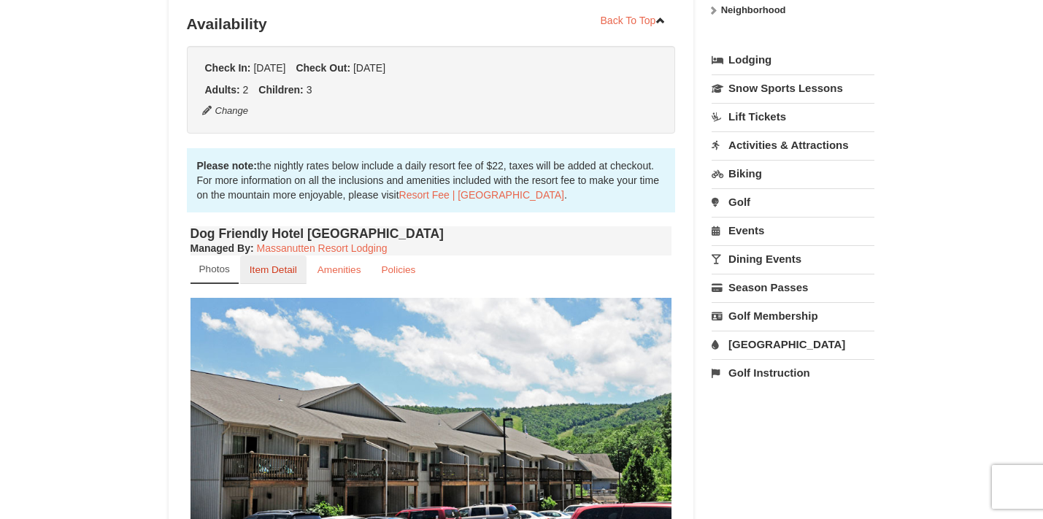
click at [278, 280] on link "Item Detail" at bounding box center [273, 270] width 66 height 28
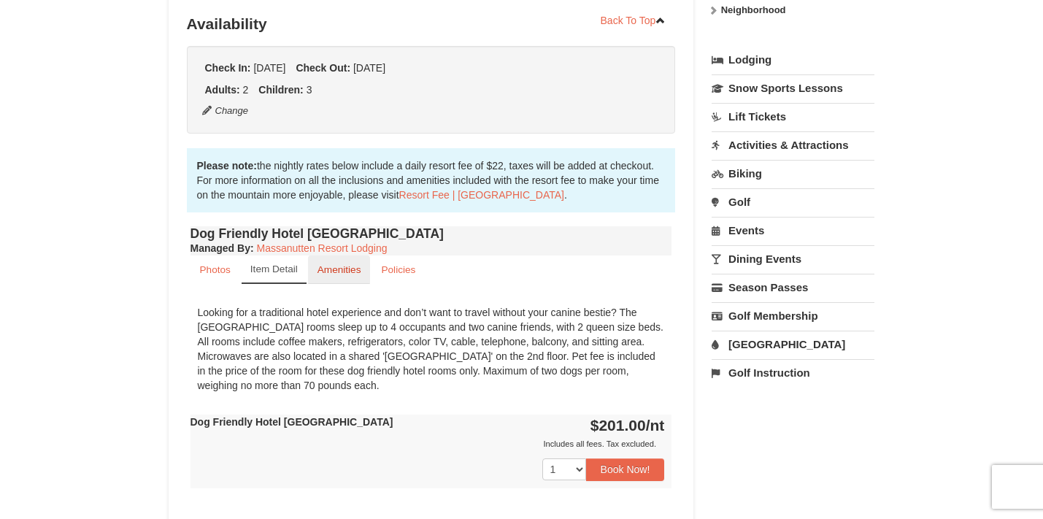
click at [348, 277] on link "Amenities" at bounding box center [339, 270] width 63 height 28
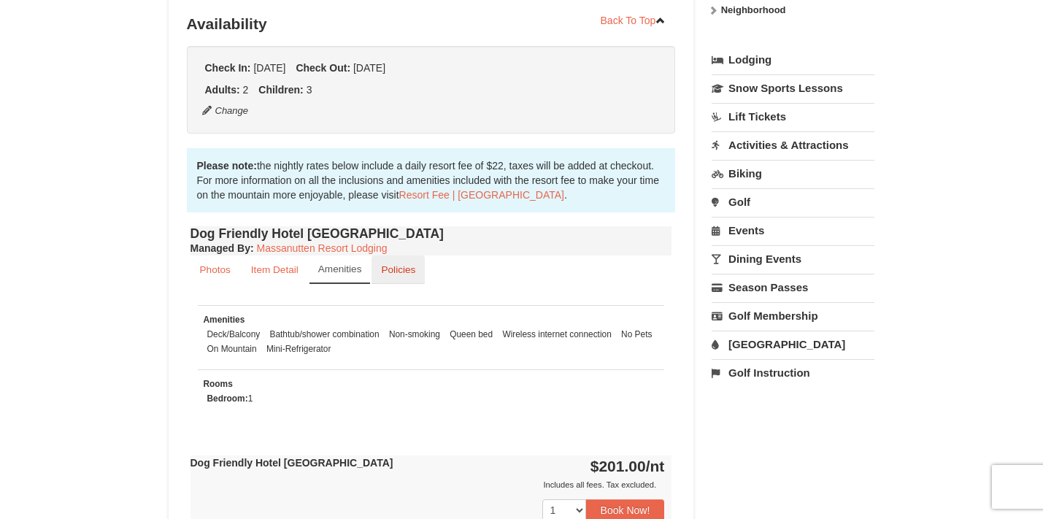
click at [393, 284] on link "Policies" at bounding box center [398, 270] width 53 height 28
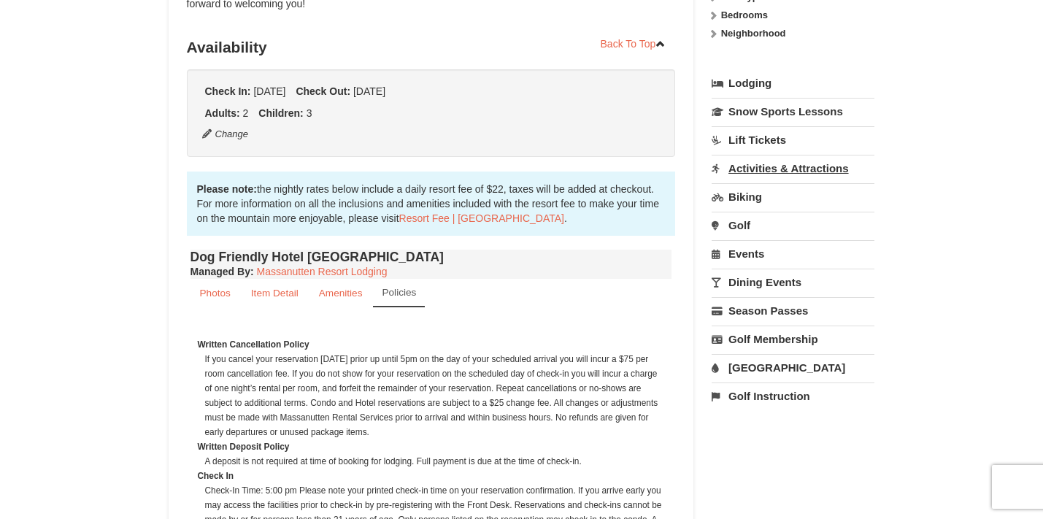
scroll to position [311, 0]
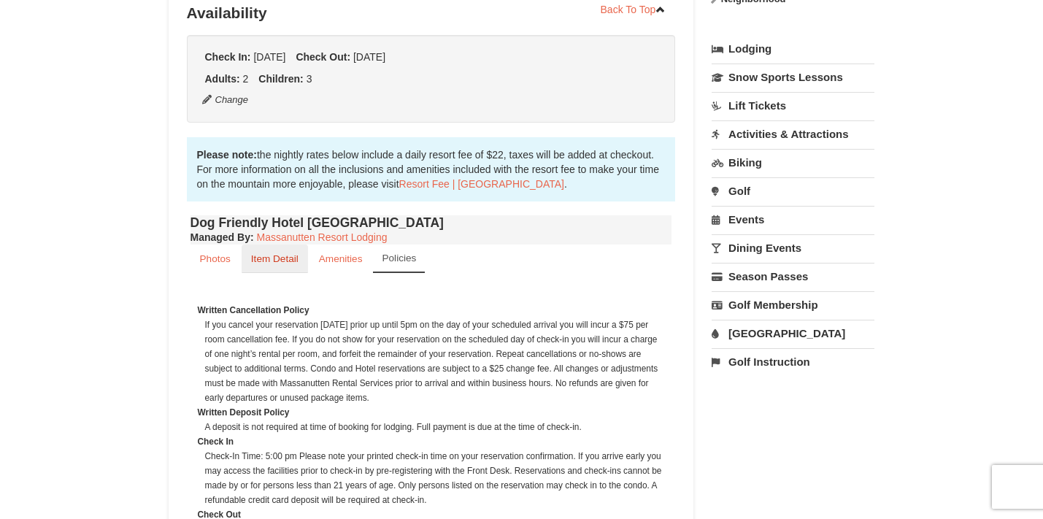
click at [276, 268] on link "Item Detail" at bounding box center [275, 259] width 66 height 28
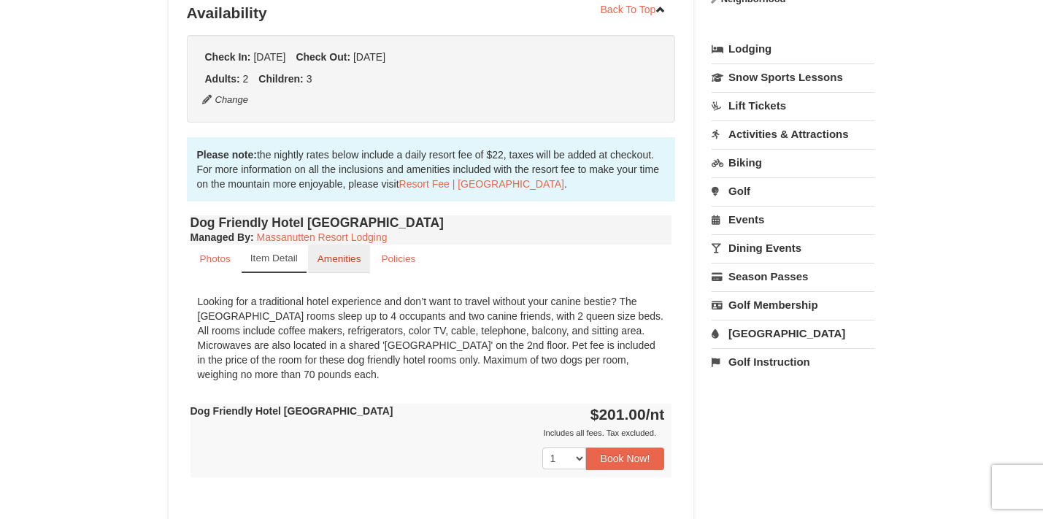
click at [337, 271] on link "Amenities" at bounding box center [339, 259] width 63 height 28
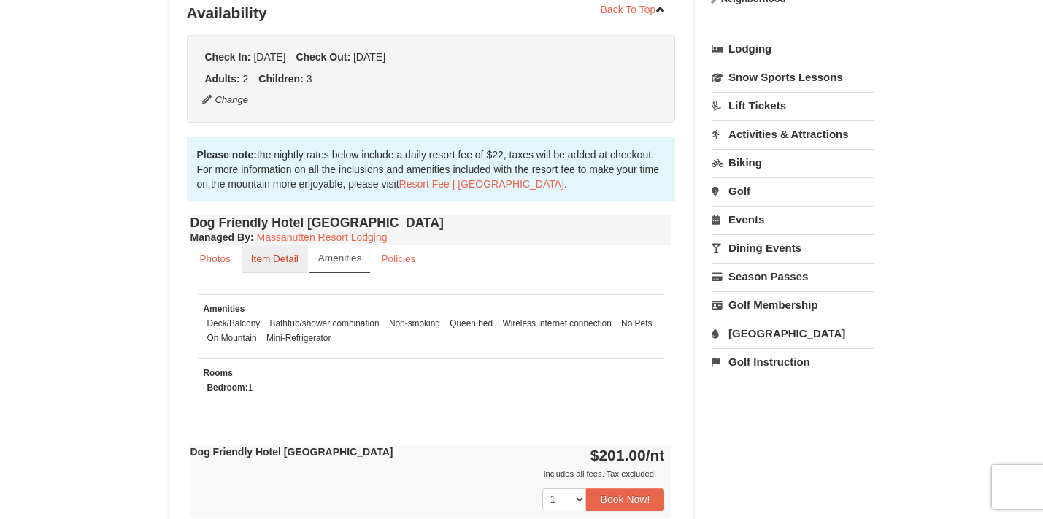
click at [242, 266] on link "Item Detail" at bounding box center [275, 259] width 66 height 28
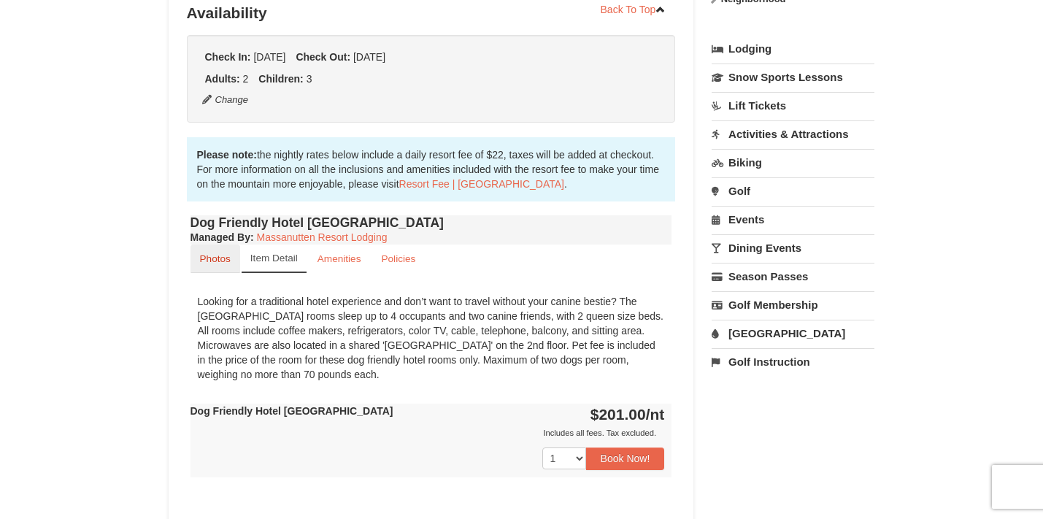
click at [224, 266] on link "Photos" at bounding box center [216, 259] width 50 height 28
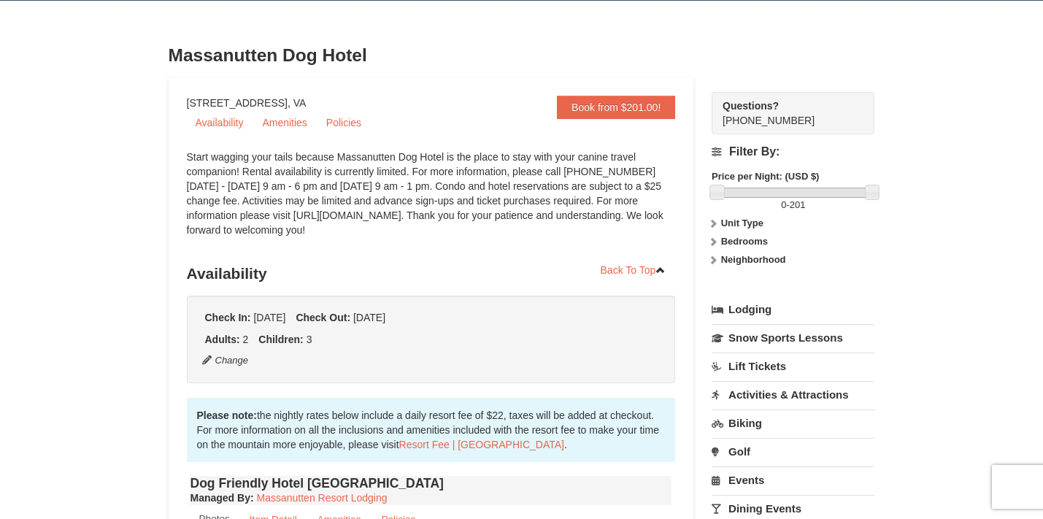
scroll to position [42, 0]
